Goal: Task Accomplishment & Management: Use online tool/utility

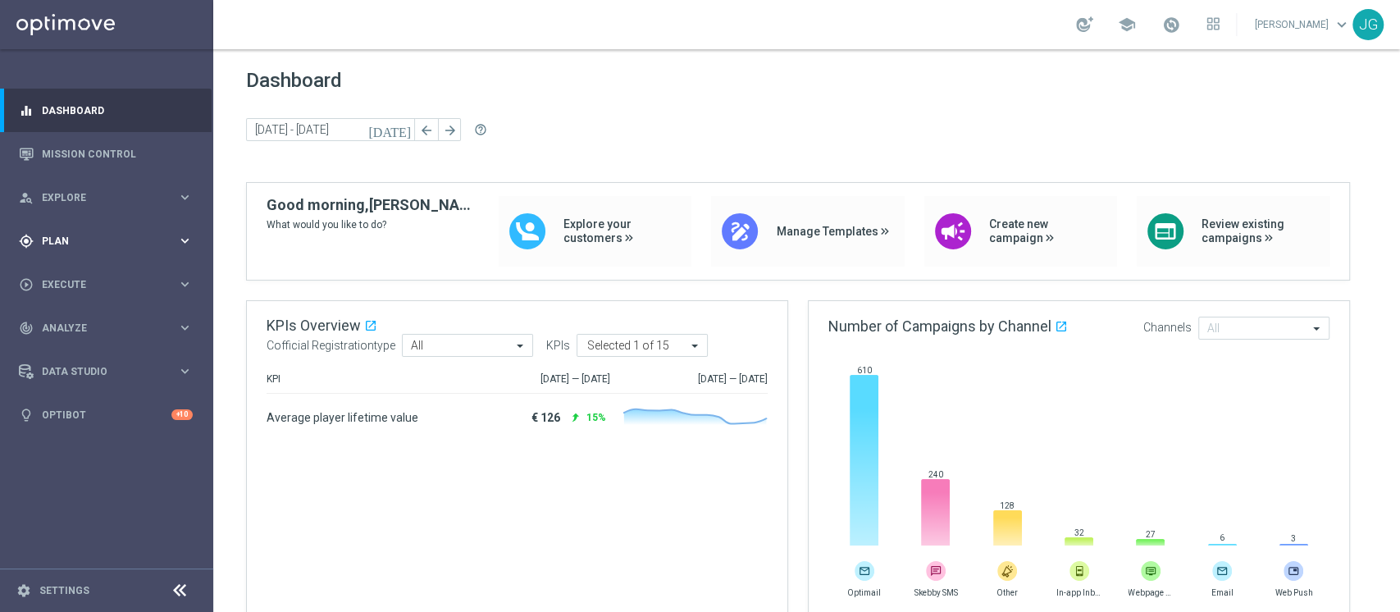
click at [102, 245] on span "Plan" at bounding box center [109, 241] width 135 height 10
click at [66, 275] on link "Target Groups" at bounding box center [107, 274] width 128 height 13
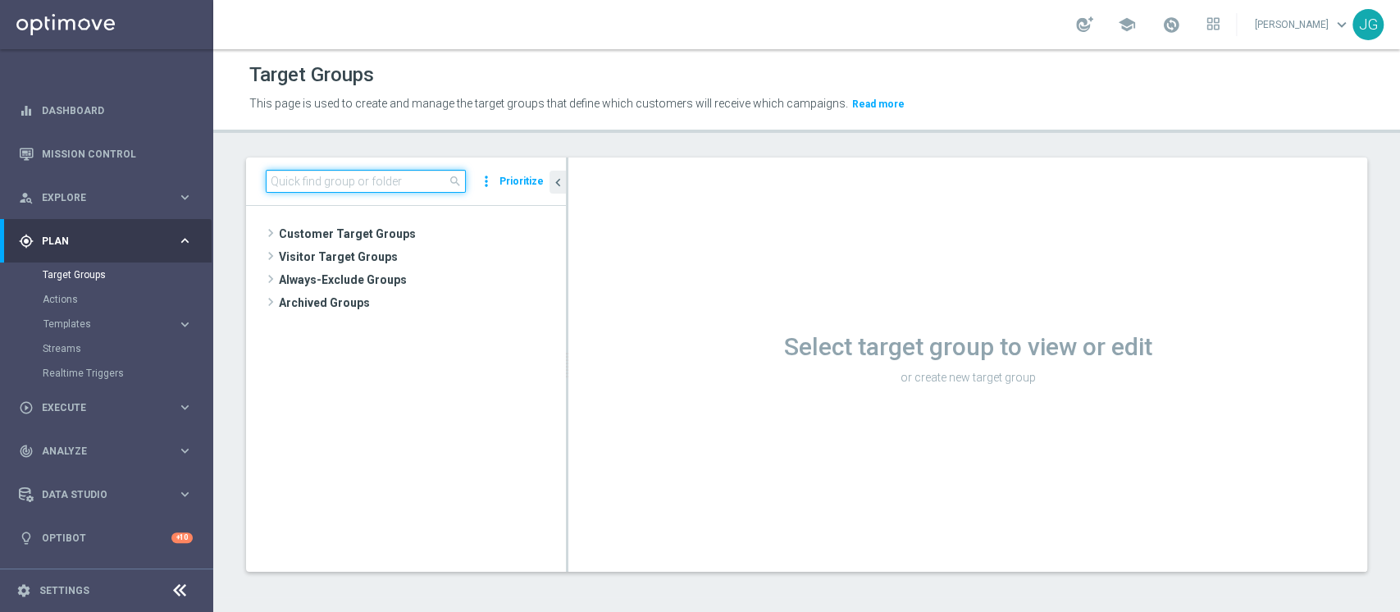
click at [413, 175] on input at bounding box center [366, 181] width 200 height 23
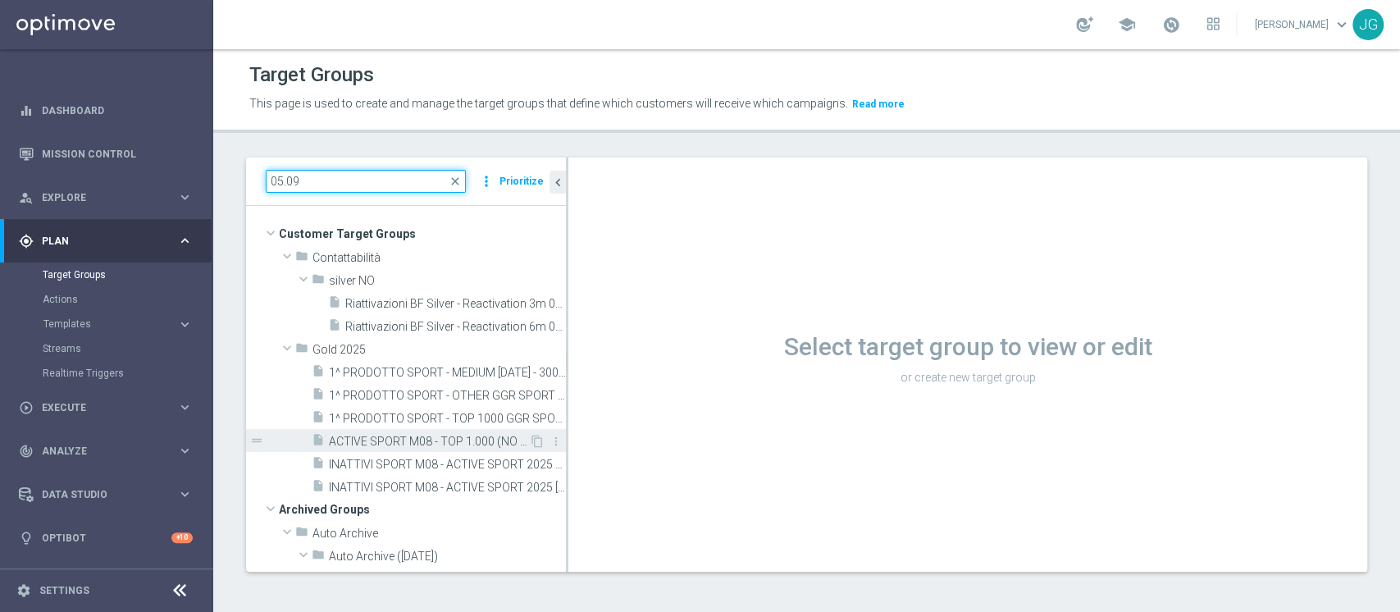
type input "05.09"
click at [400, 436] on span "ACTIVE SPORT M08 - TOP 1.000 (NO 1^ PRODOTTO SPORT PER GGR M08) CONTATTABILI E …" at bounding box center [429, 442] width 200 height 14
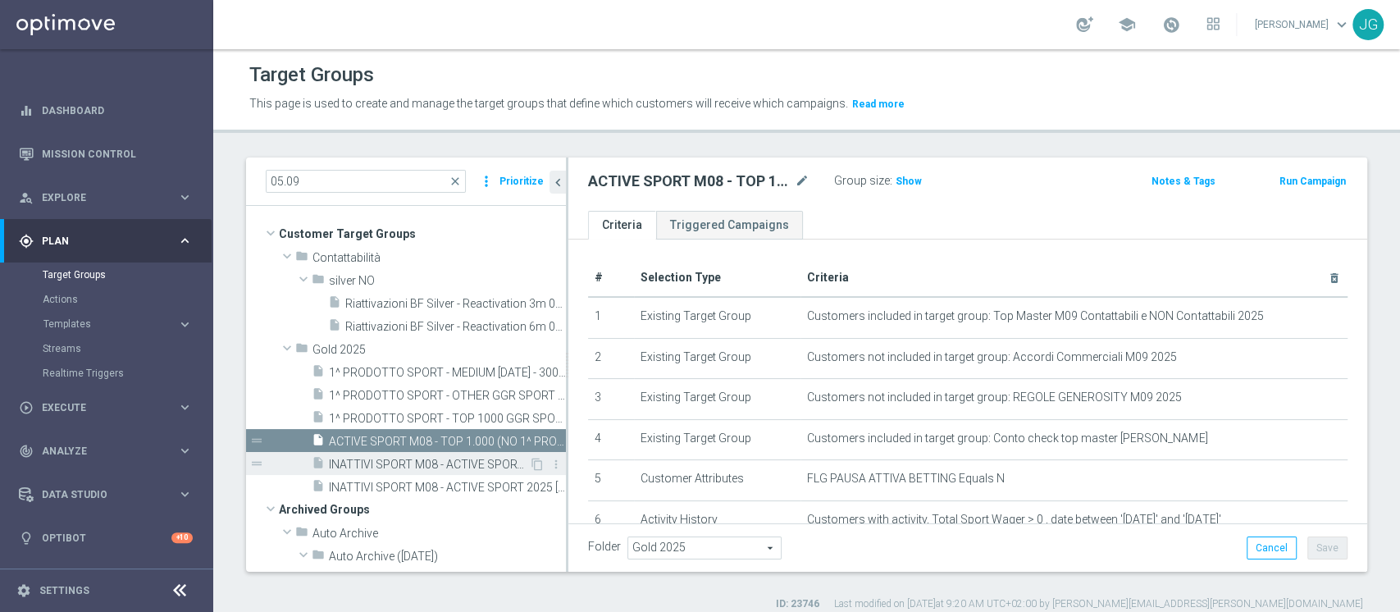
click at [436, 462] on span "INATTIVI SPORT M08 - ACTIVE SPORT 2025 05.09" at bounding box center [429, 465] width 200 height 14
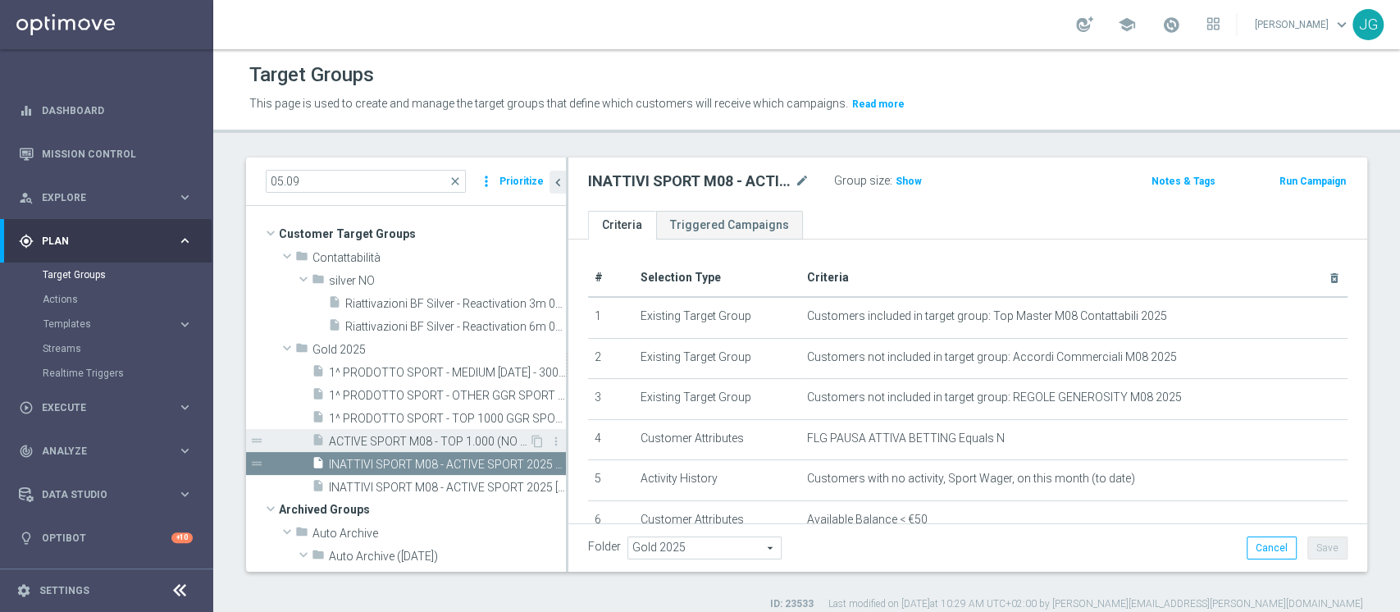
click at [467, 440] on span "ACTIVE SPORT M08 - TOP 1.000 (NO 1^ PRODOTTO SPORT PER GGR M08) CONTATTABILI E …" at bounding box center [429, 442] width 200 height 14
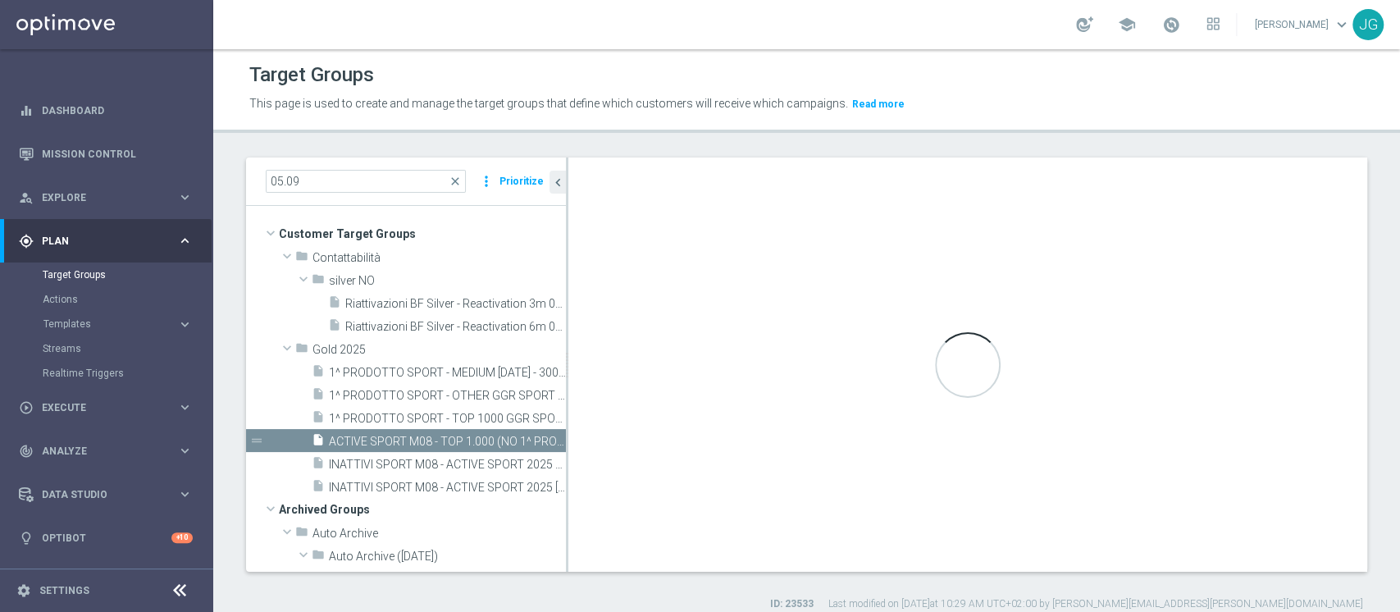
type textarea "(1 AND 2 AND 3 AND 5 and 6 and 7 AND 8 and 9 and 10 and 11) or 4"
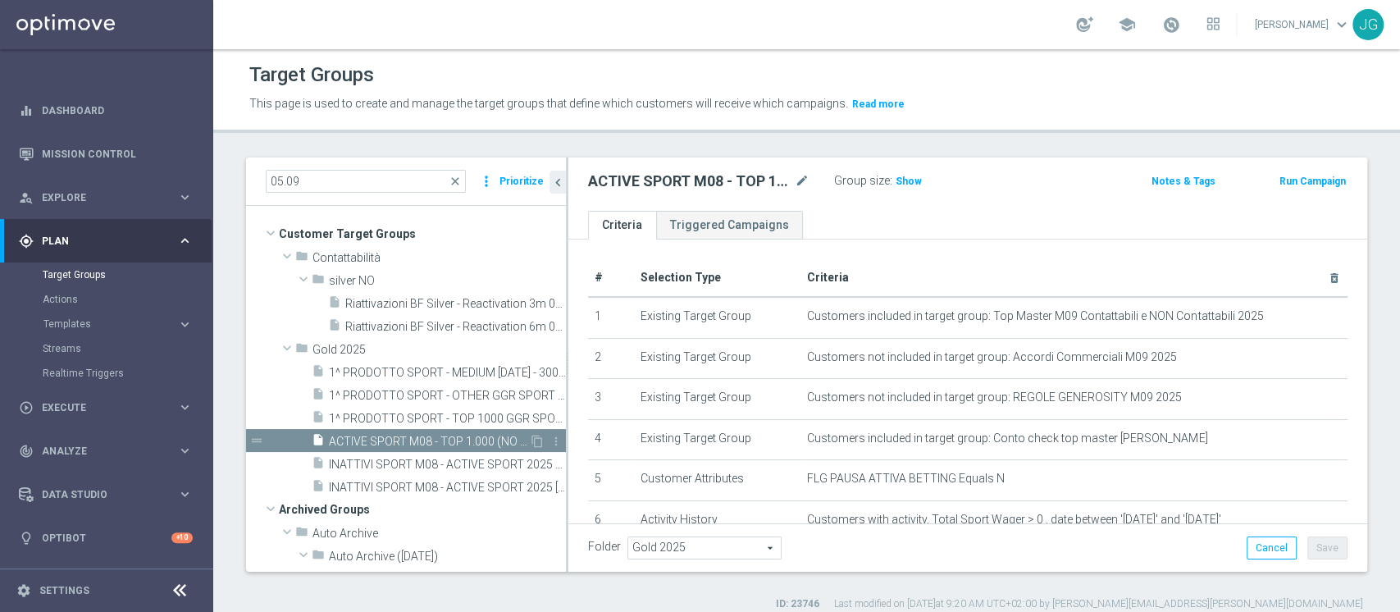
click at [412, 440] on span "ACTIVE SPORT M08 - TOP 1.000 (NO 1^ PRODOTTO SPORT PER GGR M08) CONTATTABILI E …" at bounding box center [429, 442] width 200 height 14
click at [907, 175] on span "Show" at bounding box center [908, 180] width 26 height 11
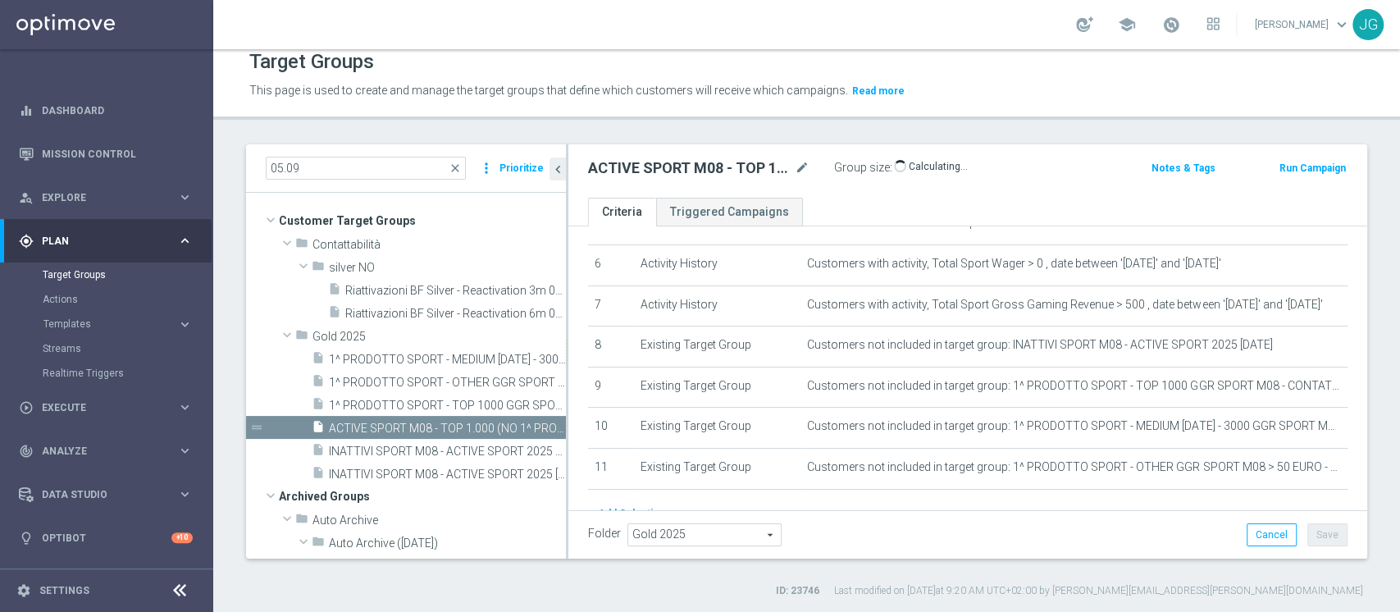
scroll to position [320, 0]
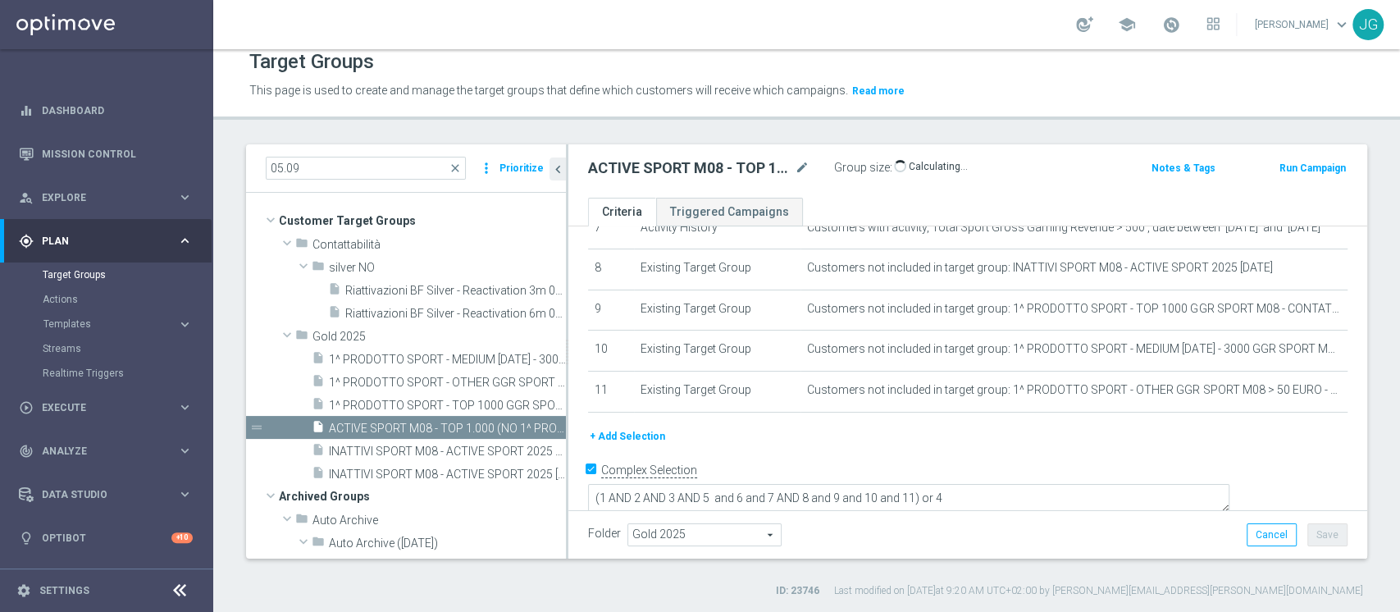
click at [1160, 14] on link at bounding box center [1170, 25] width 21 height 26
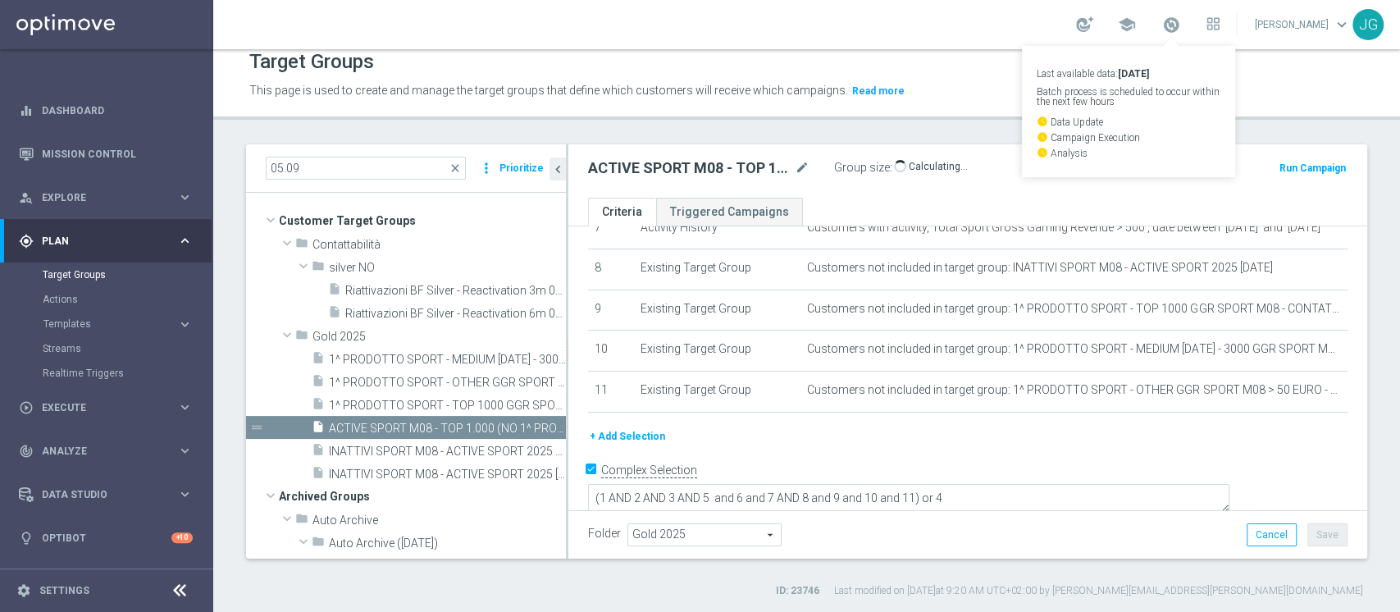
click at [731, 567] on div "05.09 close more_vert Prioritize Customer Target Groups library_add create_new_…" at bounding box center [806, 370] width 1186 height 453
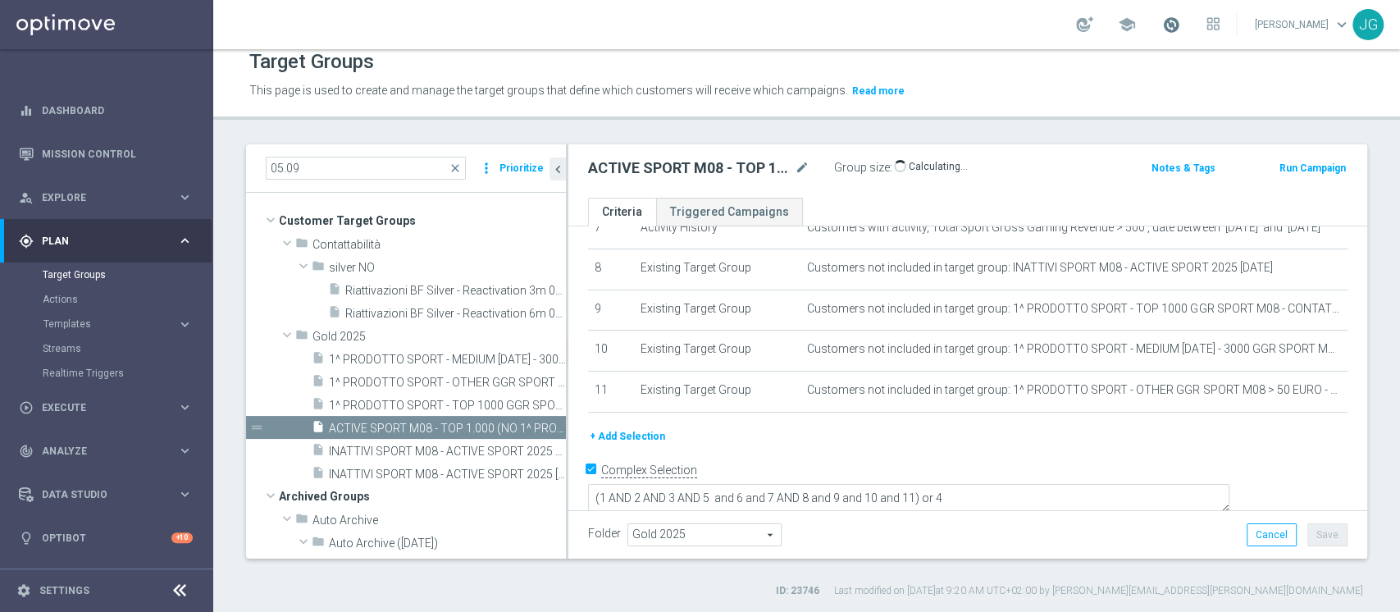
click at [1162, 30] on span at bounding box center [1171, 25] width 18 height 18
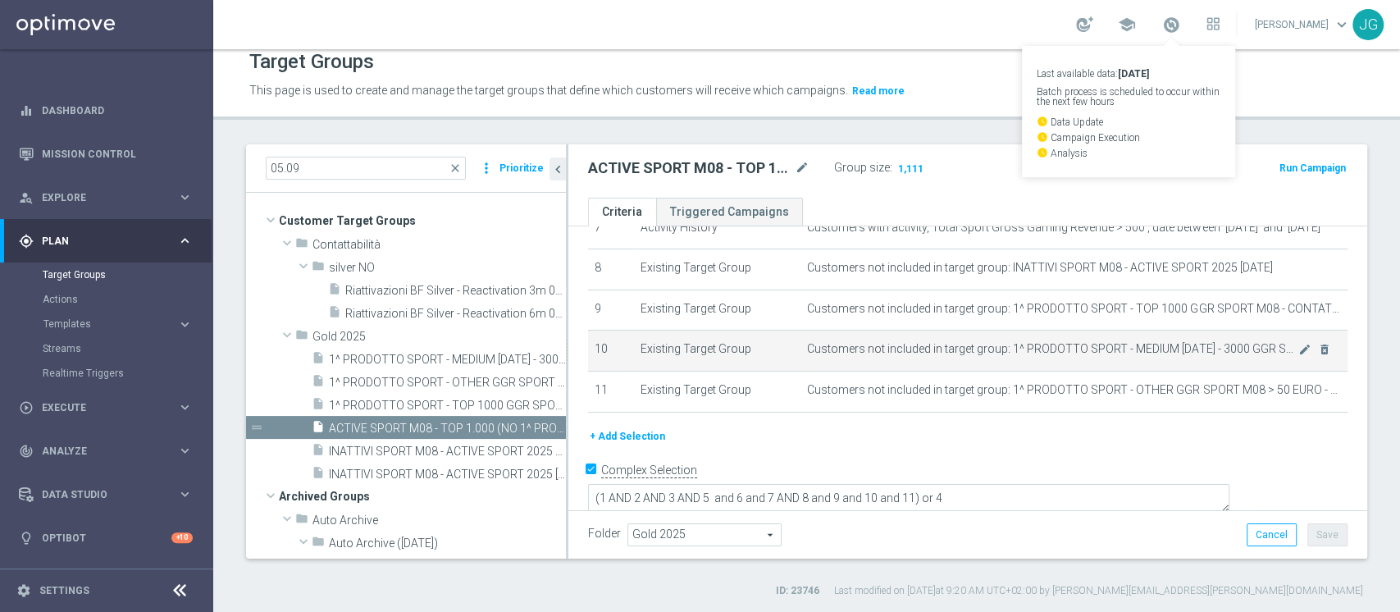
click at [989, 362] on td "Customers not included in target group: 1^ PRODOTTO SPORT - MEDIUM 1001 - 3000 …" at bounding box center [1073, 350] width 547 height 41
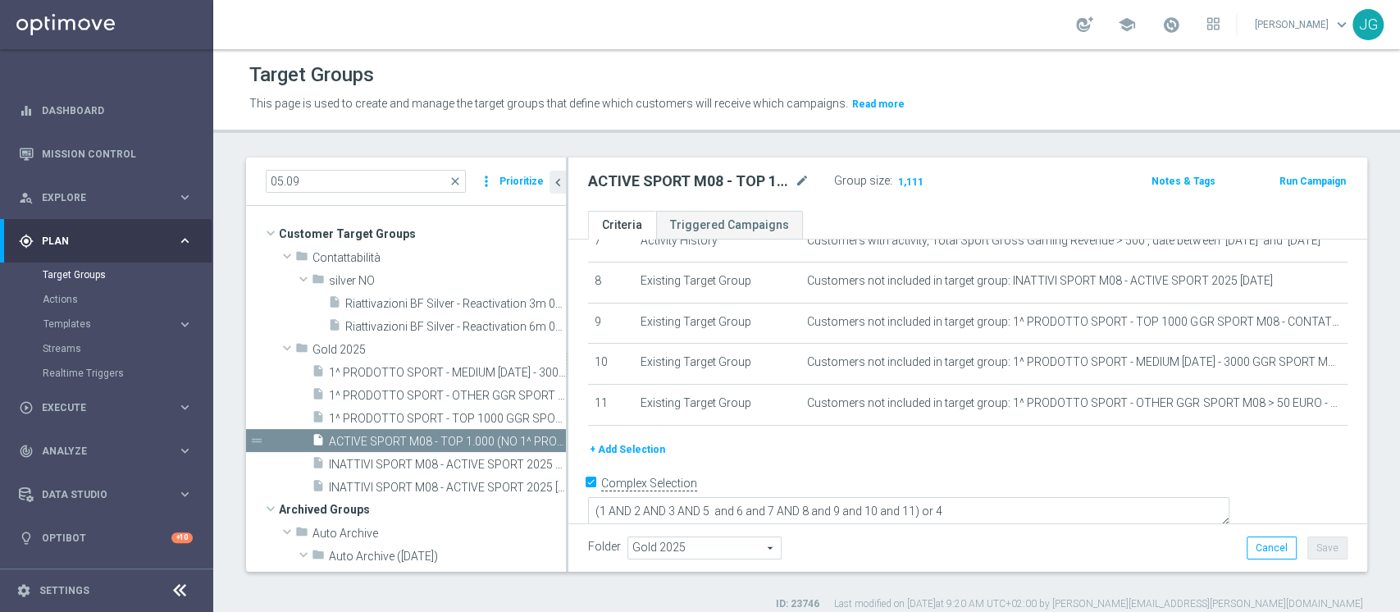
scroll to position [0, 0]
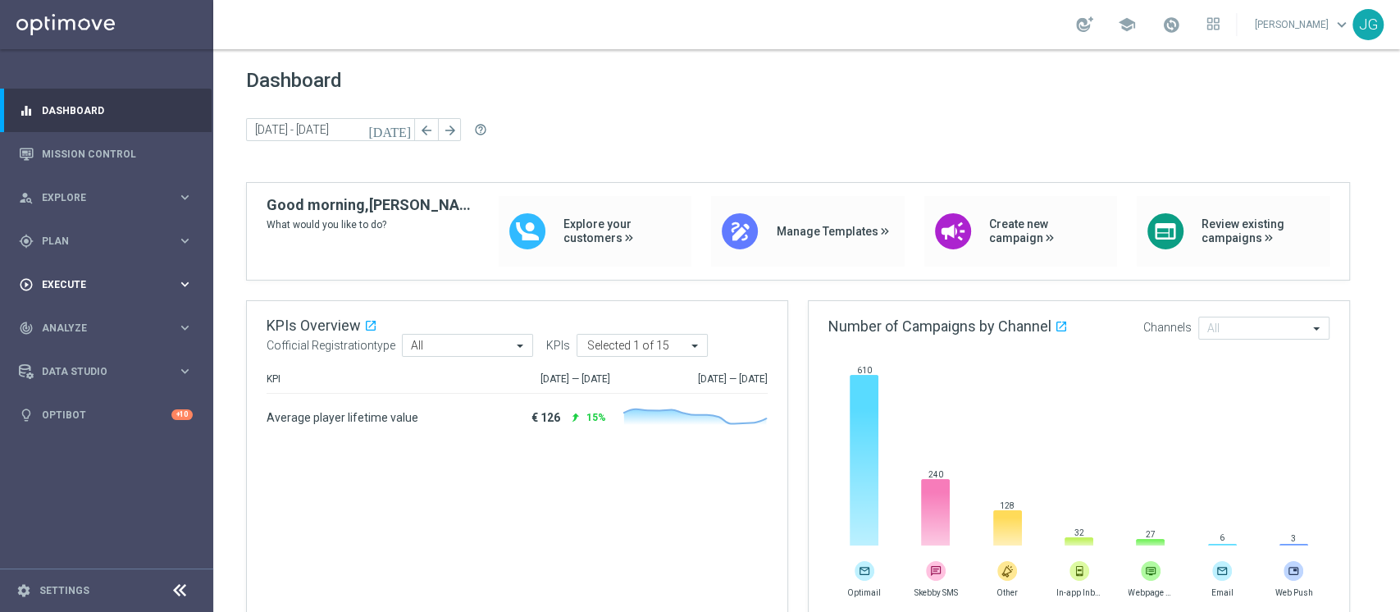
click at [112, 288] on span "Execute" at bounding box center [109, 285] width 135 height 10
click at [85, 313] on link "Campaign Builder" at bounding box center [107, 318] width 128 height 13
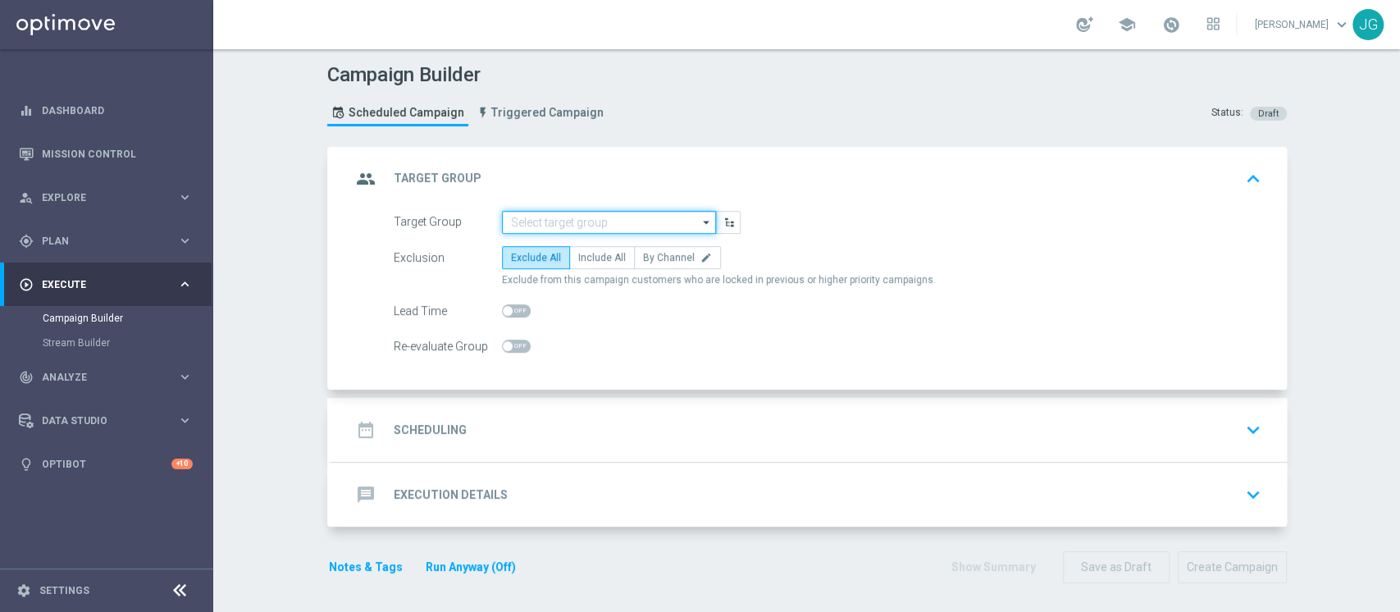
click at [578, 215] on input at bounding box center [609, 222] width 214 height 23
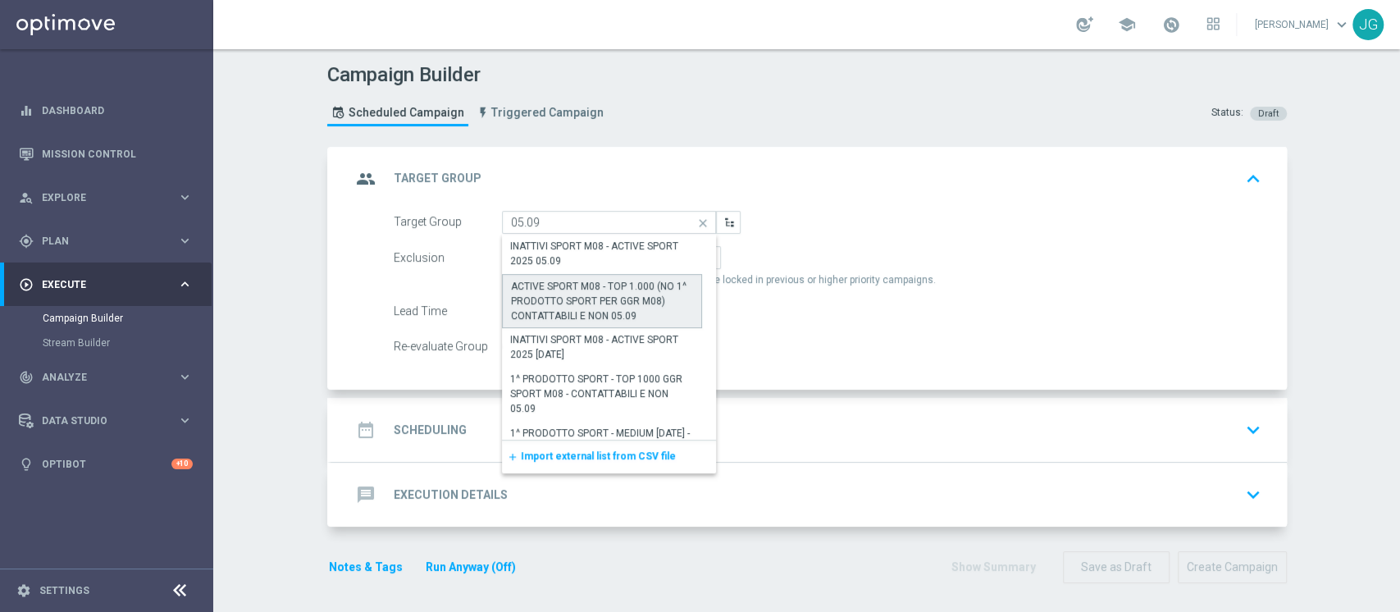
click at [570, 308] on div "ACTIVE SPORT M08 - TOP 1.000 (NO 1^ PRODOTTO SPORT PER GGR M08) CONTATTABILI E …" at bounding box center [602, 301] width 183 height 44
type input "ACTIVE SPORT M08 - TOP 1.000 (NO 1^ PRODOTTO SPORT PER GGR M08) CONTATTABILI E …"
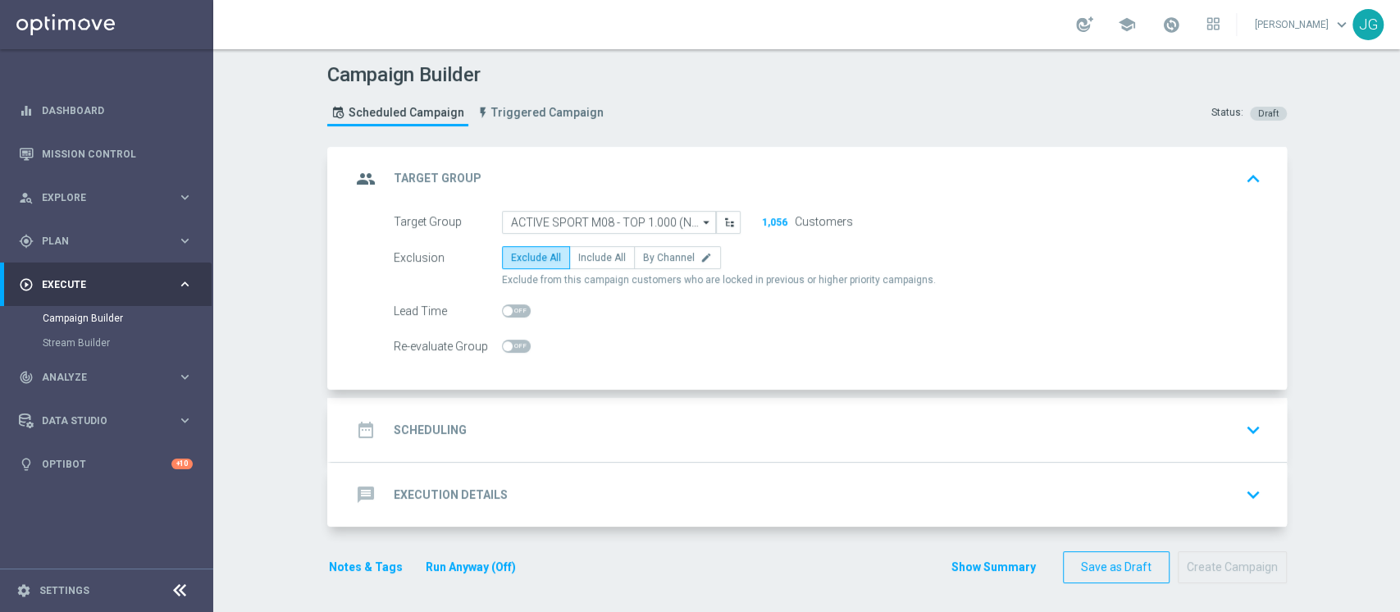
click at [687, 418] on div "date_range Scheduling keyboard_arrow_down" at bounding box center [809, 429] width 916 height 31
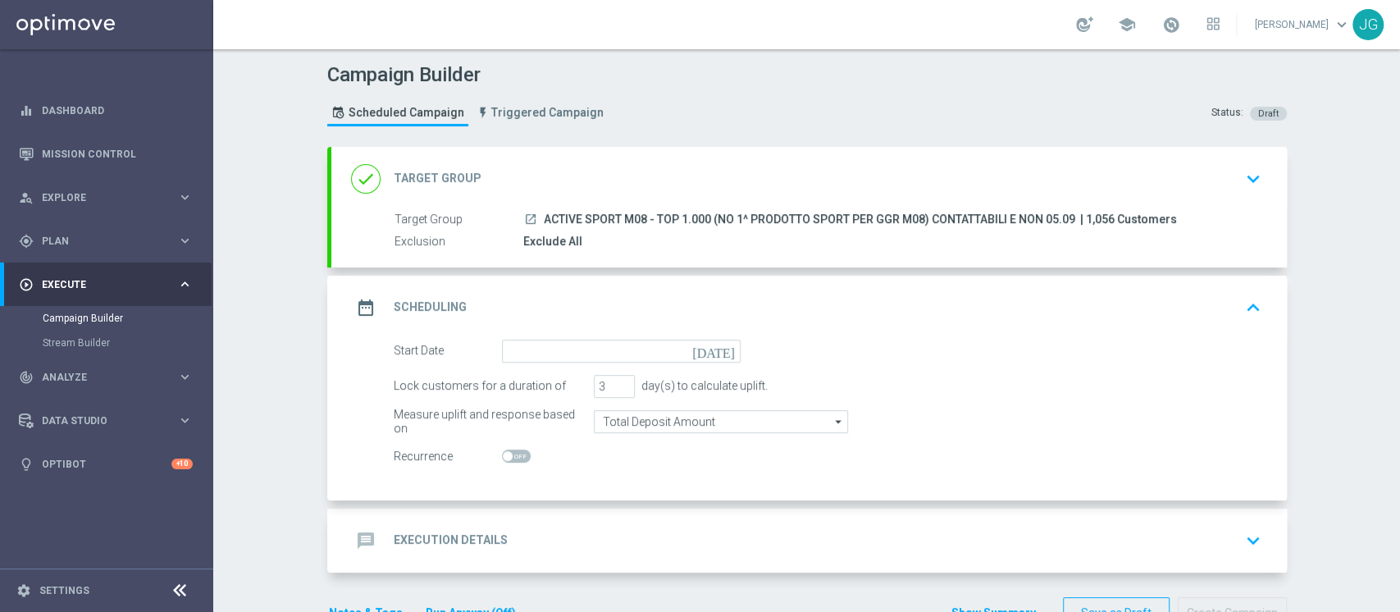
click at [682, 153] on div "done Target Group keyboard_arrow_down" at bounding box center [808, 179] width 955 height 64
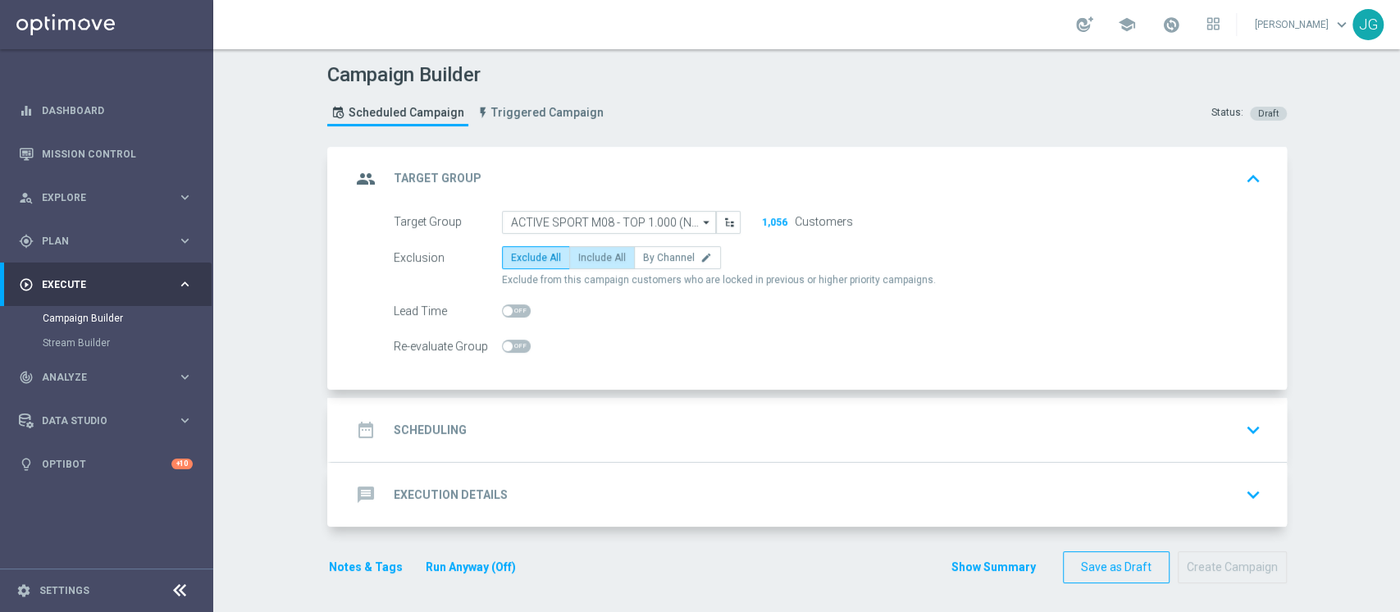
click at [578, 253] on span "Include All" at bounding box center [602, 257] width 48 height 11
click at [578, 255] on input "Include All" at bounding box center [583, 260] width 11 height 11
radio input "true"
click at [639, 431] on div "date_range Scheduling keyboard_arrow_down" at bounding box center [809, 429] width 916 height 31
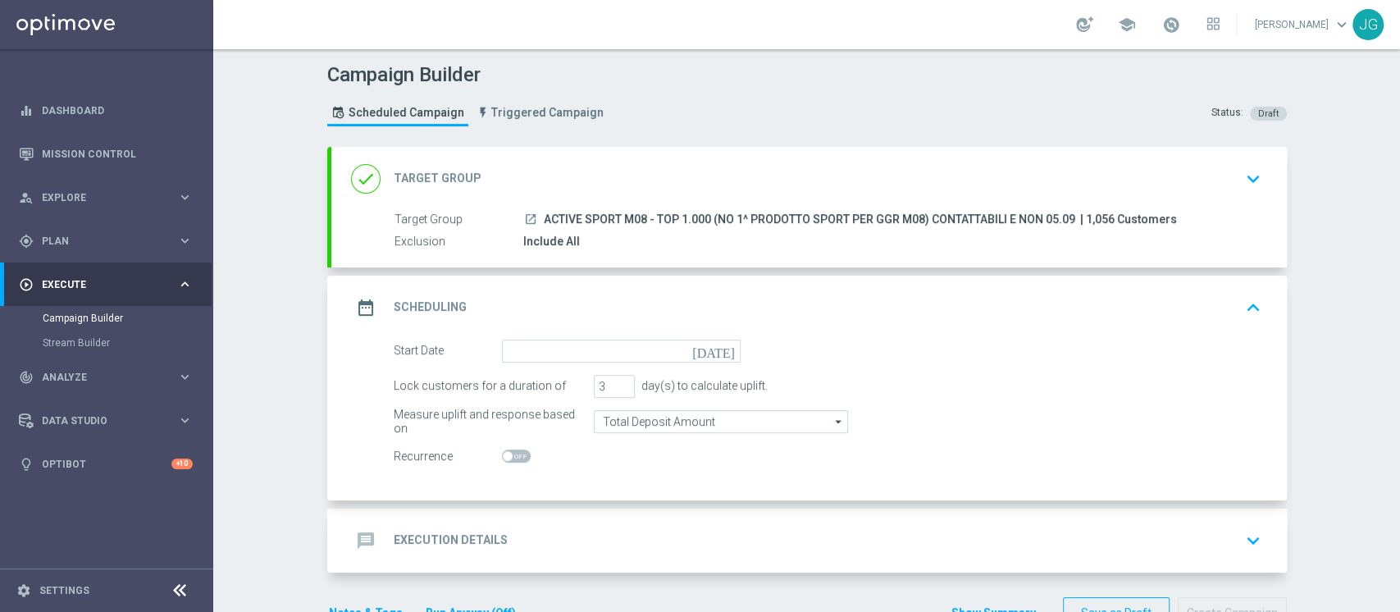
scroll to position [48, 0]
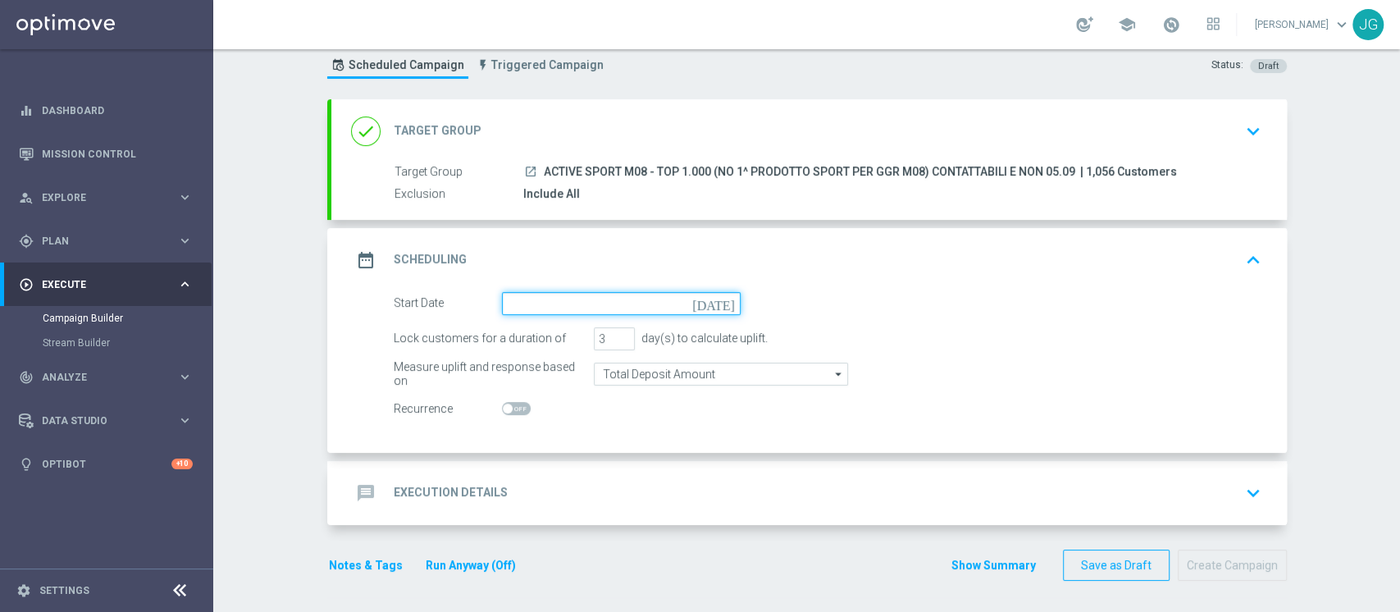
click at [590, 299] on input at bounding box center [621, 303] width 239 height 23
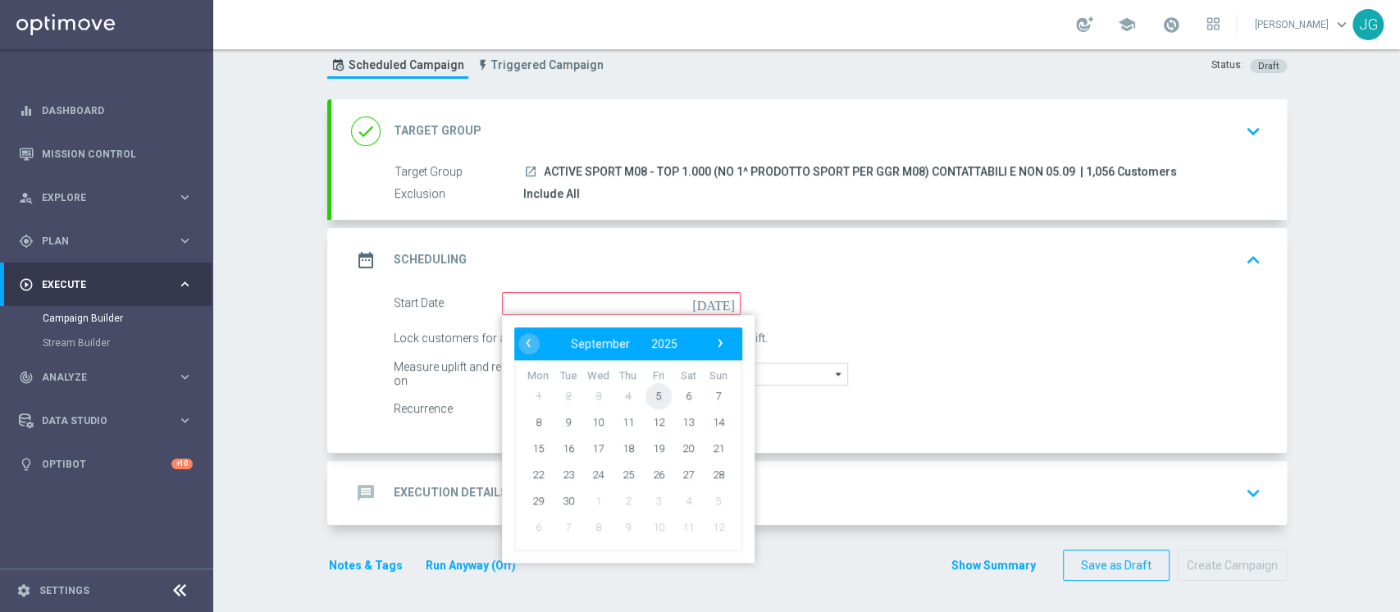
click at [654, 397] on span "5" at bounding box center [657, 395] width 26 height 26
type input "[DATE]"
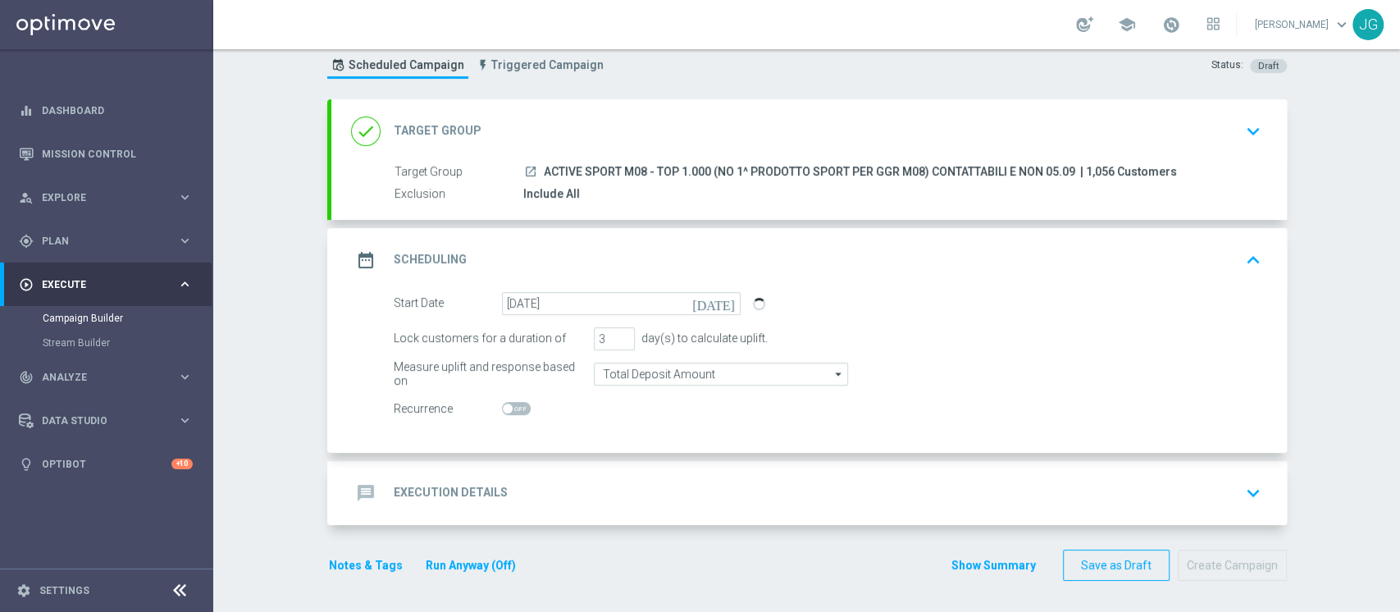
drag, startPoint x: 1068, startPoint y: 168, endPoint x: 535, endPoint y: 168, distance: 532.2
click at [544, 168] on span "ACTIVE SPORT M08 - TOP 1.000 (NO 1^ PRODOTTO SPORT PER GGR M08) CONTATTABILI E …" at bounding box center [809, 172] width 531 height 15
copy span "ACTIVE SPORT M08 - TOP 1.000 (NO 1^ PRODOTTO SPORT PER GGR M08) CONTATTABILI E …"
click at [539, 485] on div "message Execution Details keyboard_arrow_down" at bounding box center [809, 492] width 916 height 31
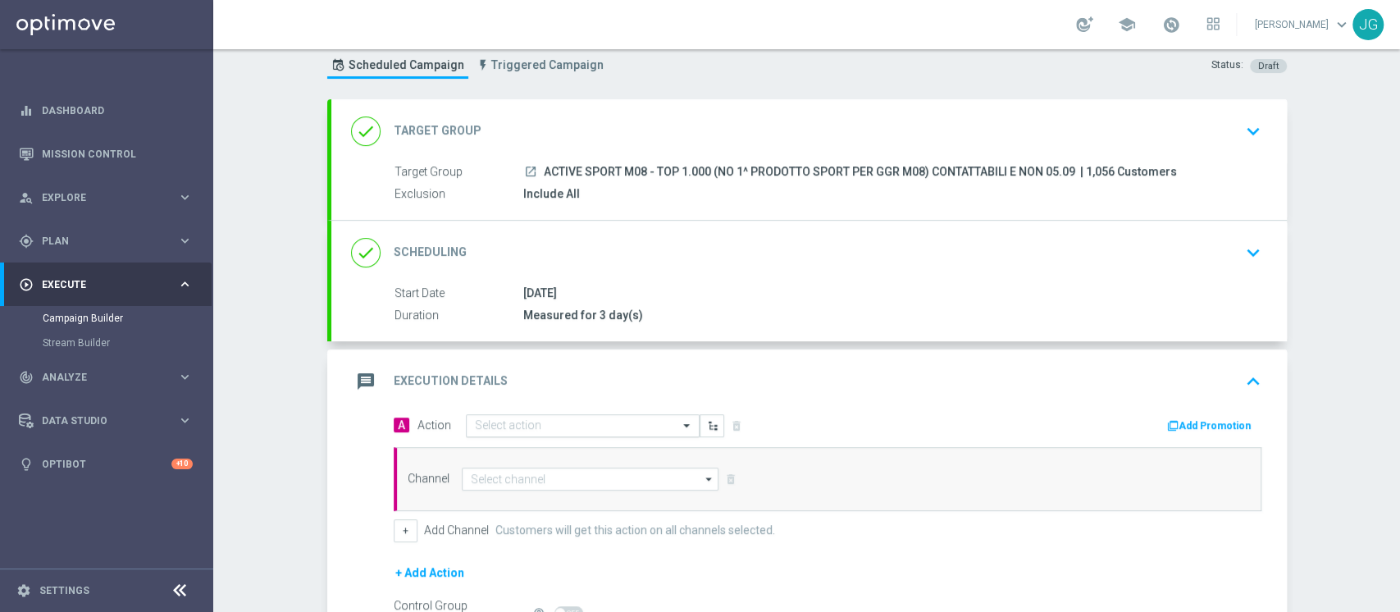
click at [602, 415] on div "Select action" at bounding box center [583, 425] width 234 height 23
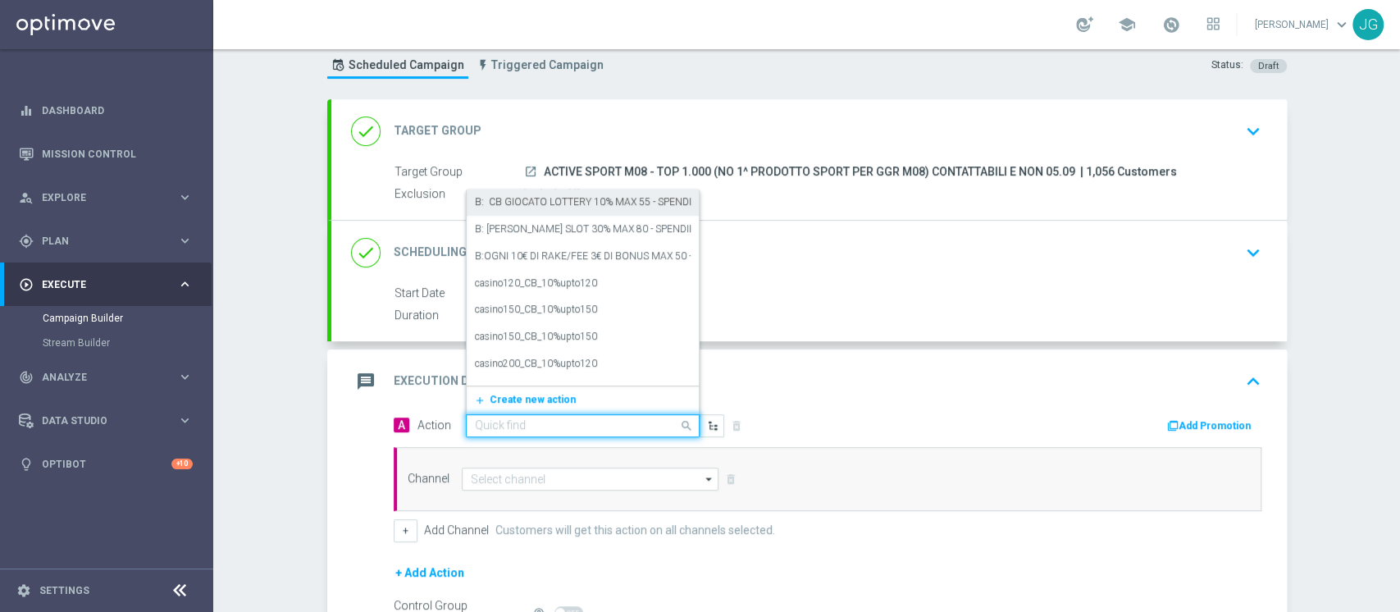
paste input "[PERSON_NAME] SPORT 30% MAX 200 EURO - ESCLUSE SINGOLE - SPENDIBILE SPORT"
type input "[PERSON_NAME] SPORT 30% MAX 200 EURO - ESCLUSE SINGOLE - SPENDIBILE SPORT"
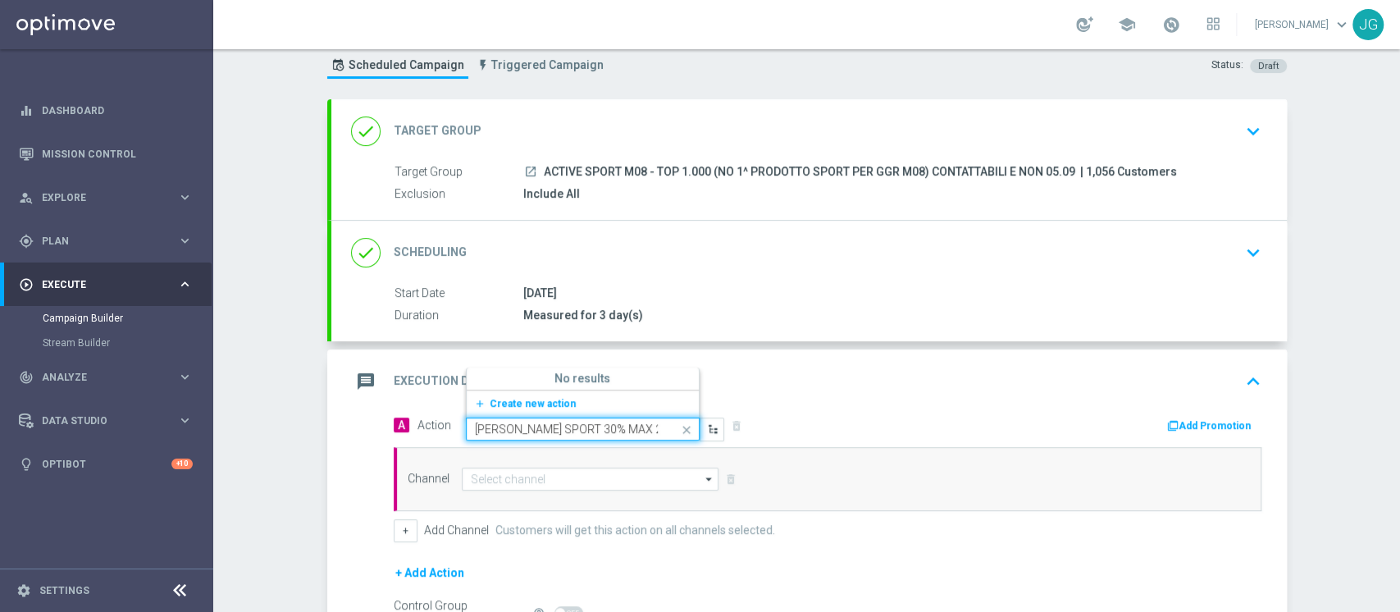
scroll to position [0, 230]
click at [531, 401] on span "Create new action" at bounding box center [533, 403] width 86 height 11
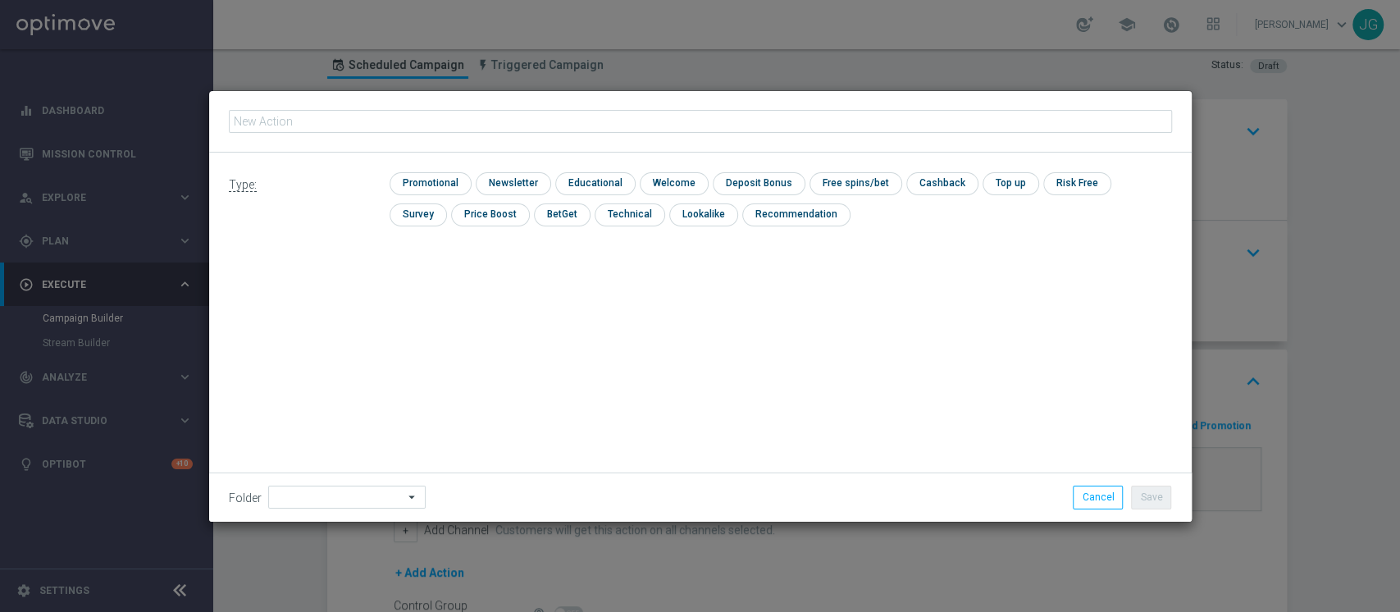
type input "[PERSON_NAME] SPORT 30% MAX 200 EURO - ESCLUSE SINGOLE - SPENDIBILE SPORT"
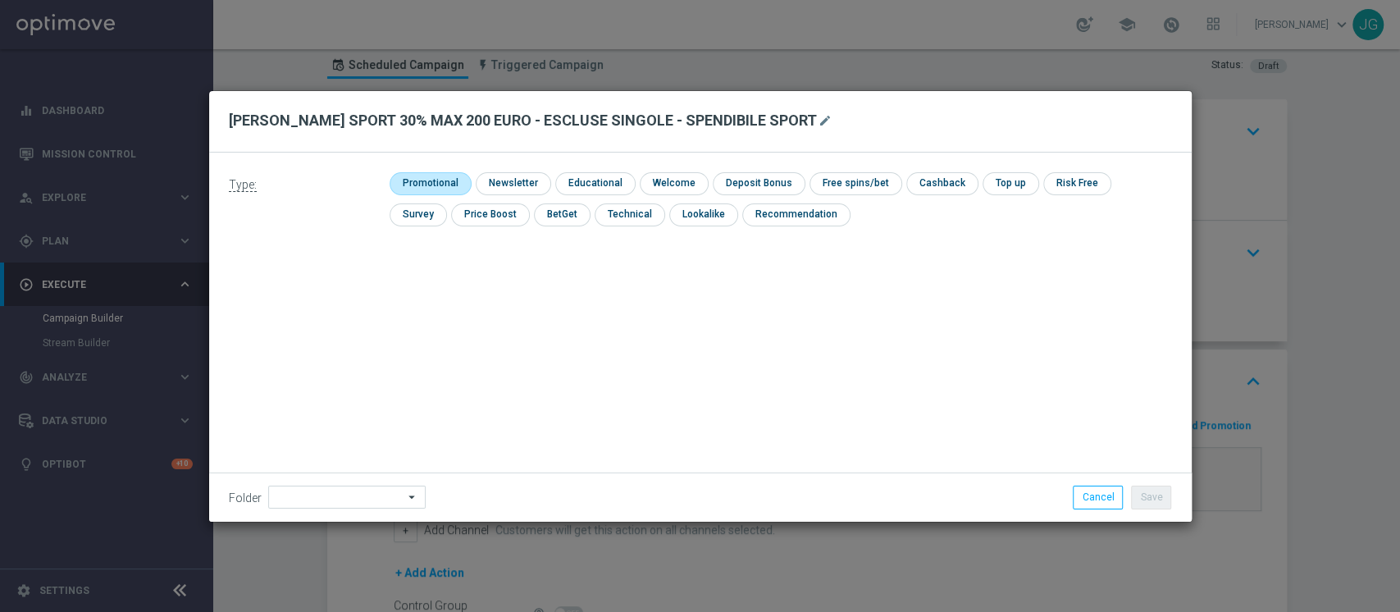
click at [443, 180] on input "checkbox" at bounding box center [428, 183] width 78 height 22
checkbox input "true"
click at [941, 180] on input "checkbox" at bounding box center [956, 183] width 69 height 22
checkbox input "true"
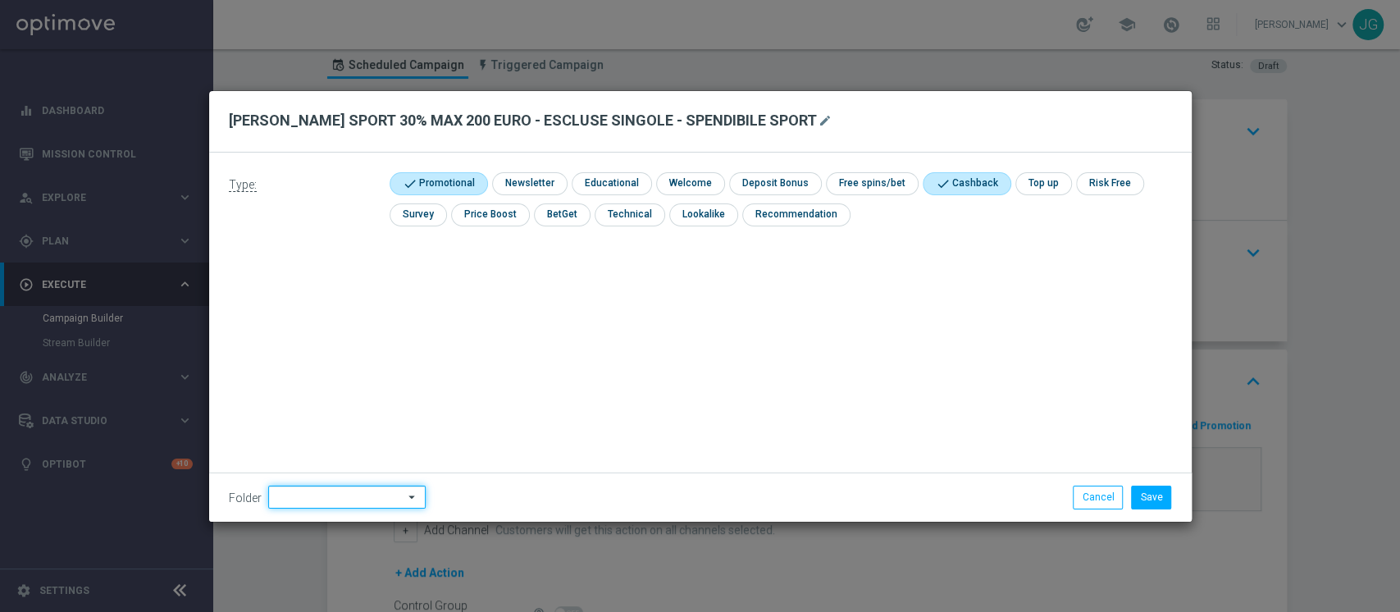
click at [353, 491] on input at bounding box center [346, 496] width 157 height 23
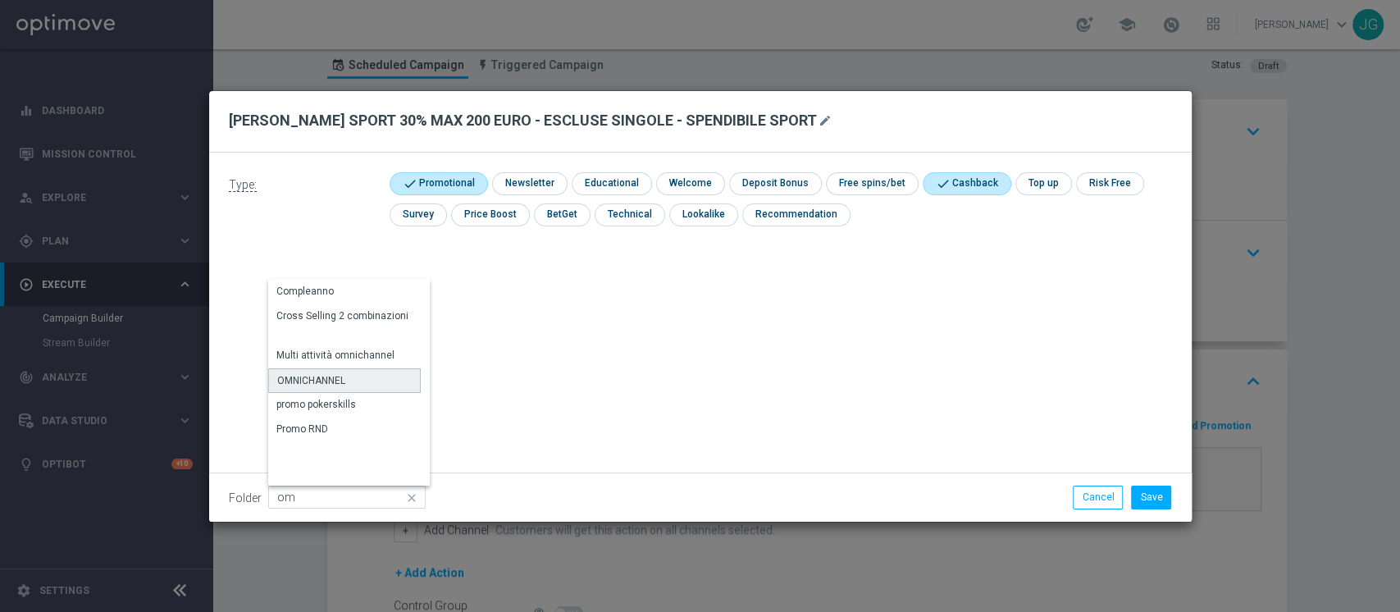
click at [370, 376] on div "OMNICHANNEL" at bounding box center [344, 380] width 153 height 25
type input "OMNICHANNEL"
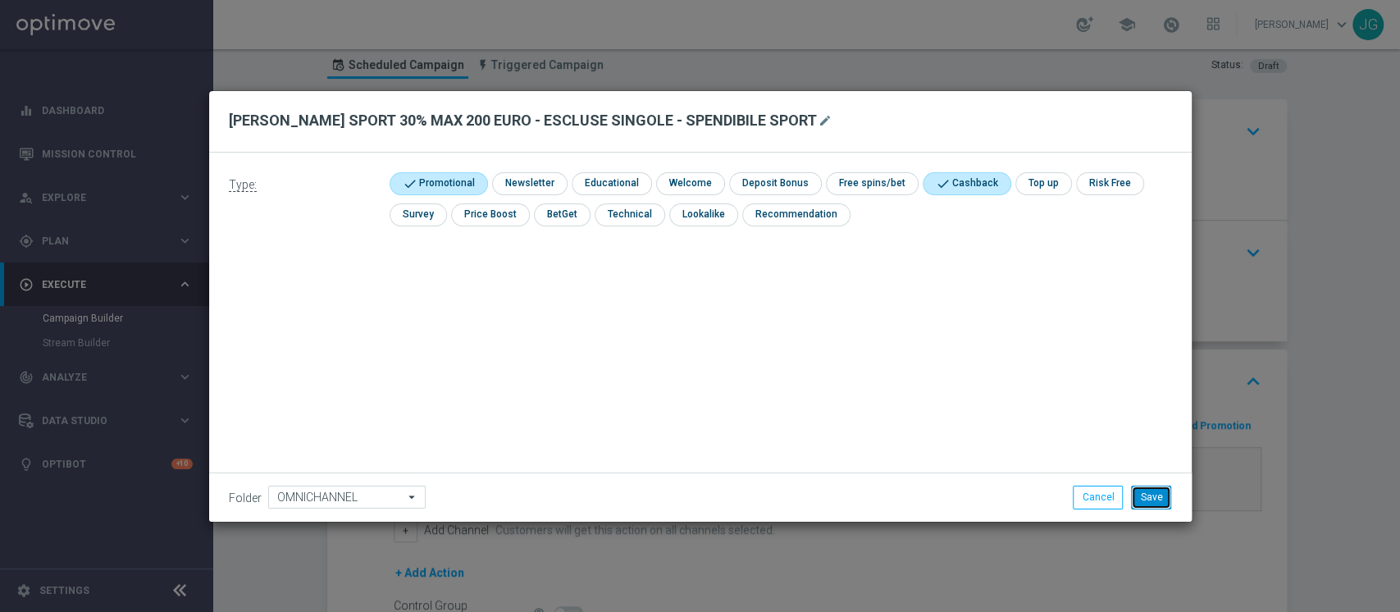
click at [1138, 499] on button "Save" at bounding box center [1151, 496] width 40 height 23
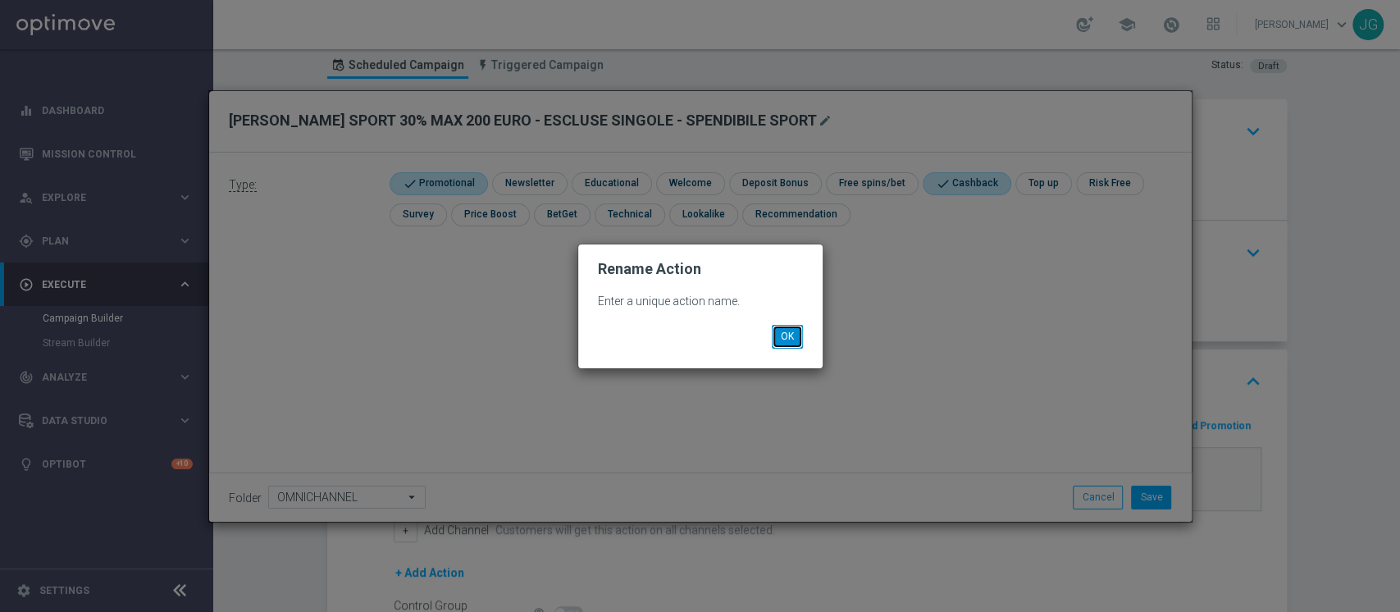
click at [797, 330] on button "OK" at bounding box center [787, 336] width 31 height 23
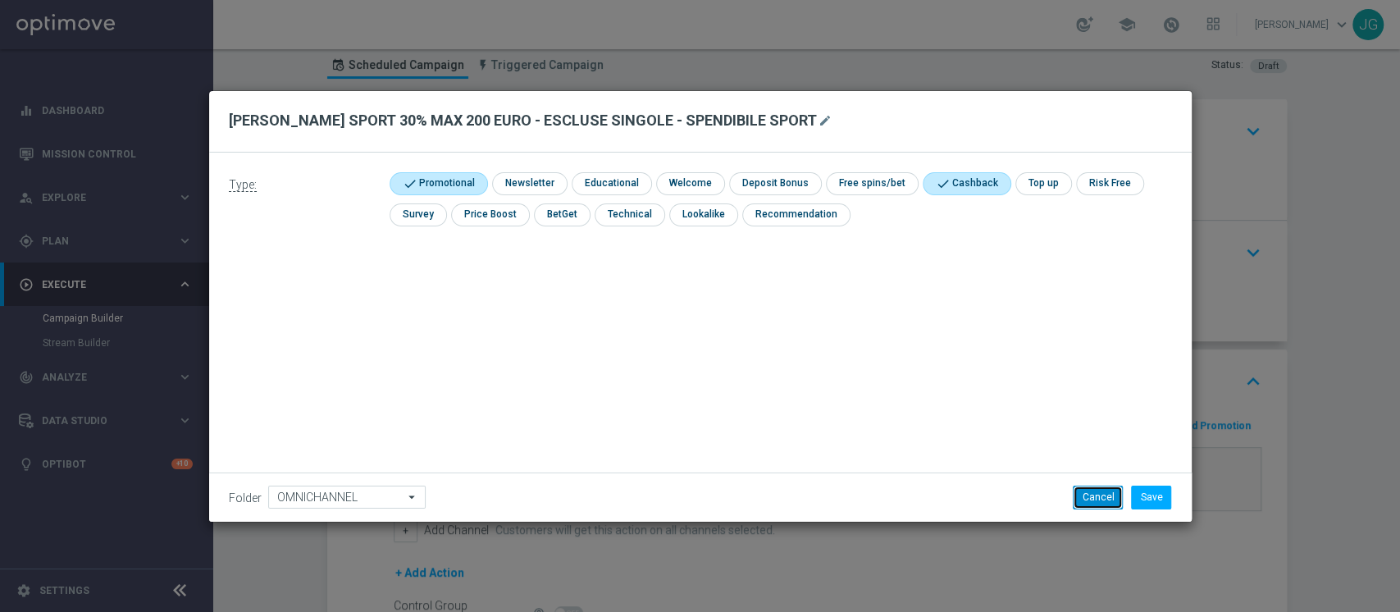
click at [1090, 495] on button "Cancel" at bounding box center [1098, 496] width 50 height 23
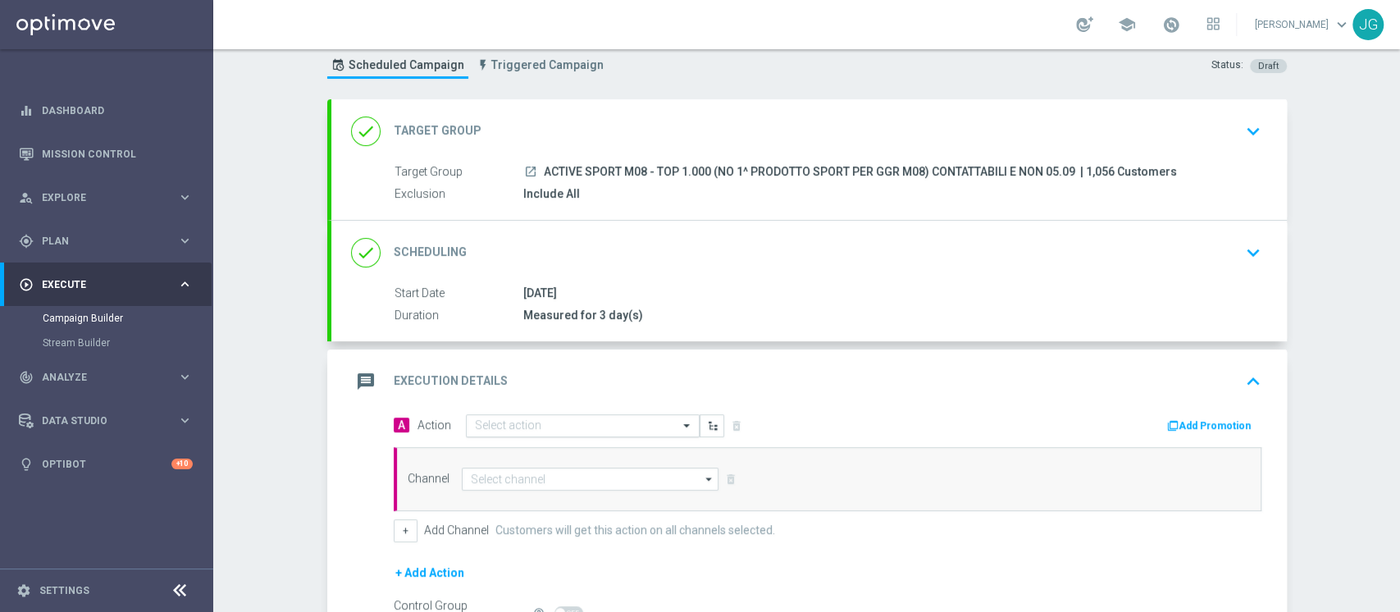
click at [597, 419] on input "text" at bounding box center [566, 426] width 183 height 14
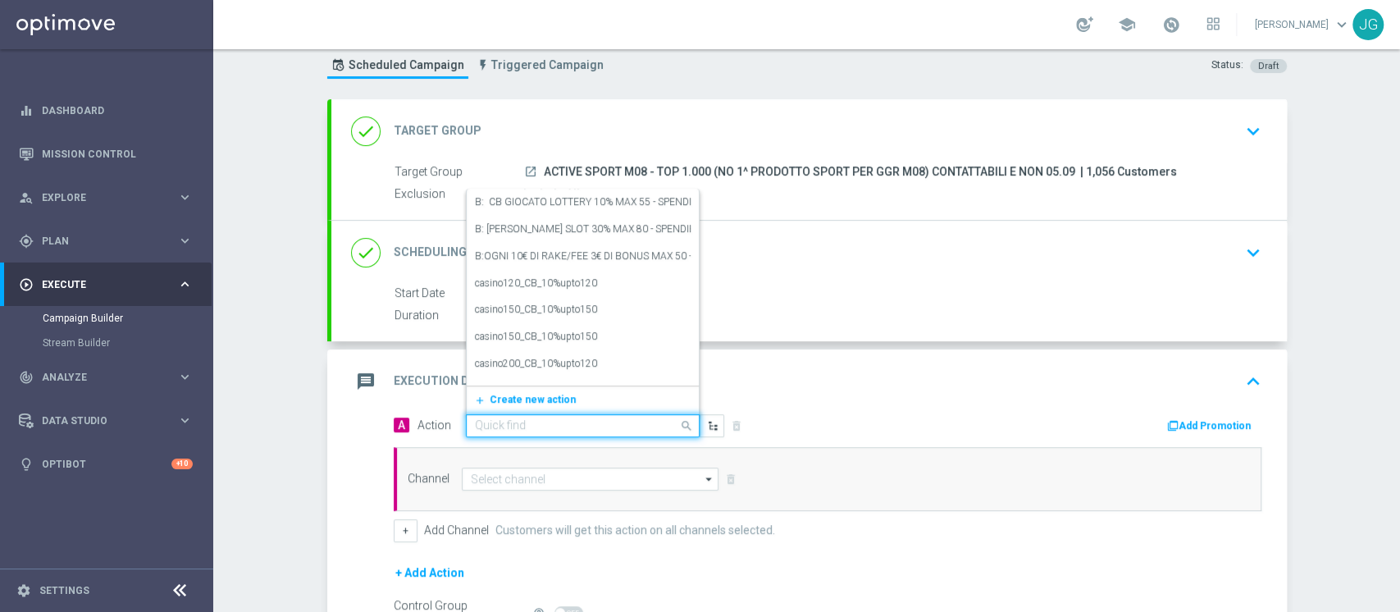
paste input "[PERSON_NAME] SPORT 30% MAX 200 EURO - ESCLUSE SINGOLE - SPENDIBILE SPORT"
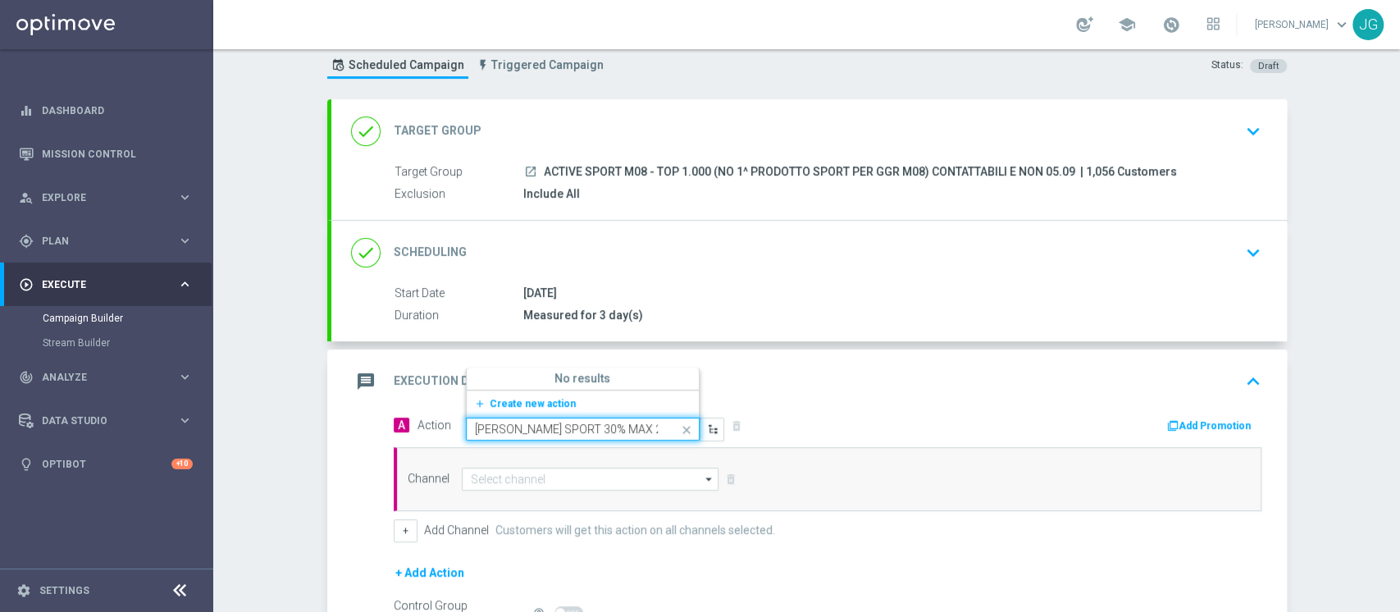
scroll to position [0, 230]
type input "[PERSON_NAME] SPORT 30% MAX 200 EURO - ESCLUSE SINGOLE - SPENDIBILE SPORT"
click at [610, 381] on div "[PERSON_NAME] SPORT 30% MAX 200 EURO - ESCLUSE SINGOLE - SPENDIBILE SPORT edit" at bounding box center [583, 375] width 216 height 27
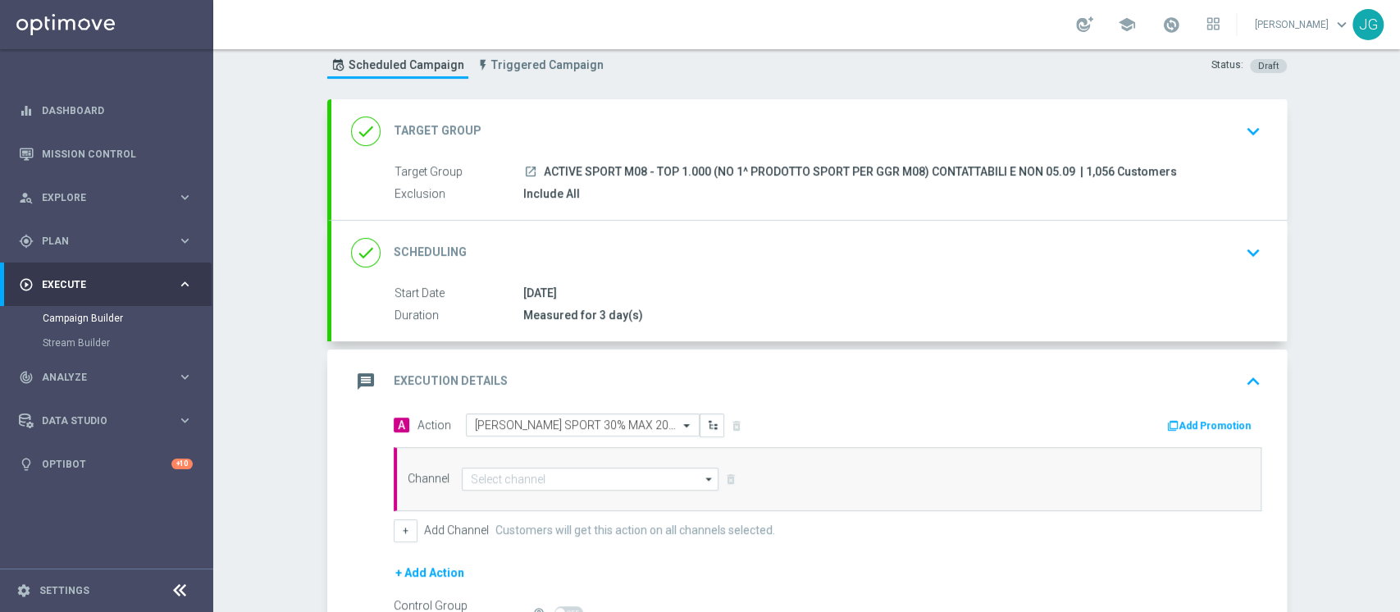
scroll to position [0, 0]
click at [1196, 422] on button "Add Promotion" at bounding box center [1210, 426] width 91 height 18
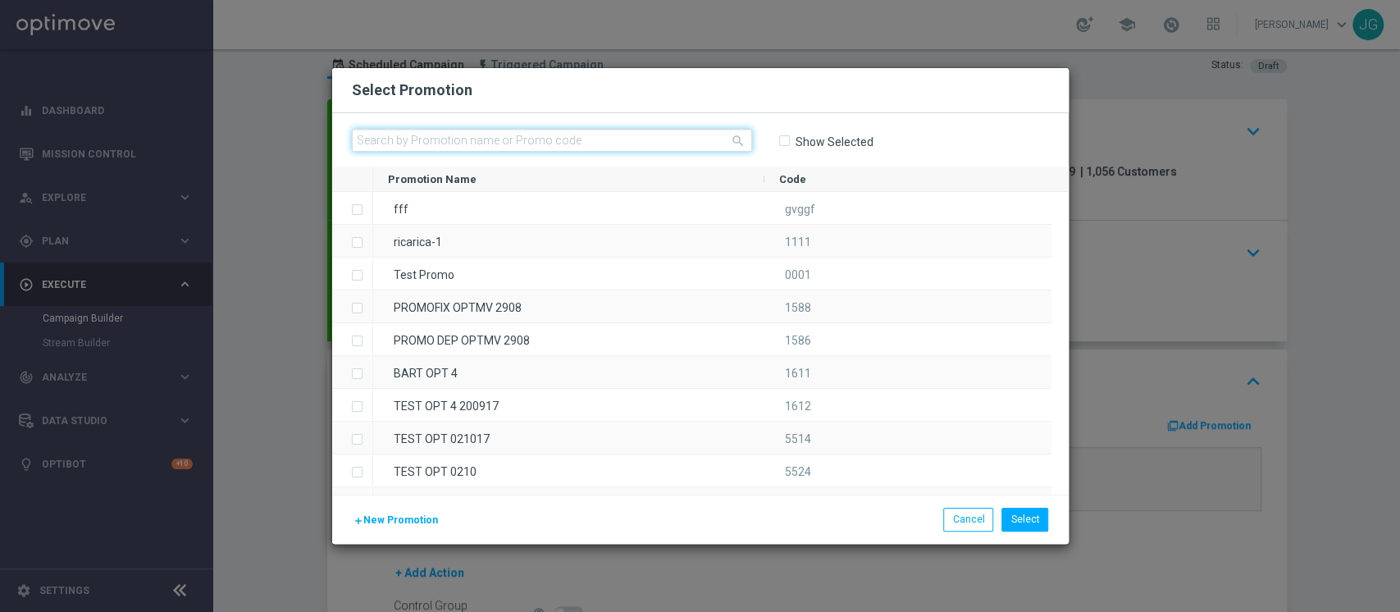
click at [648, 135] on input "text" at bounding box center [552, 140] width 400 height 23
paste input "SPORTCB05-4"
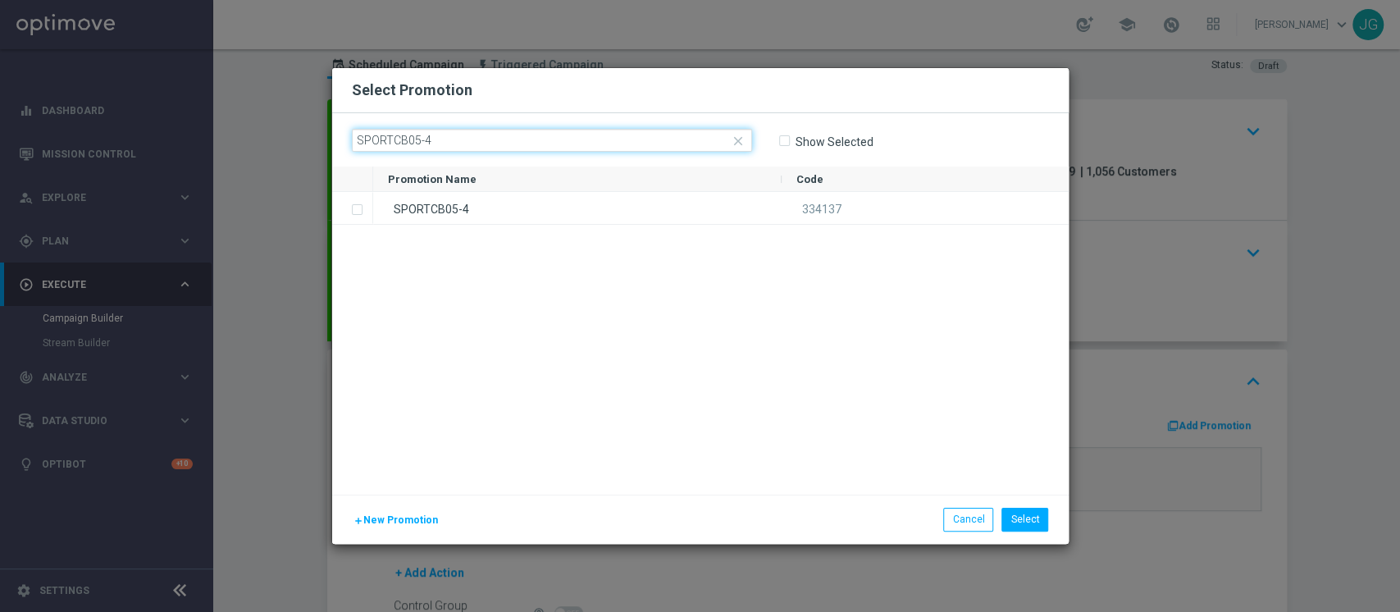
type input "SPORTCB05-4"
click at [576, 196] on div "SPORTCB05-4" at bounding box center [577, 208] width 408 height 32
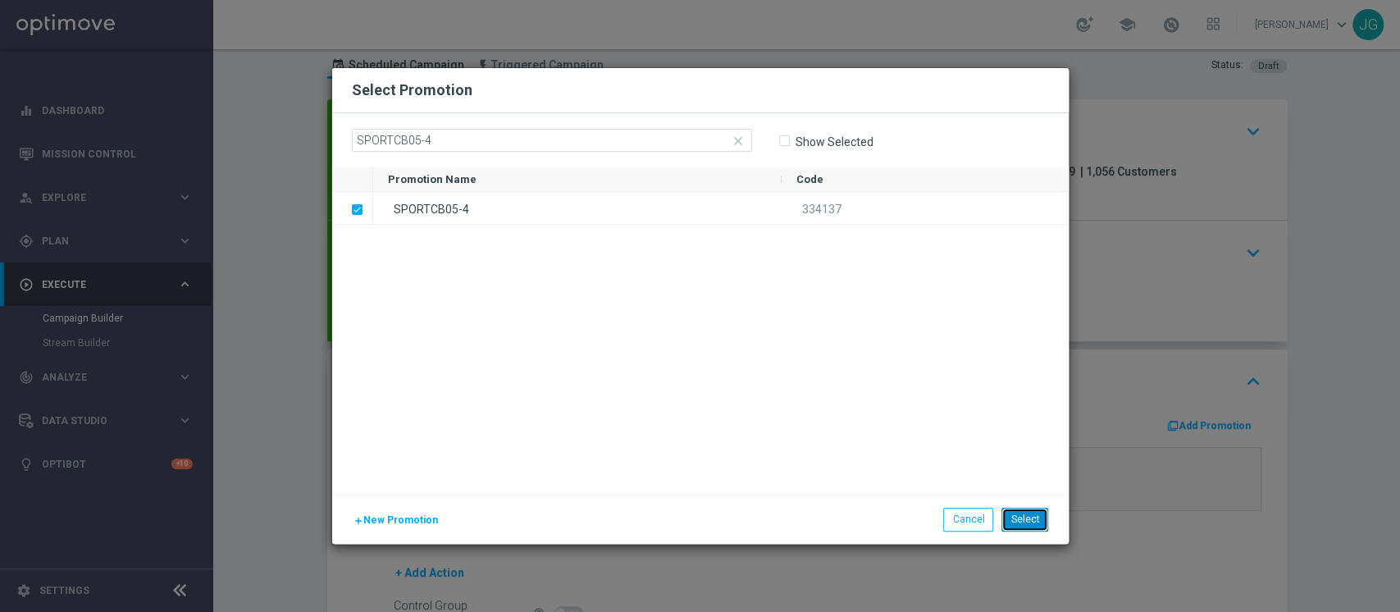
click at [1038, 510] on button "Select" at bounding box center [1024, 519] width 47 height 23
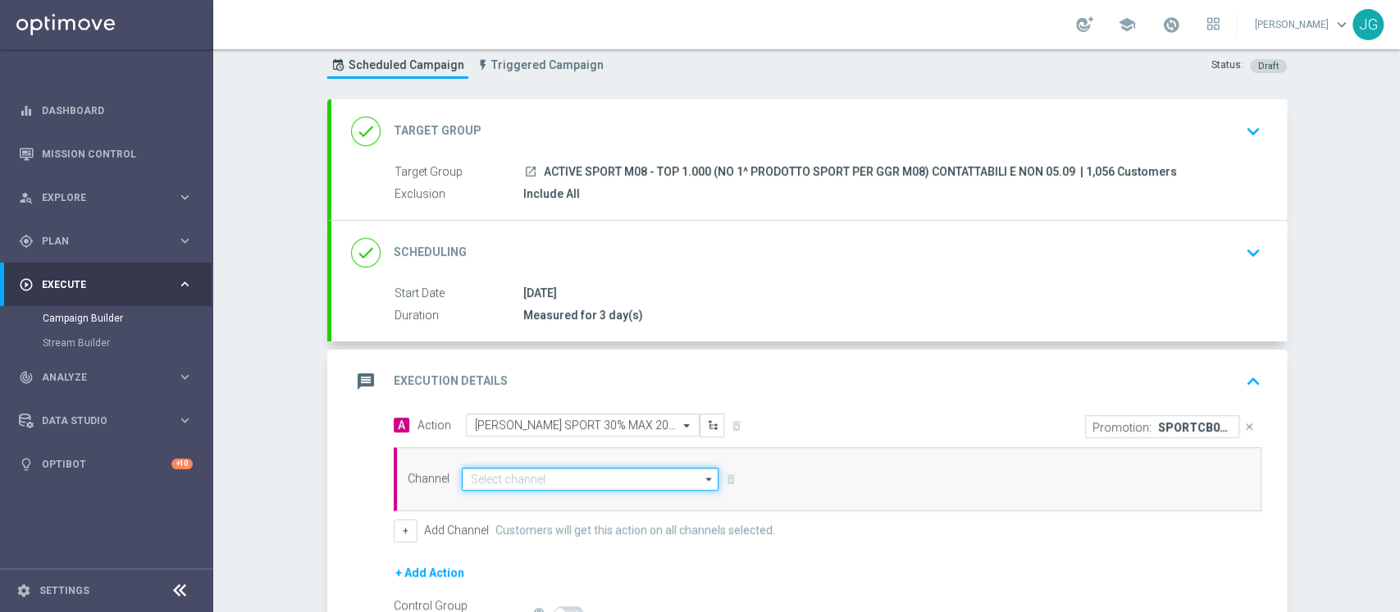
click at [566, 480] on input at bounding box center [590, 478] width 257 height 23
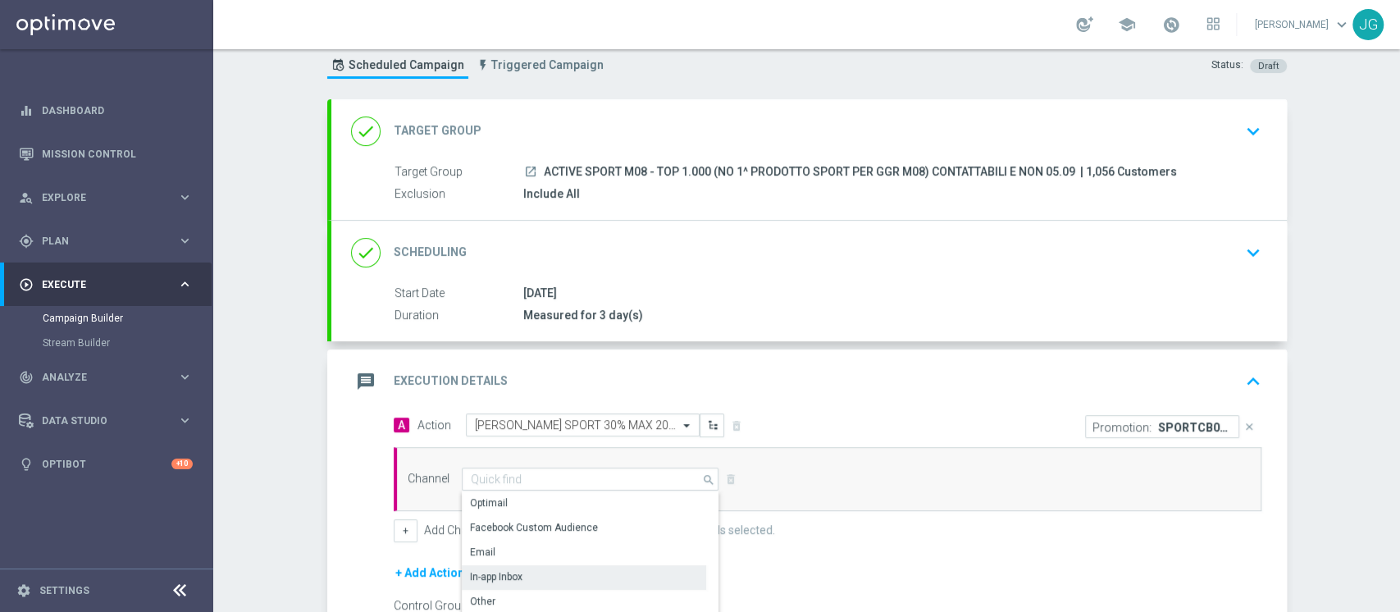
click at [517, 574] on div "In-app Inbox" at bounding box center [584, 576] width 244 height 23
type input "In-app Inbox"
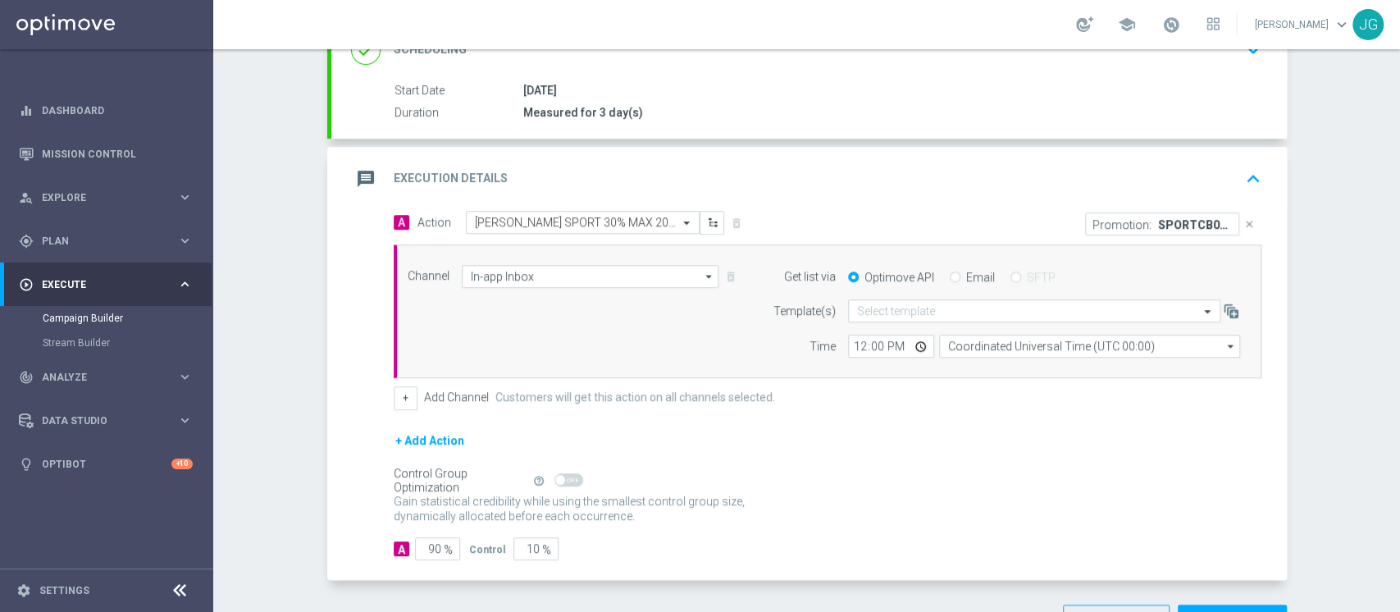
scroll to position [251, 0]
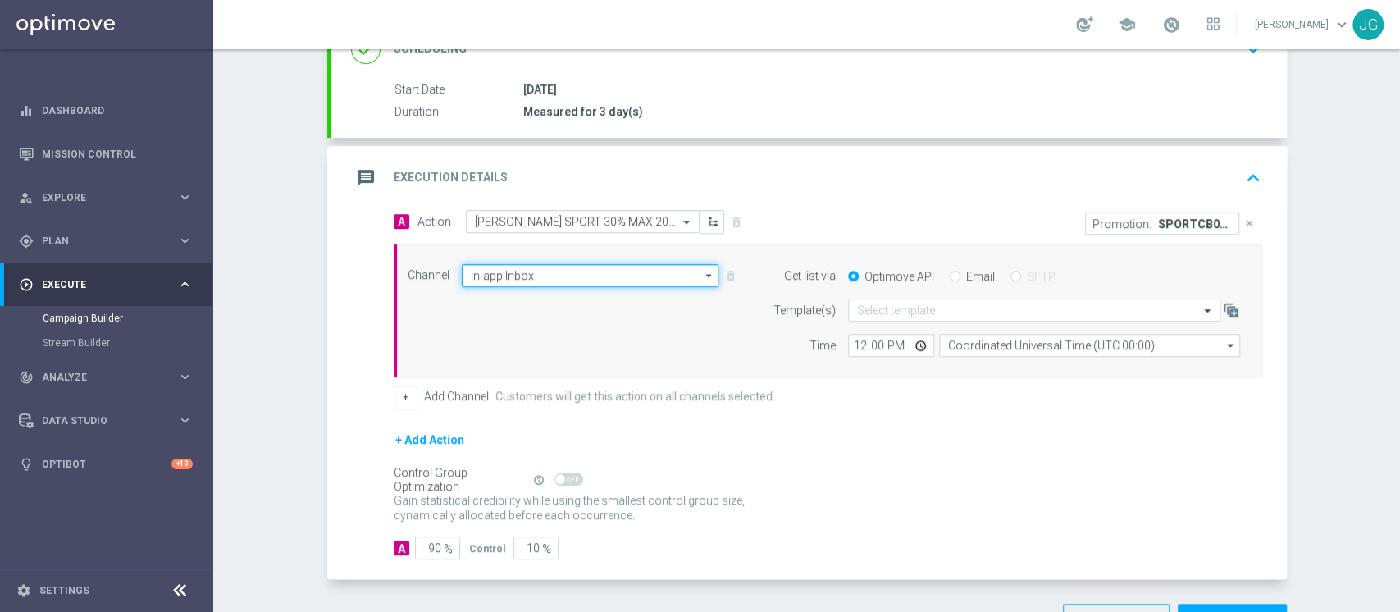
click at [625, 271] on input "In-app Inbox" at bounding box center [590, 275] width 257 height 23
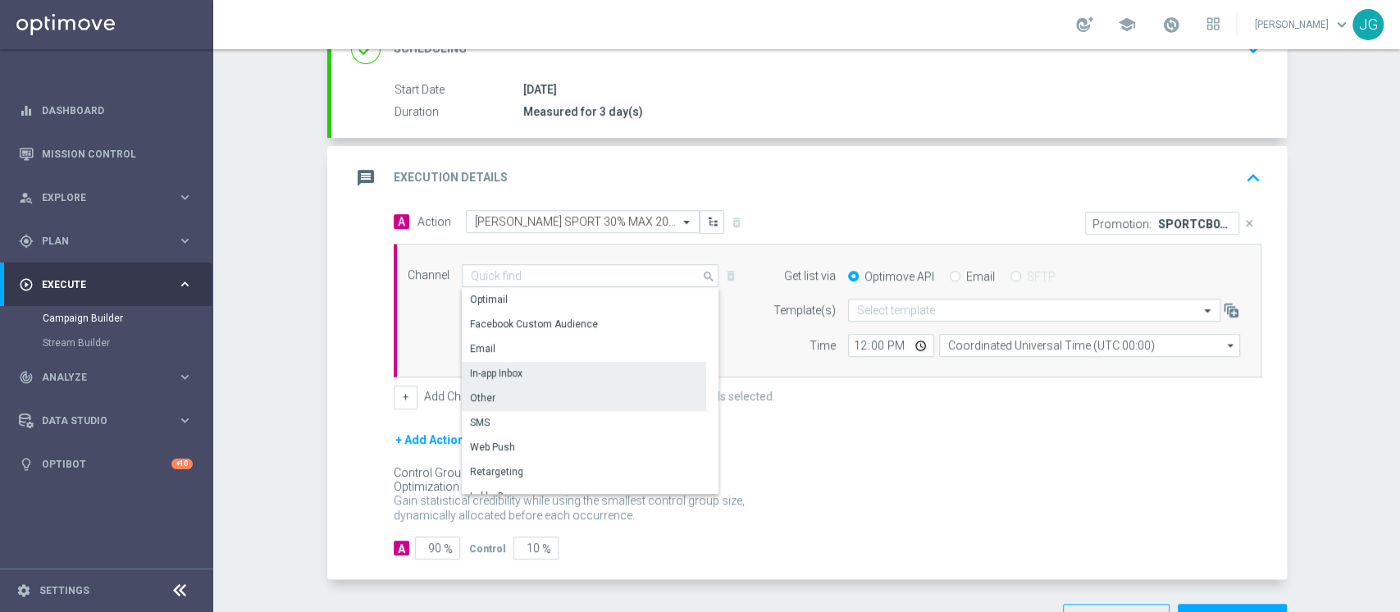
click at [544, 397] on div "Other" at bounding box center [584, 397] width 244 height 23
type input "Other"
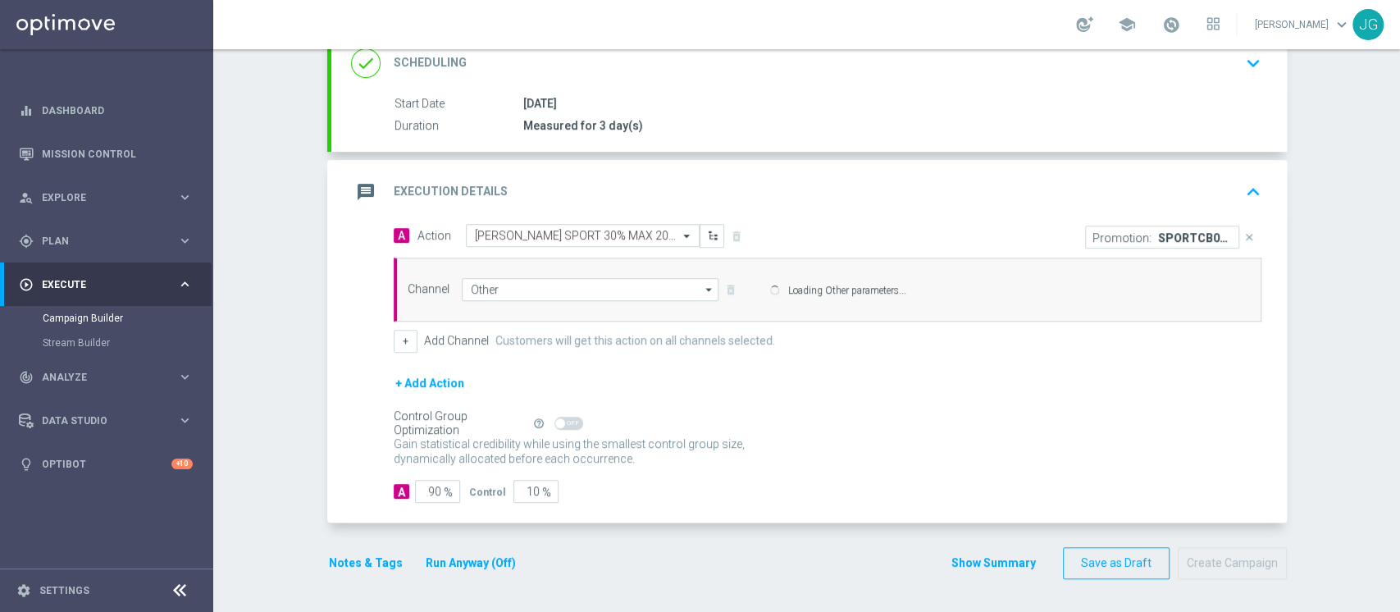
scroll to position [235, 0]
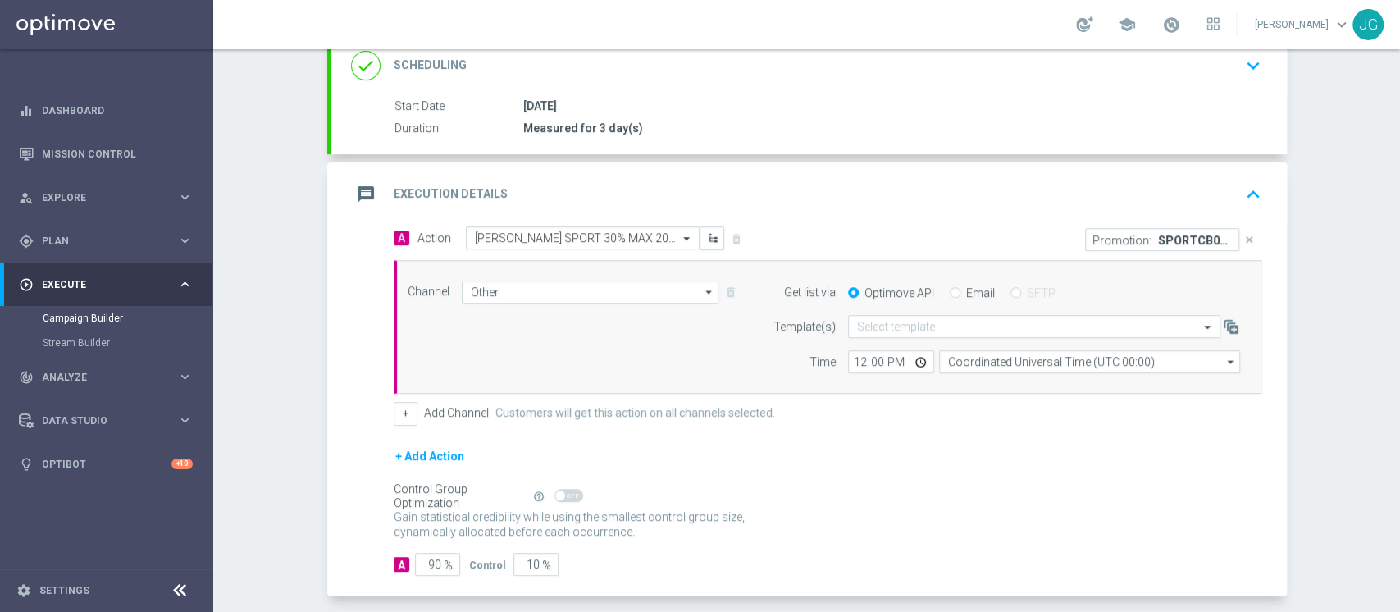
click at [950, 296] on input "Email" at bounding box center [955, 294] width 11 height 11
radio input "true"
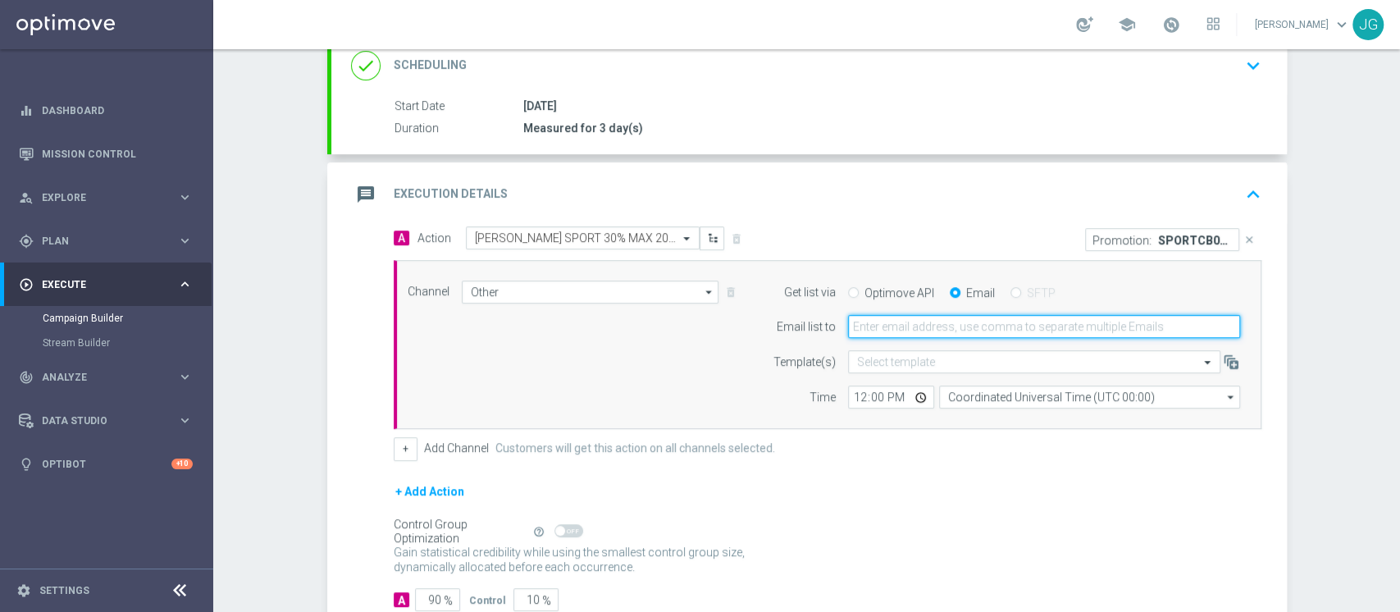
click at [926, 318] on input "email" at bounding box center [1044, 326] width 392 height 23
type input "[PERSON_NAME][EMAIL_ADDRESS][PERSON_NAME][DOMAIN_NAME]"
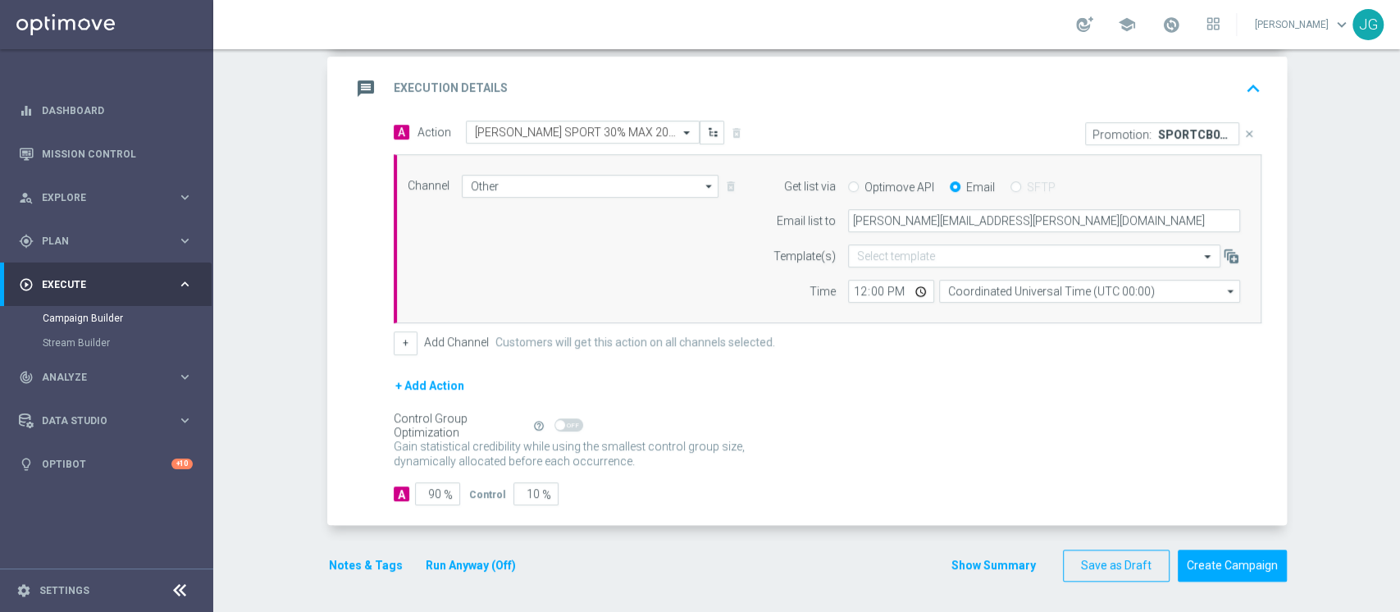
click at [777, 64] on div "message Execution Details keyboard_arrow_up" at bounding box center [808, 89] width 955 height 64
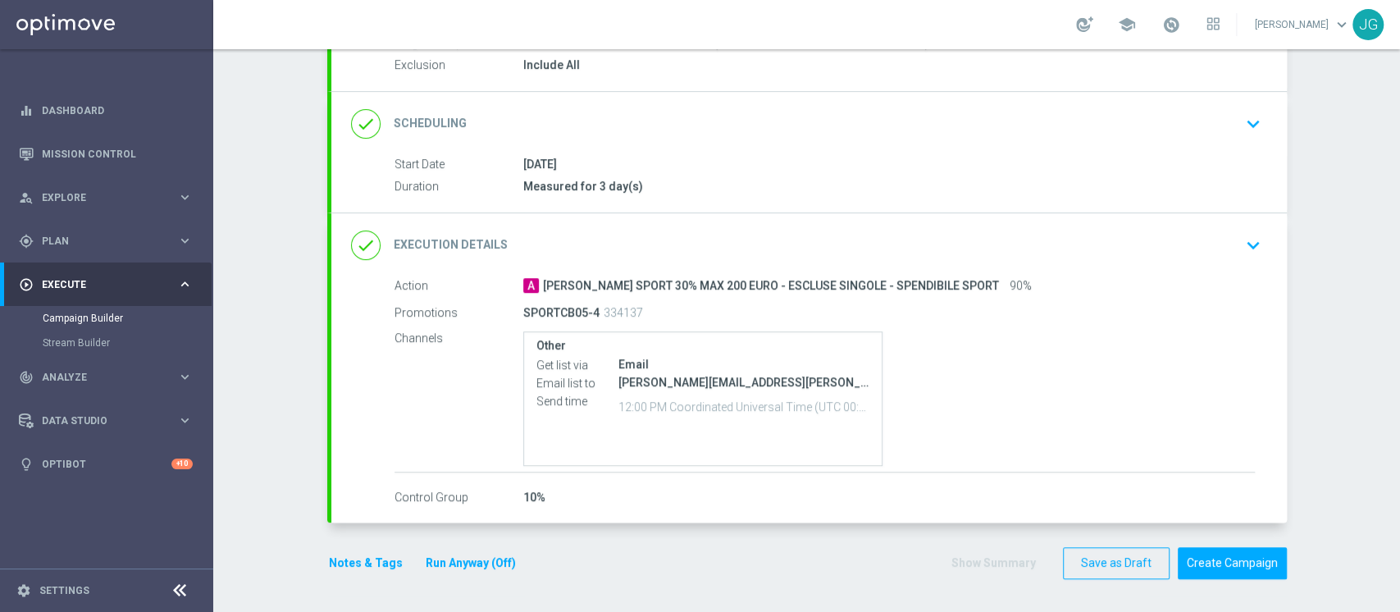
scroll to position [175, 0]
click at [350, 556] on button "Notes & Tags" at bounding box center [365, 565] width 77 height 20
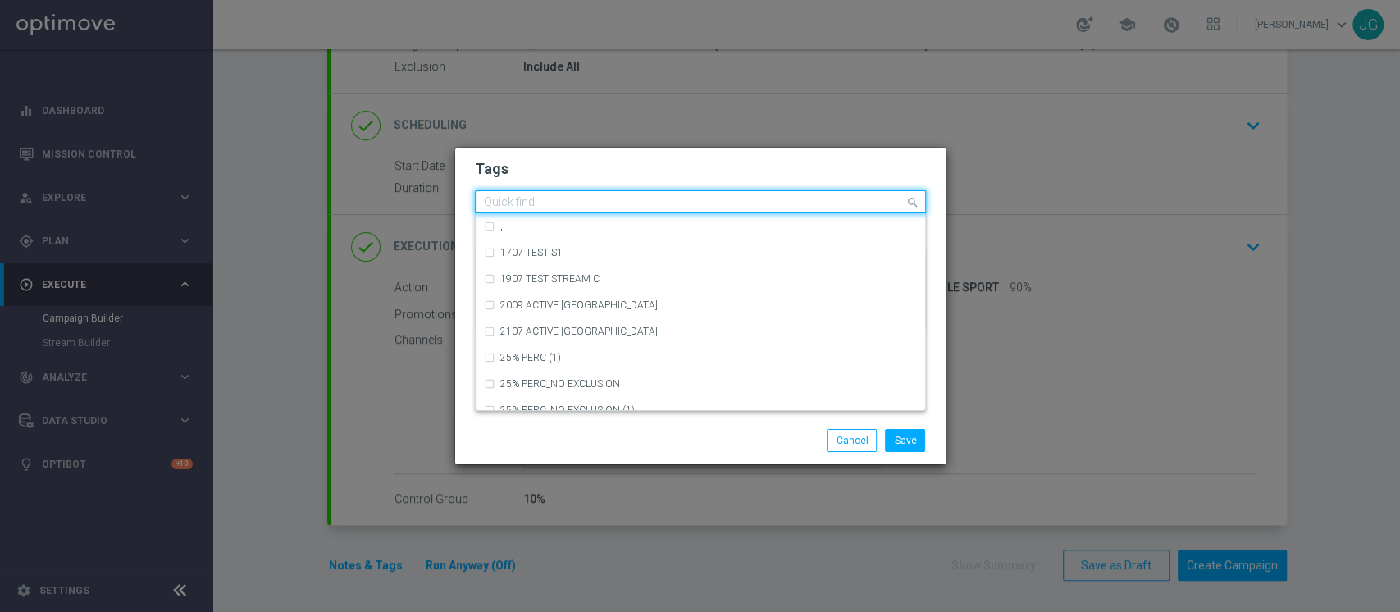
click at [590, 194] on div "Quick find" at bounding box center [690, 202] width 429 height 20
click at [591, 220] on div ",," at bounding box center [700, 226] width 433 height 26
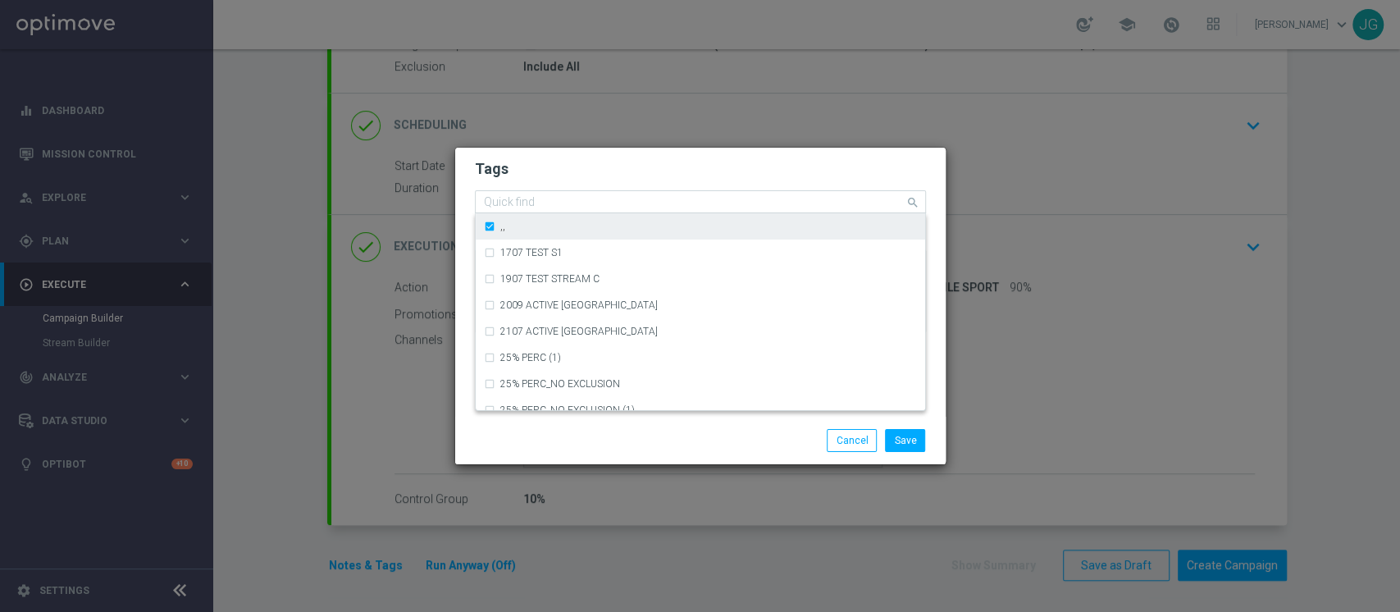
click at [513, 225] on div ",," at bounding box center [708, 226] width 417 height 10
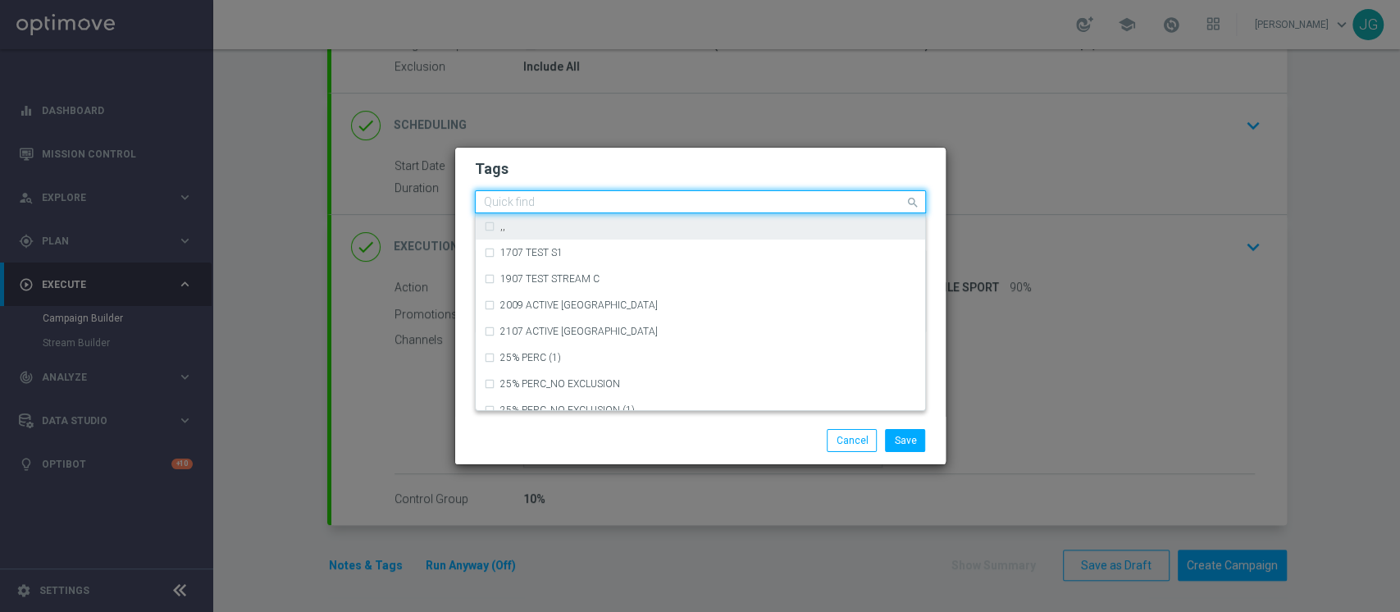
click at [572, 203] on input "text" at bounding box center [694, 203] width 421 height 14
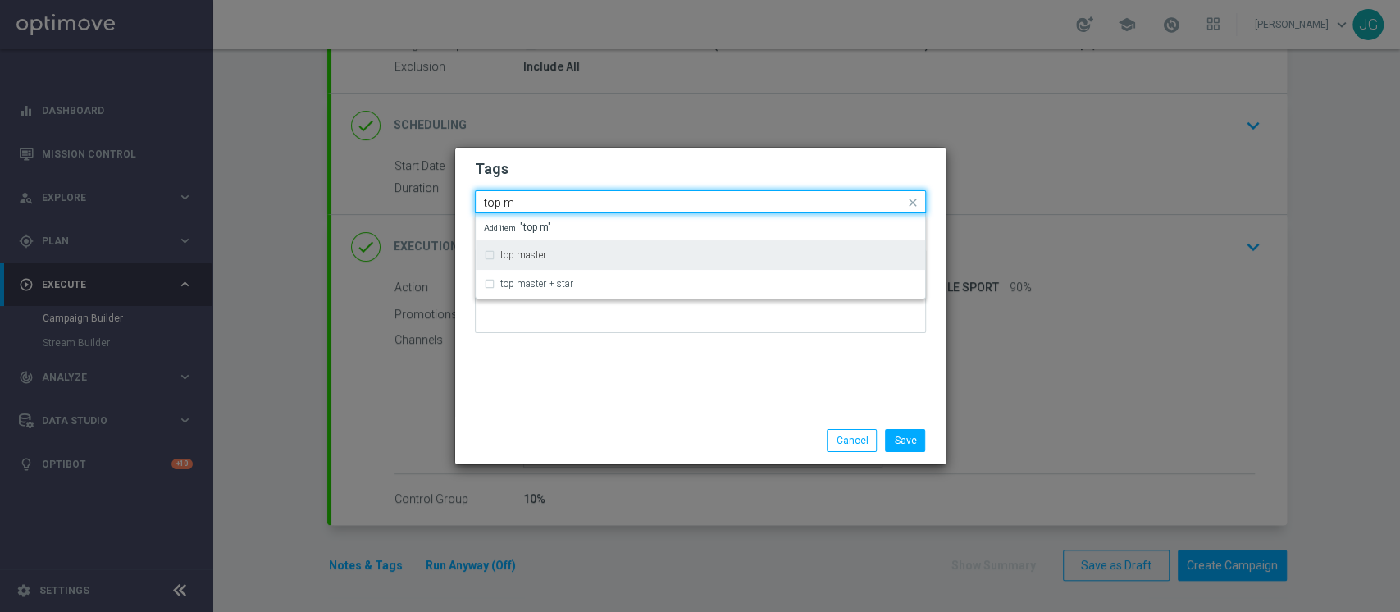
click at [569, 254] on div "top master" at bounding box center [708, 255] width 417 height 10
type input "top m"
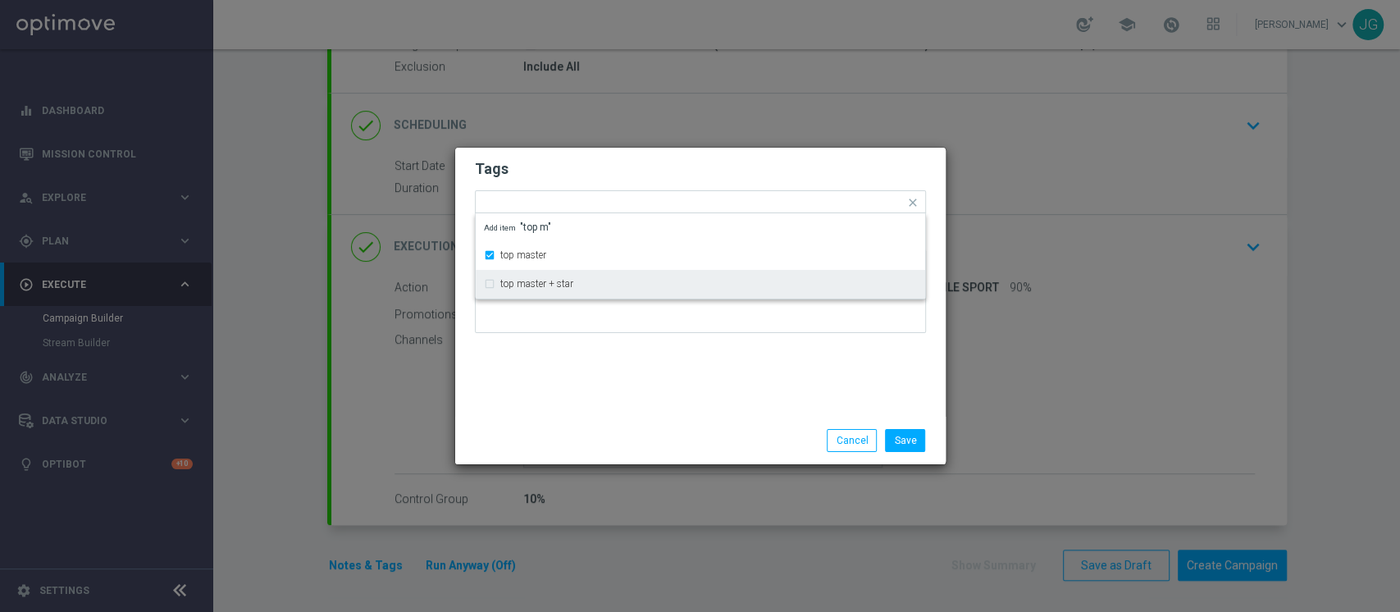
click at [593, 386] on div "Tags Quick find × top master top master top master + star Add item "top m" Notes" at bounding box center [700, 282] width 490 height 269
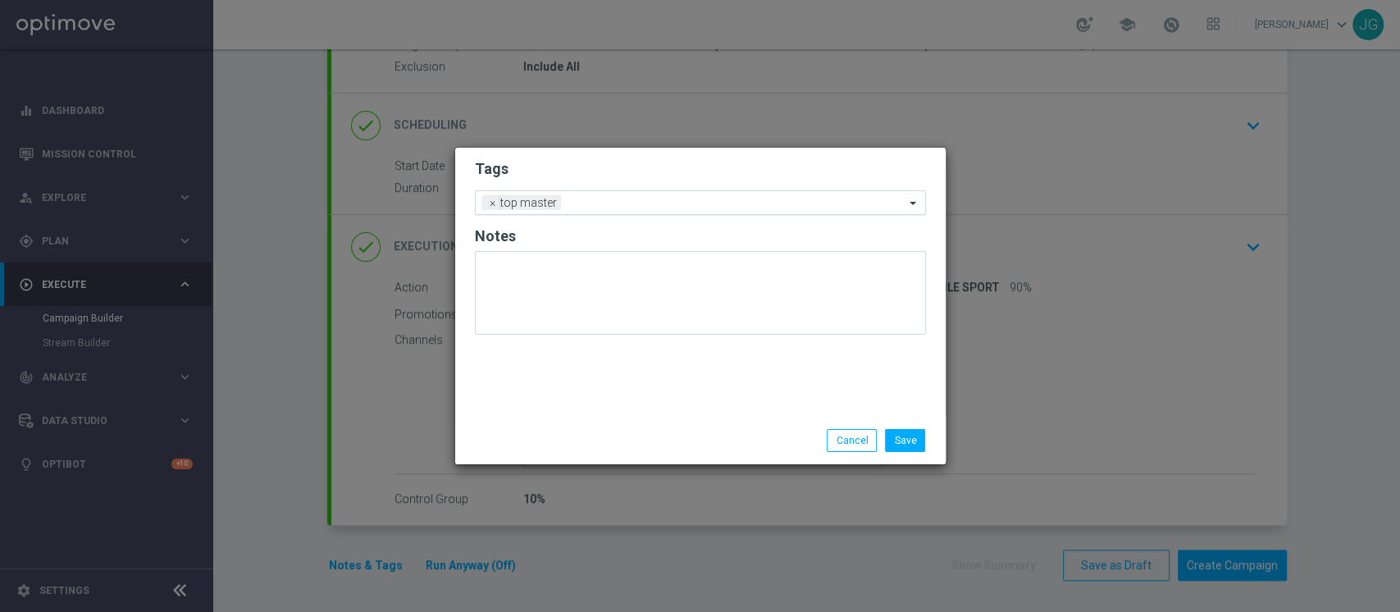
click at [650, 198] on input "text" at bounding box center [735, 204] width 337 height 14
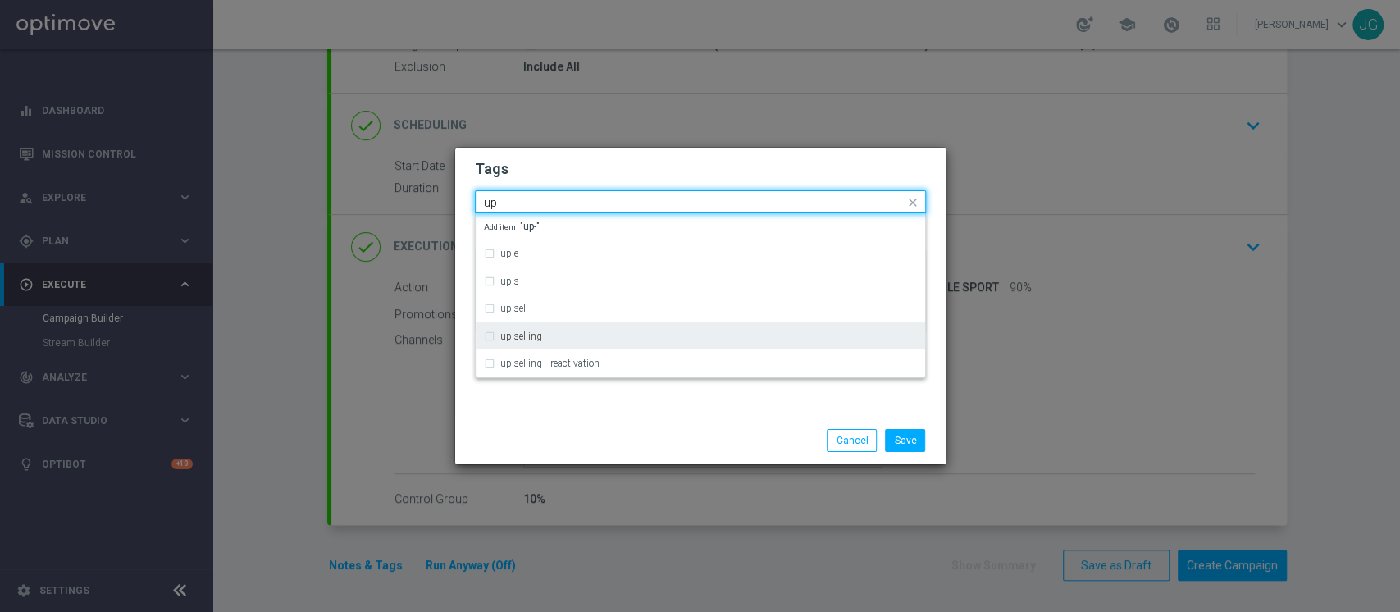
click at [563, 328] on div "up-selling" at bounding box center [700, 336] width 433 height 26
type input "up-"
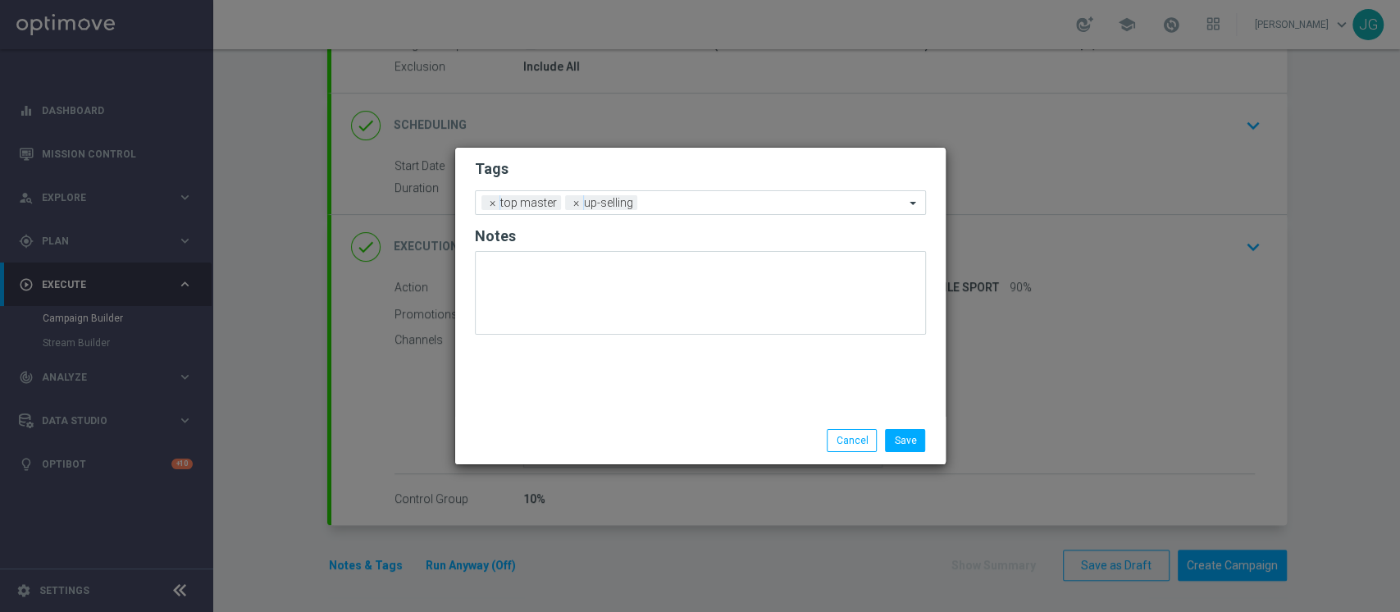
click at [601, 446] on div "Save Cancel" at bounding box center [700, 440] width 476 height 23
click at [702, 214] on ng-select "Add a new tag × top master × up-selling" at bounding box center [700, 202] width 451 height 25
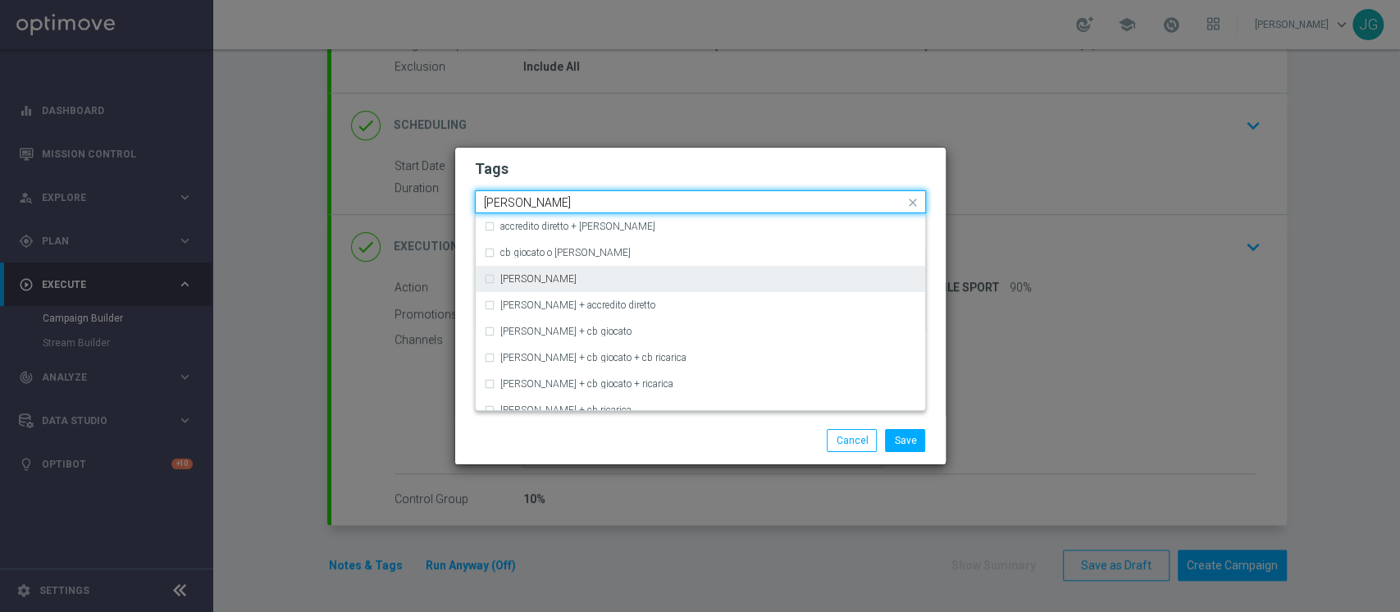
click at [585, 269] on div "[PERSON_NAME]" at bounding box center [700, 279] width 433 height 26
type input "[PERSON_NAME]"
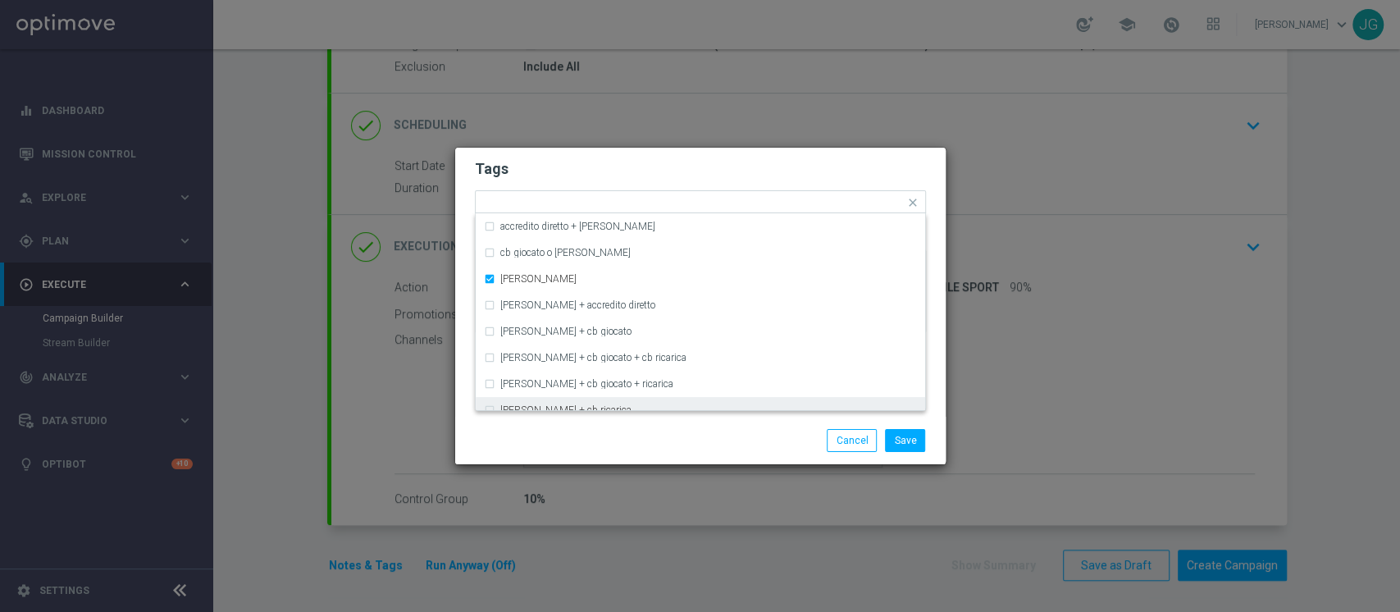
click at [611, 440] on div "Save Cancel" at bounding box center [700, 440] width 476 height 23
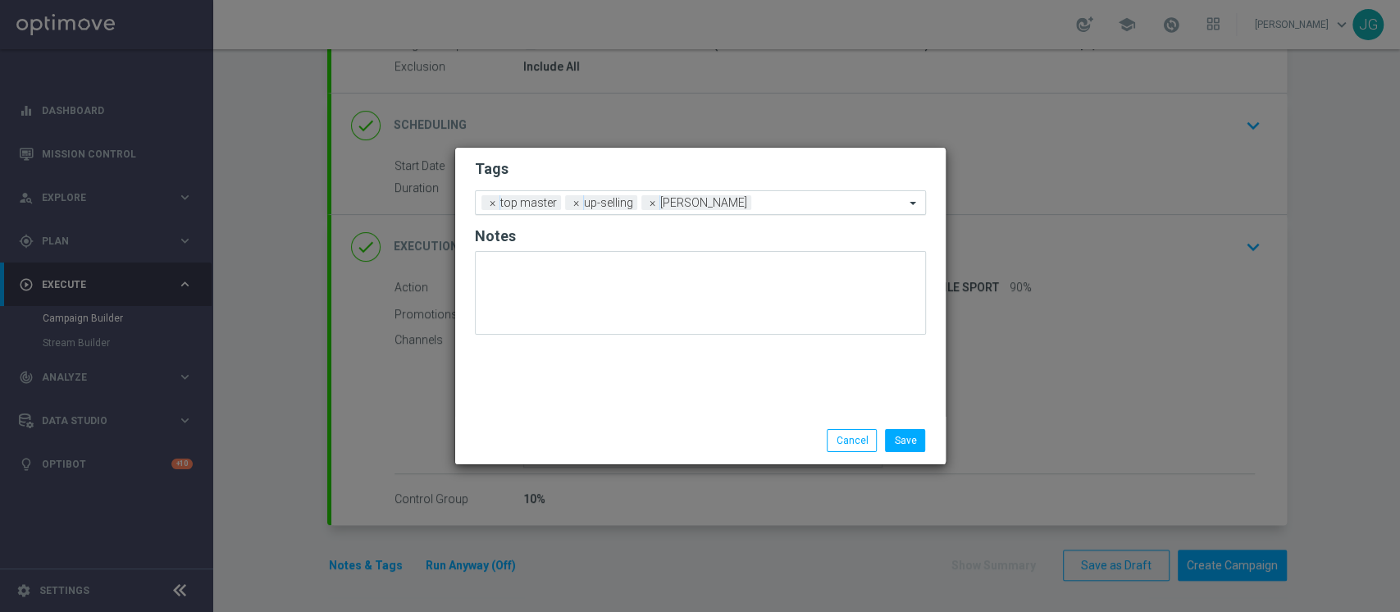
click at [758, 207] on input "text" at bounding box center [831, 204] width 147 height 14
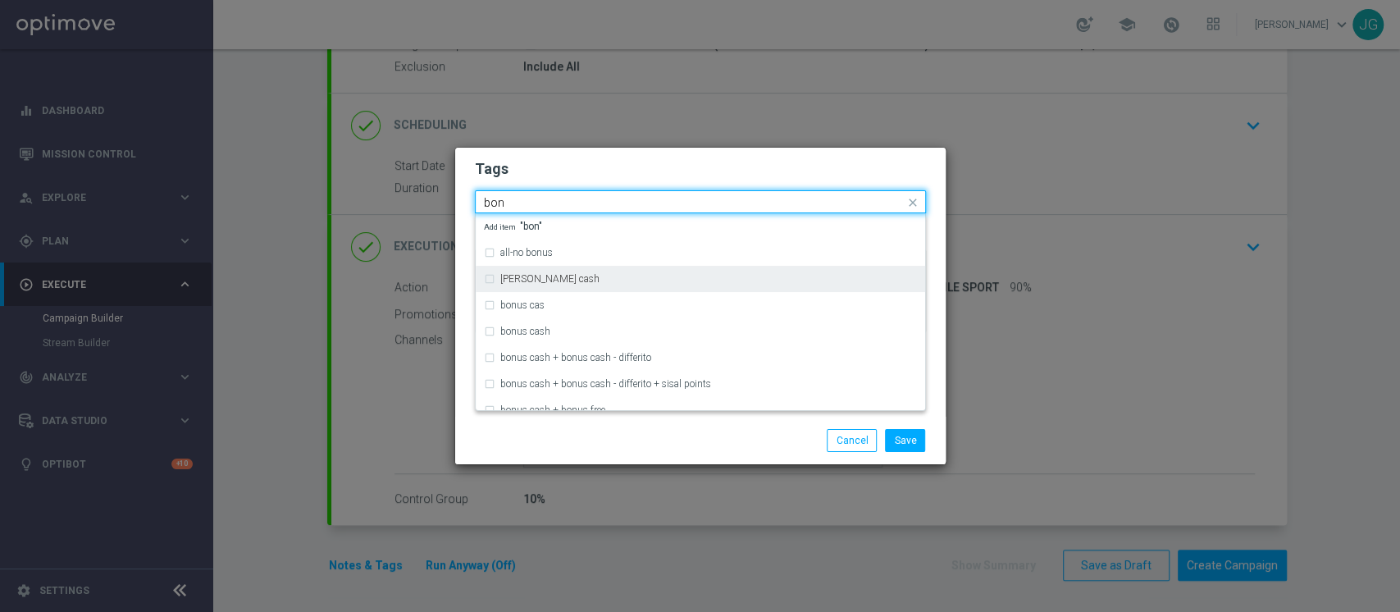
type input "bon"
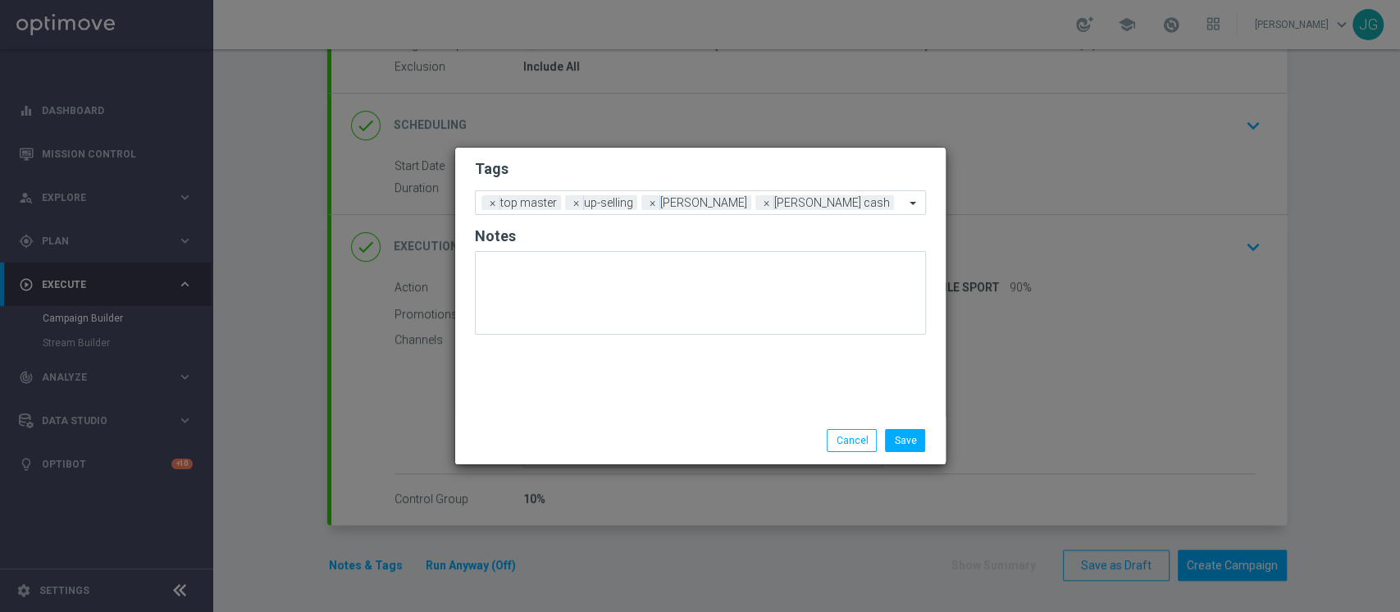
click at [739, 444] on div "Save Cancel" at bounding box center [779, 440] width 317 height 23
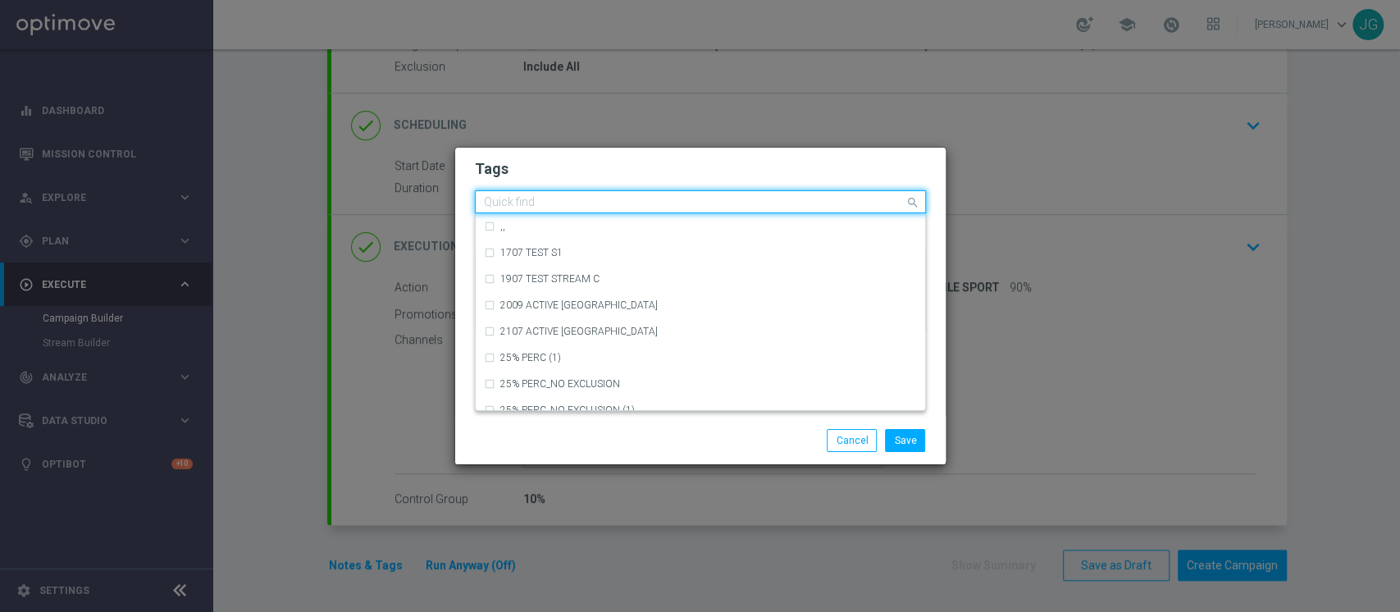
click at [814, 204] on input "text" at bounding box center [694, 203] width 421 height 14
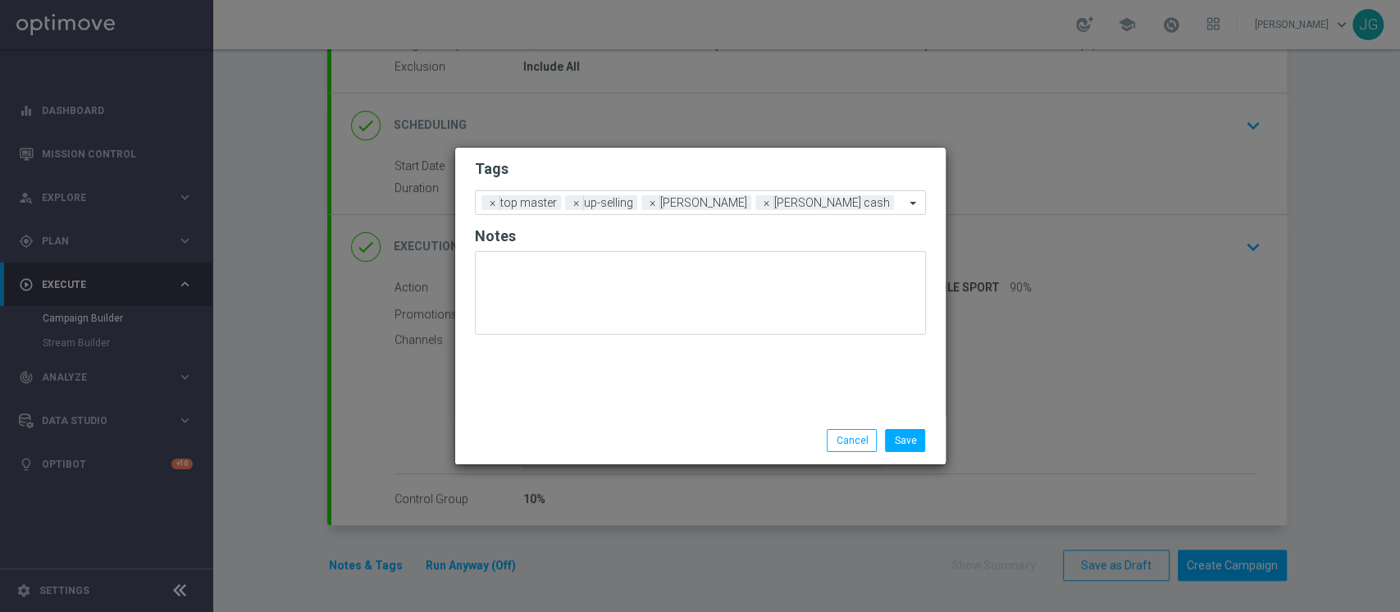
click at [745, 153] on div "Tags Add a new tag × top master × up-selling × [PERSON_NAME] × [PERSON_NAME] ca…" at bounding box center [700, 282] width 490 height 269
click at [759, 203] on span "×" at bounding box center [766, 202] width 15 height 15
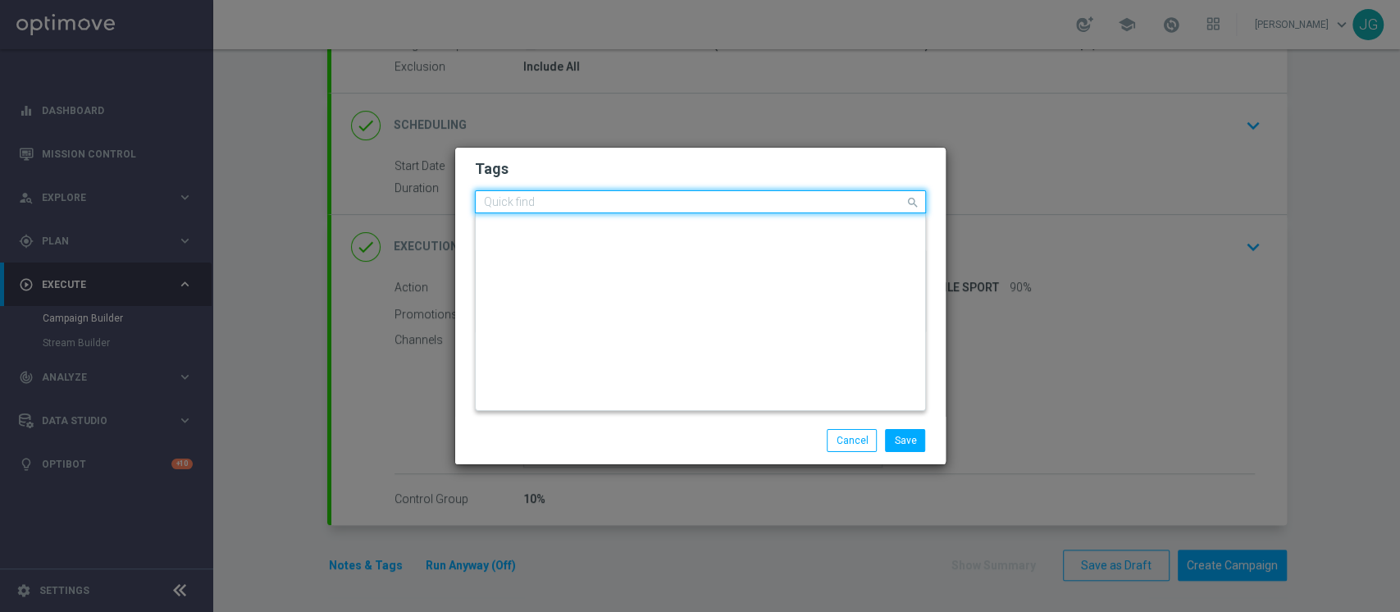
click at [760, 207] on input "text" at bounding box center [694, 203] width 421 height 14
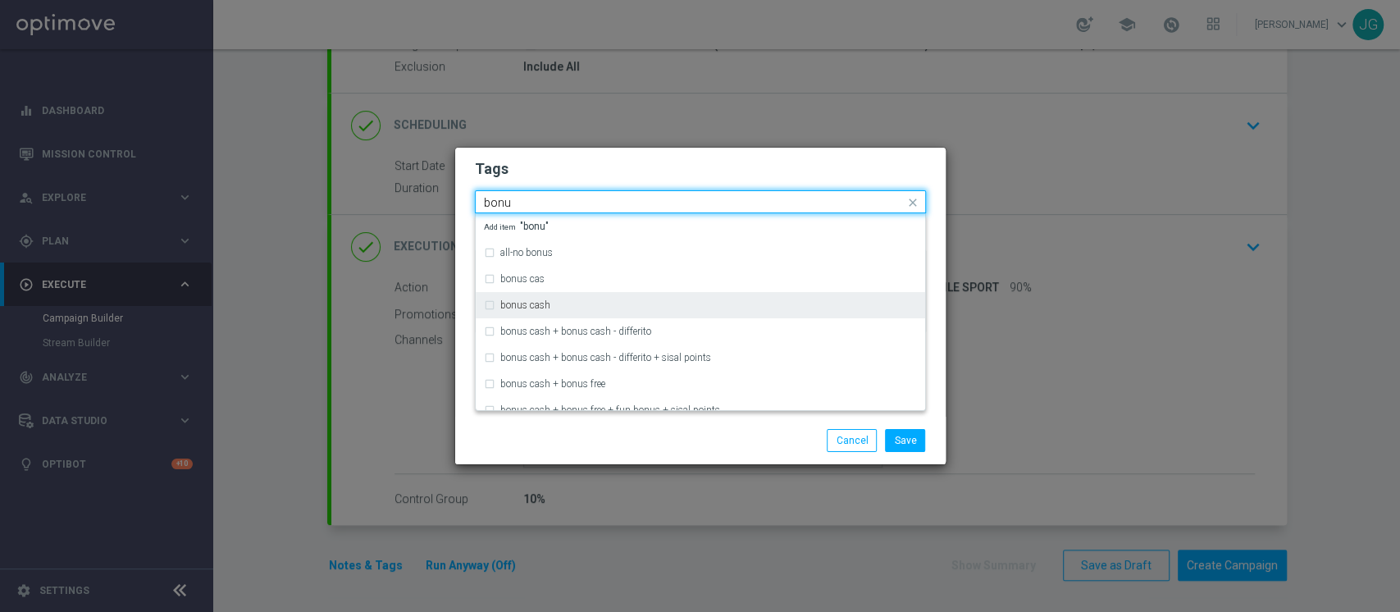
click at [587, 303] on div "bonus cash" at bounding box center [708, 305] width 417 height 10
type input "bonu"
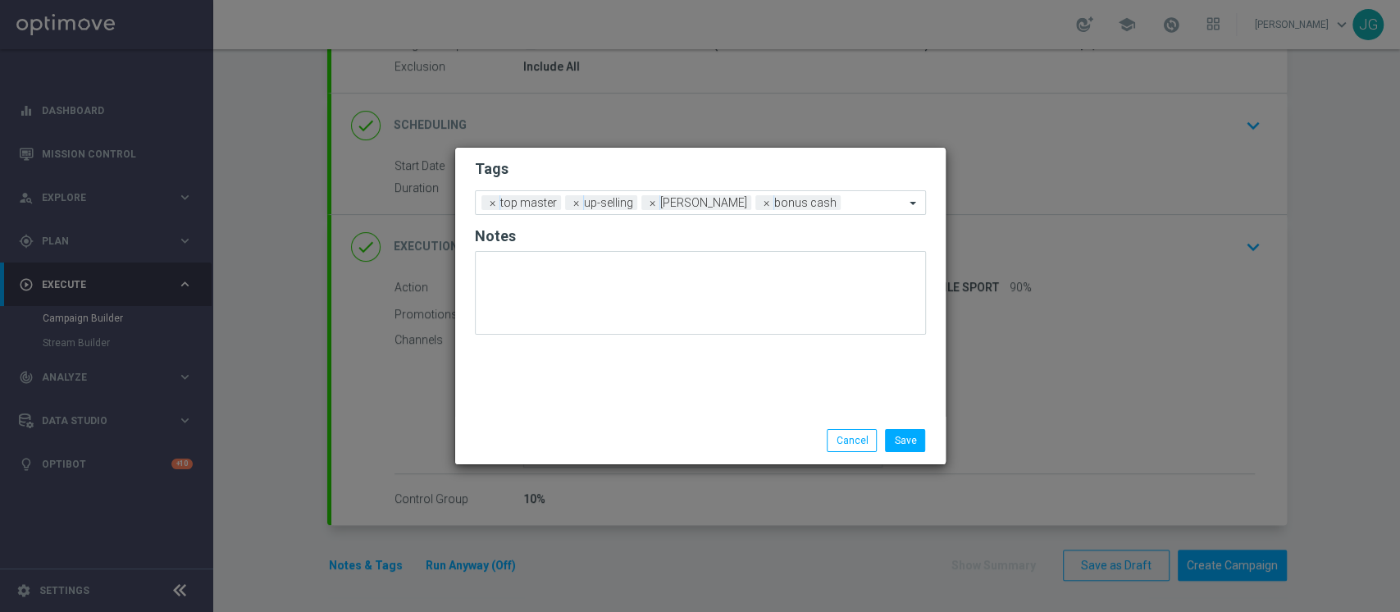
click at [596, 434] on div "Save Cancel" at bounding box center [700, 440] width 476 height 23
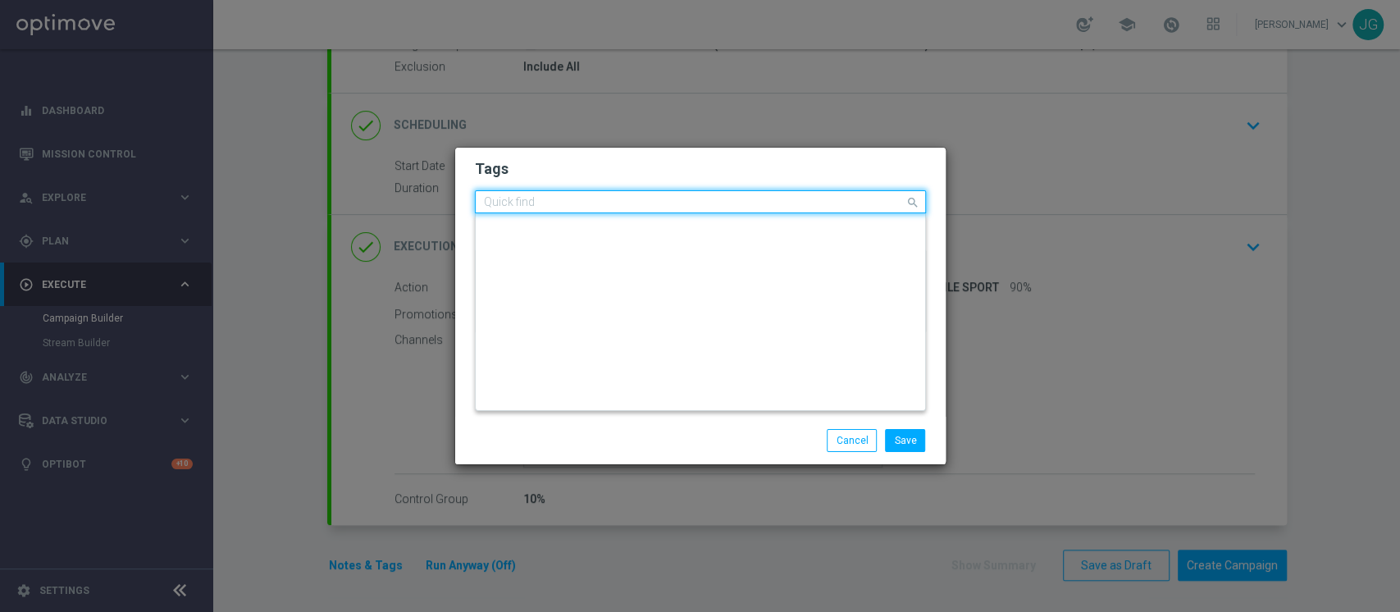
click at [827, 200] on input "text" at bounding box center [694, 203] width 421 height 14
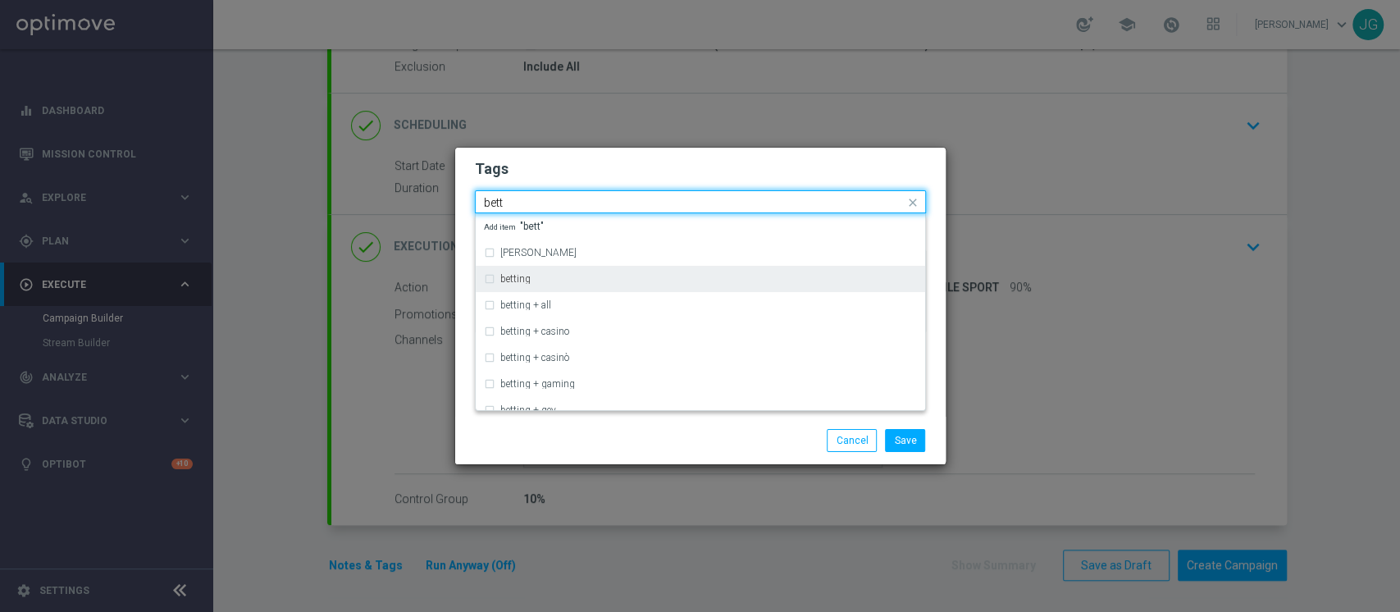
click at [649, 288] on div "betting" at bounding box center [700, 279] width 433 height 26
type input "bett"
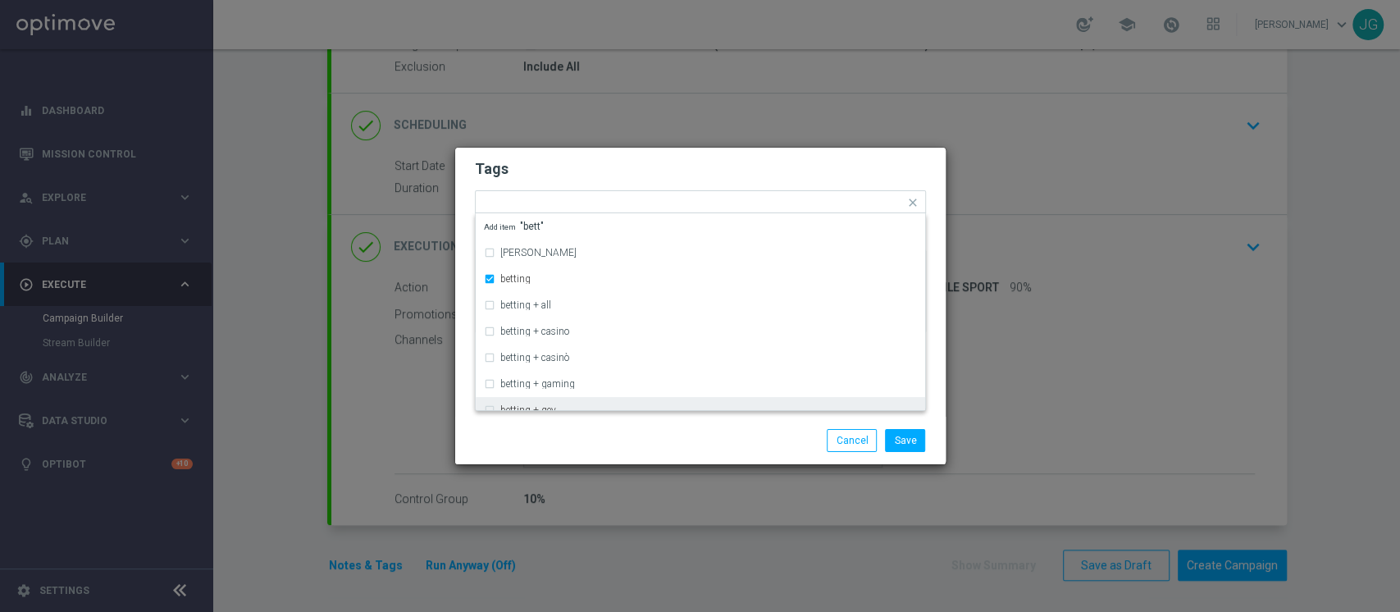
click at [673, 436] on div "Save Cancel" at bounding box center [779, 440] width 317 height 23
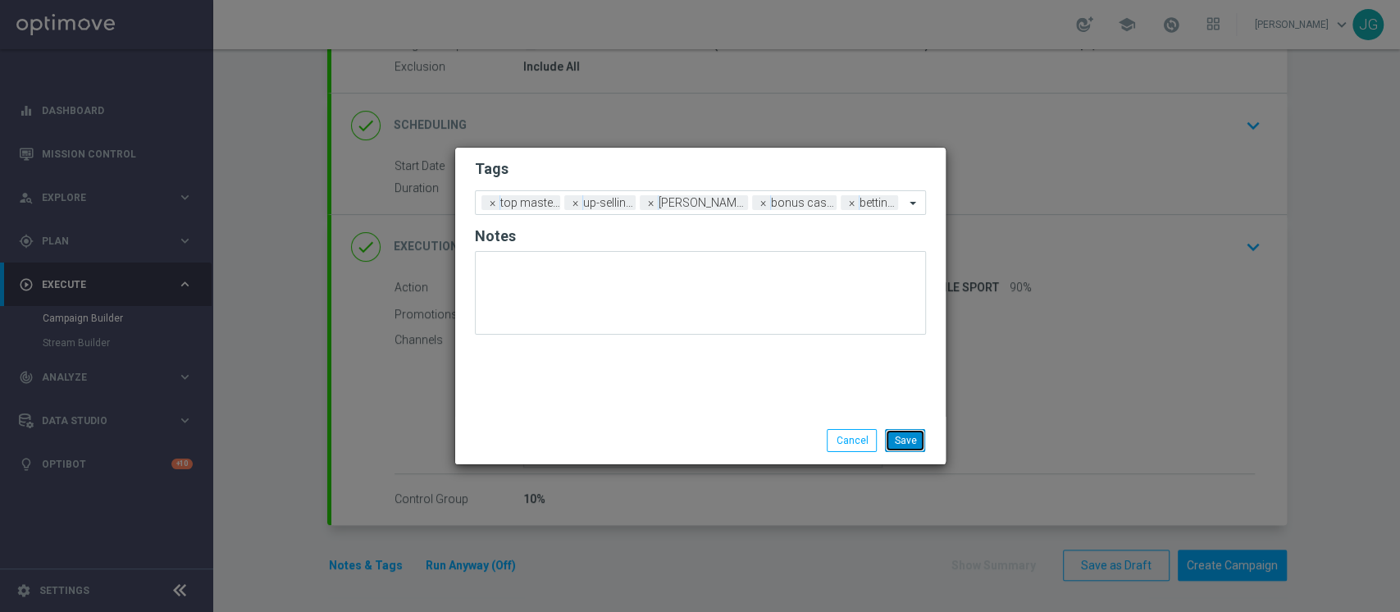
click at [906, 444] on button "Save" at bounding box center [905, 440] width 40 height 23
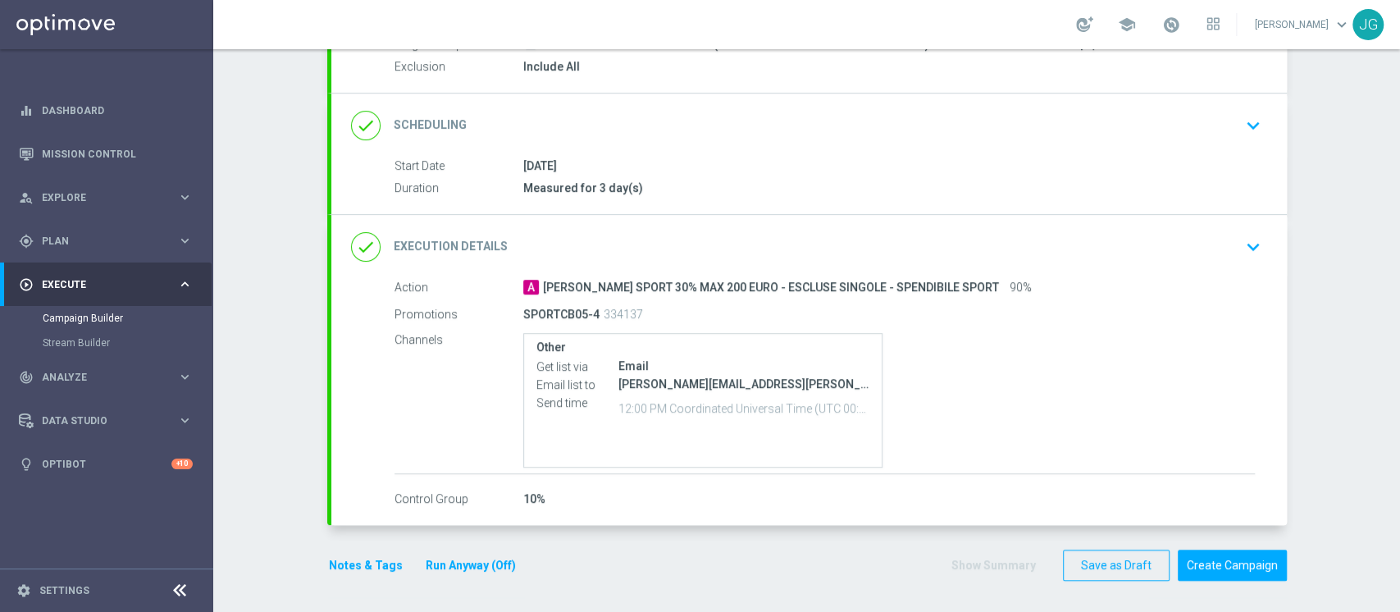
click at [447, 569] on button "Run Anyway (Off)" at bounding box center [470, 565] width 93 height 20
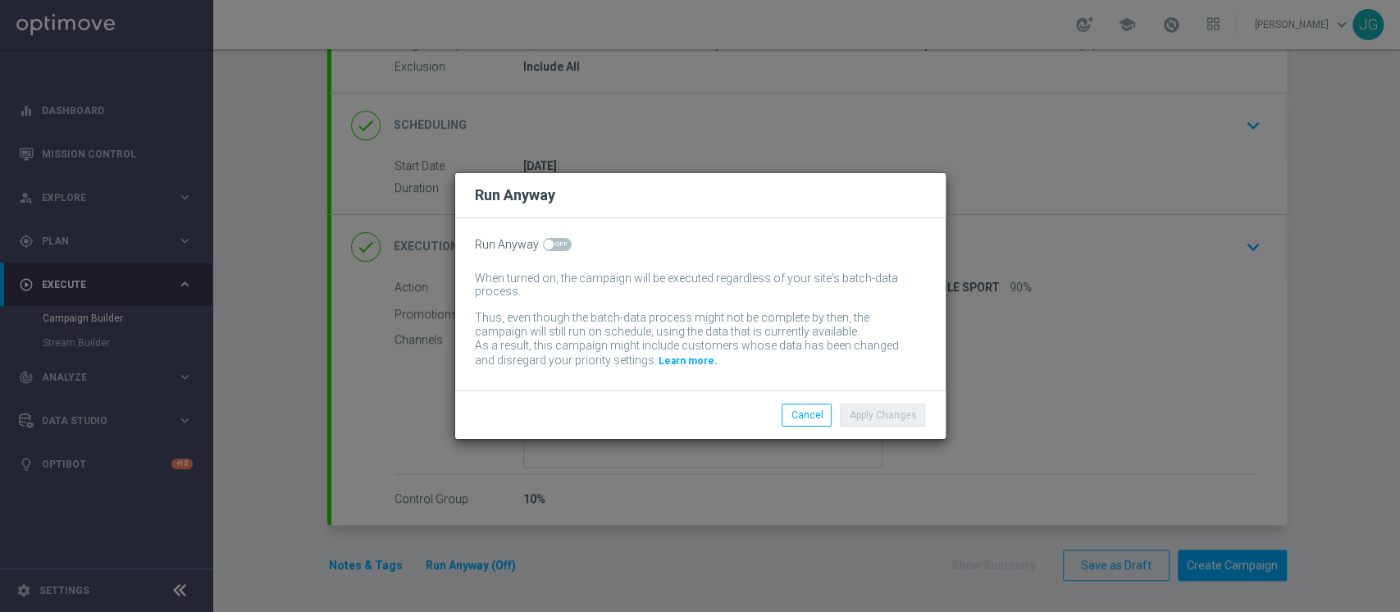
click at [554, 248] on span at bounding box center [557, 244] width 29 height 13
click at [554, 248] on input "checkbox" at bounding box center [557, 244] width 29 height 13
checkbox input "true"
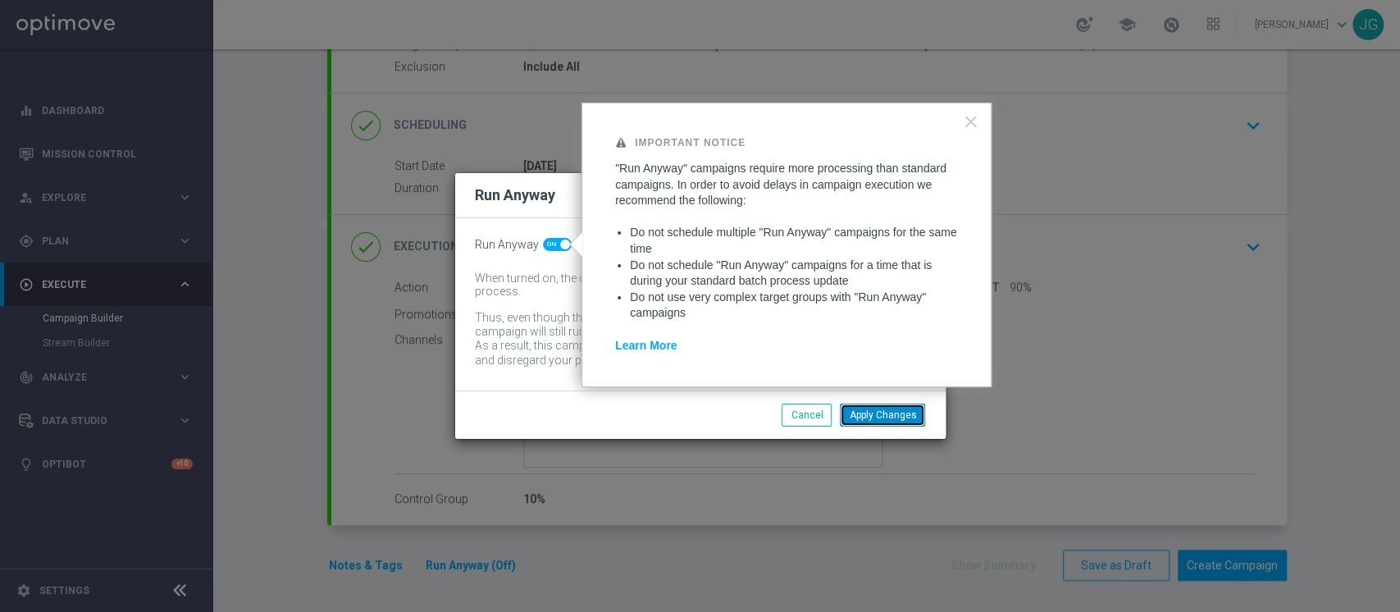
click at [878, 414] on button "Apply Changes" at bounding box center [882, 414] width 85 height 23
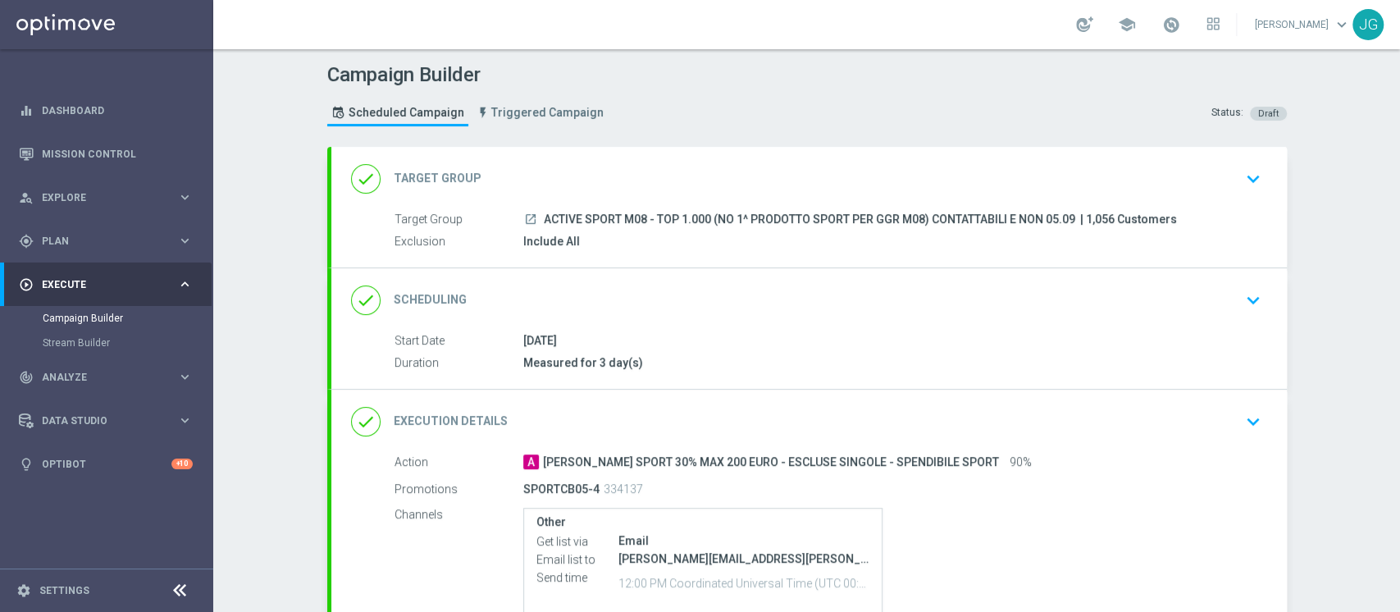
scroll to position [175, 0]
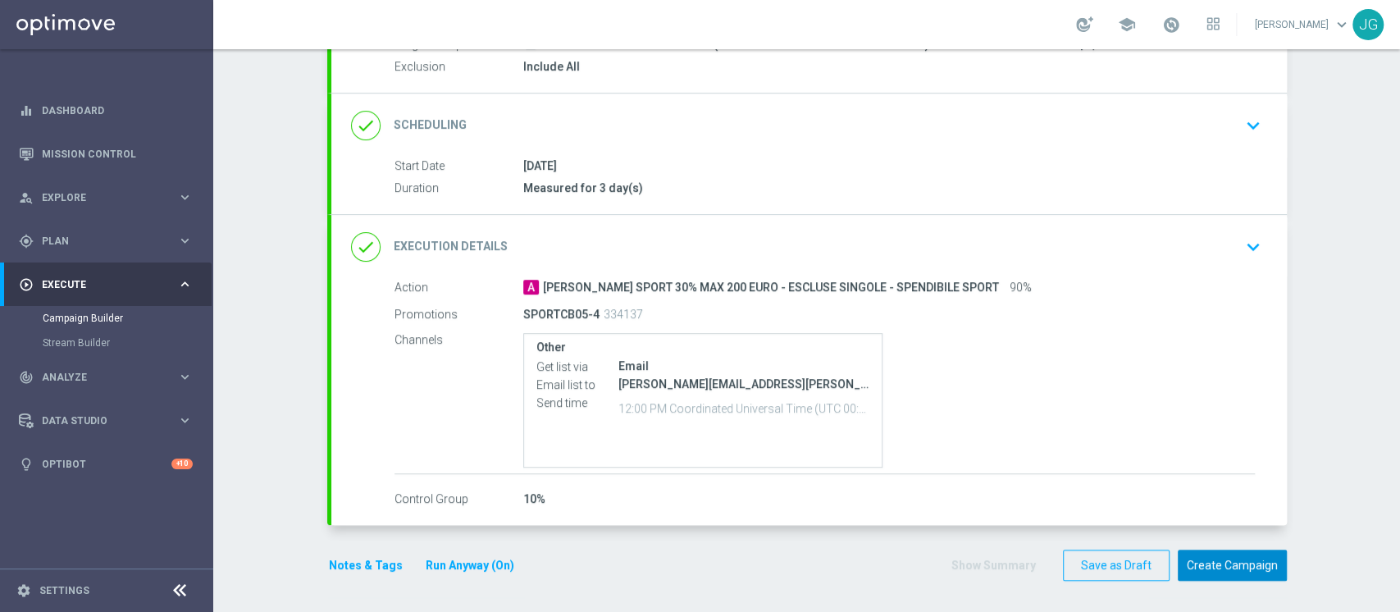
click at [1252, 564] on button "Create Campaign" at bounding box center [1231, 565] width 109 height 32
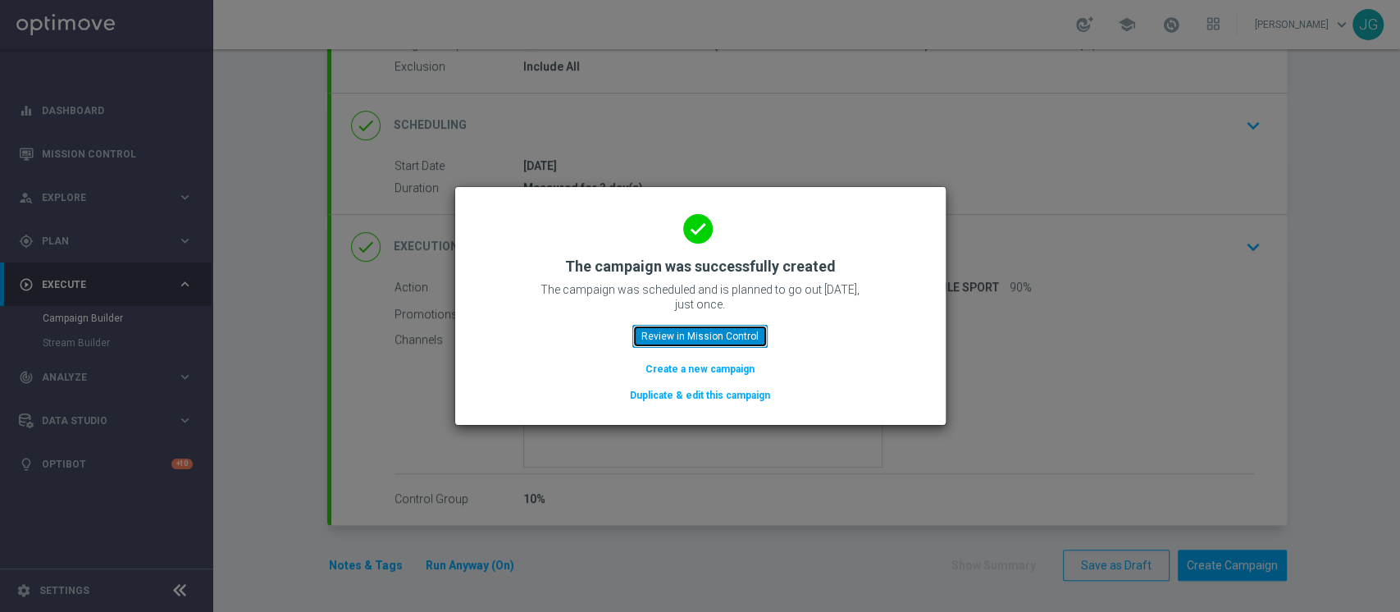
click at [736, 335] on button "Review in Mission Control" at bounding box center [699, 336] width 135 height 23
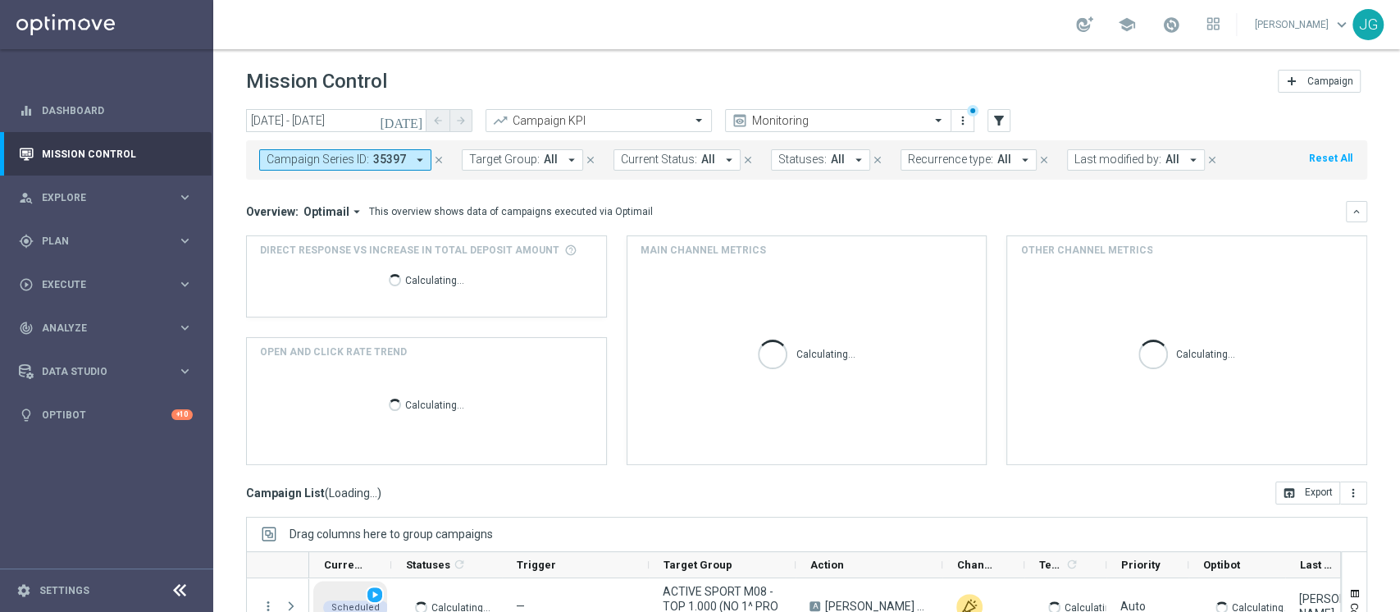
scroll to position [207, 0]
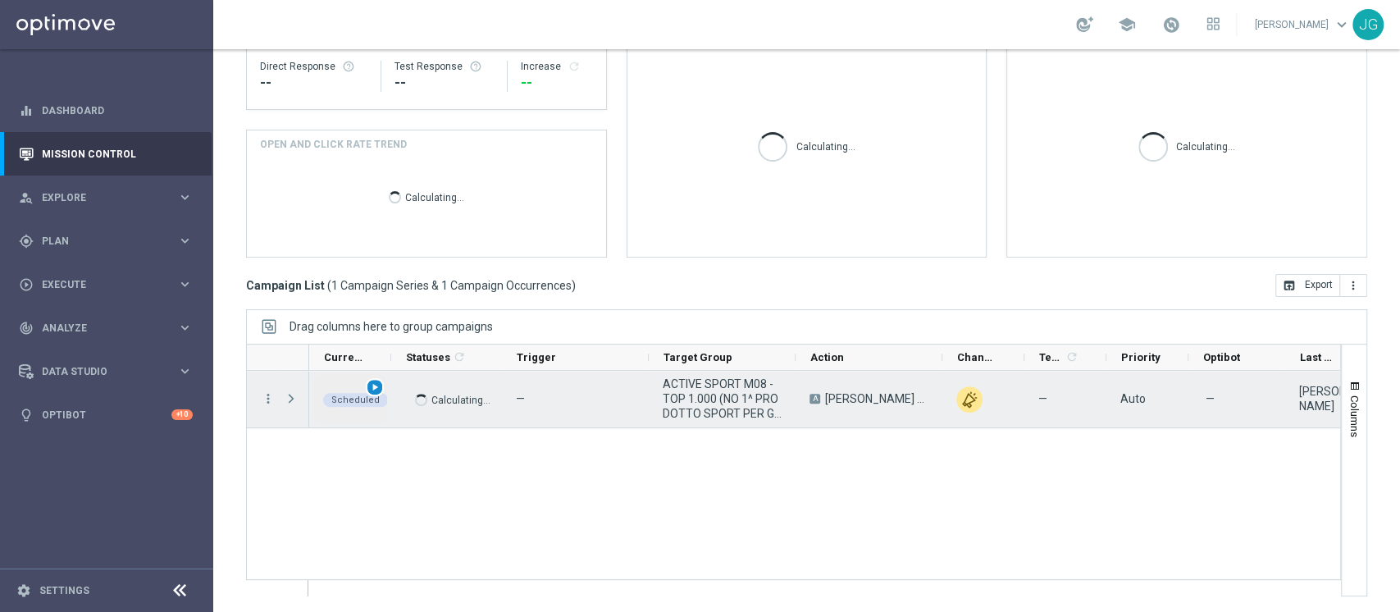
click at [373, 385] on span "play_arrow" at bounding box center [374, 386] width 11 height 11
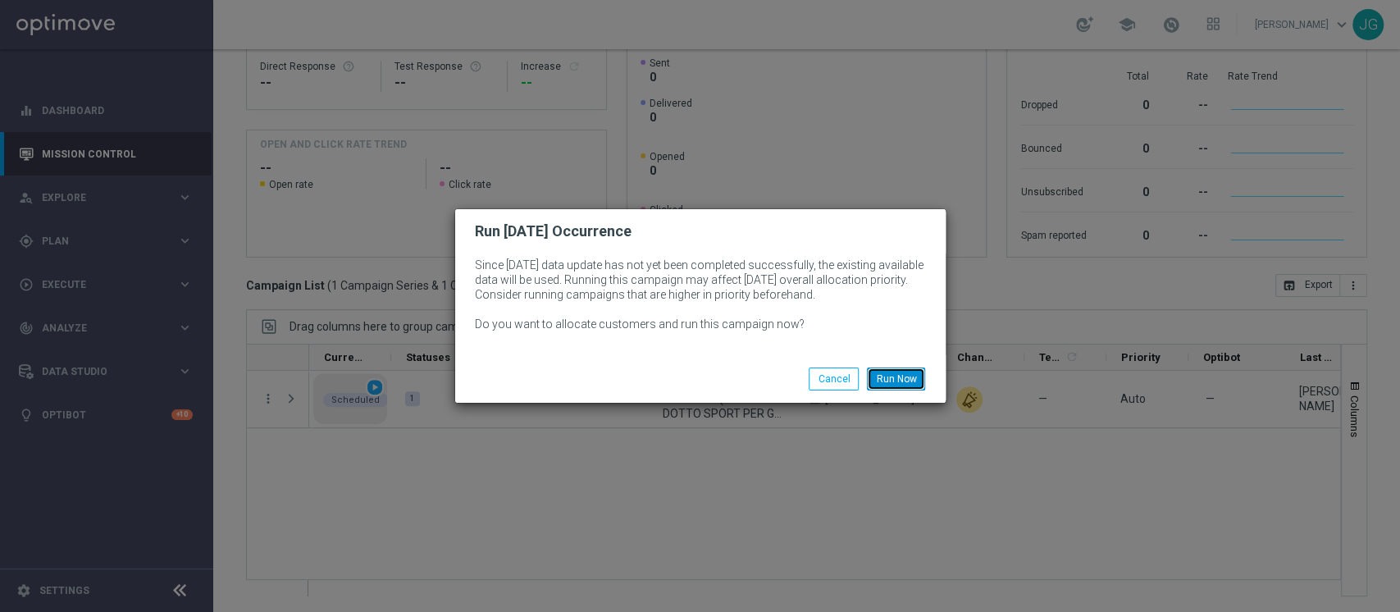
click at [895, 376] on button "Run Now" at bounding box center [896, 378] width 58 height 23
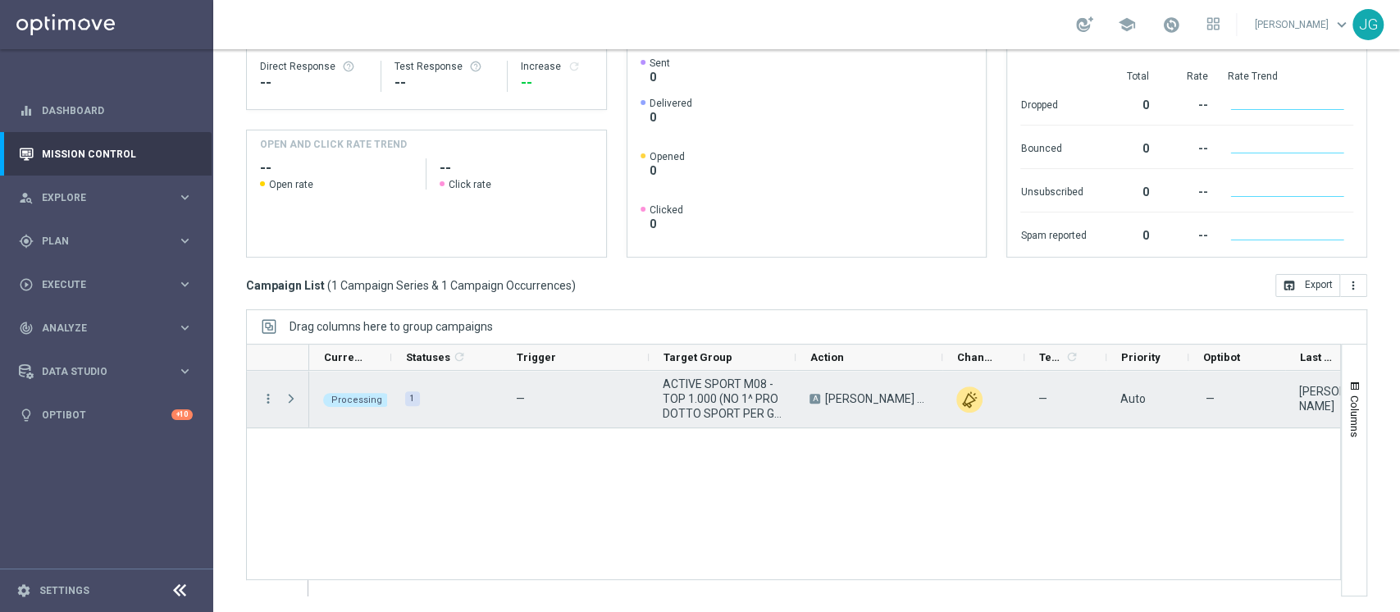
click at [895, 376] on div "A [PERSON_NAME] SPORT 30% MAX 200 EURO - ESCLUSE SINGOLE - SPENDIBILE SPORT" at bounding box center [868, 399] width 147 height 57
